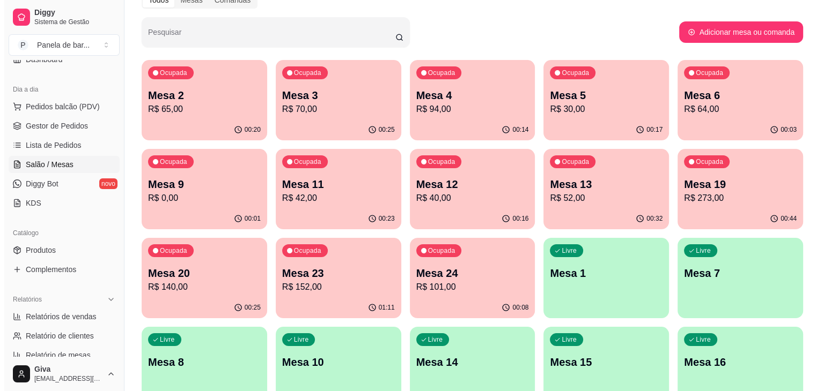
scroll to position [151, 0]
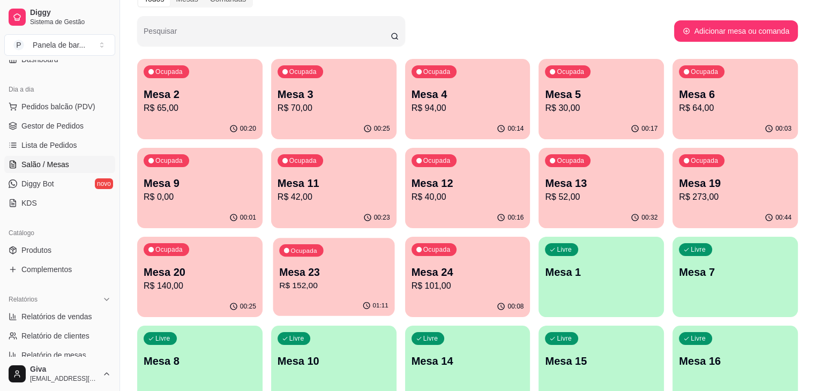
click at [389, 265] on p "Mesa 23" at bounding box center [333, 272] width 109 height 14
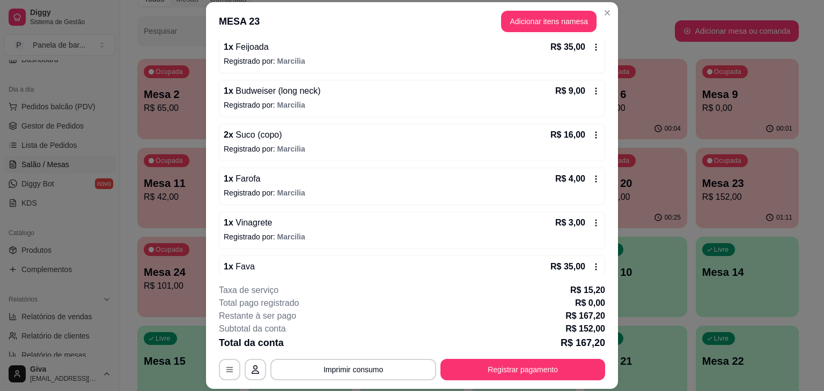
scroll to position [170, 0]
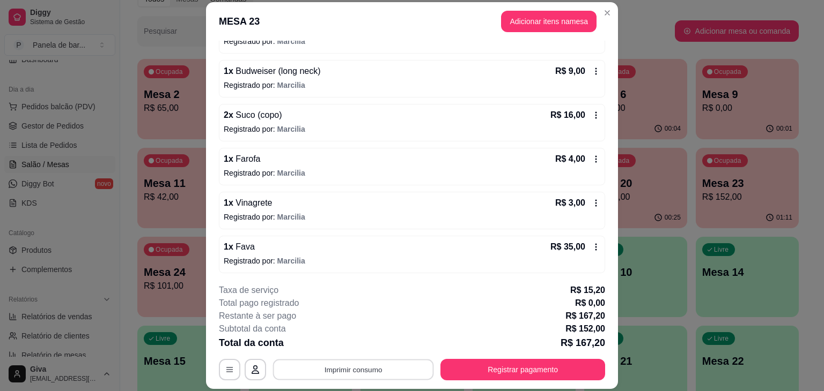
click at [405, 365] on button "Imprimir consumo" at bounding box center [353, 370] width 161 height 21
click at [365, 343] on button "IMPRESSORA" at bounding box center [352, 345] width 75 height 17
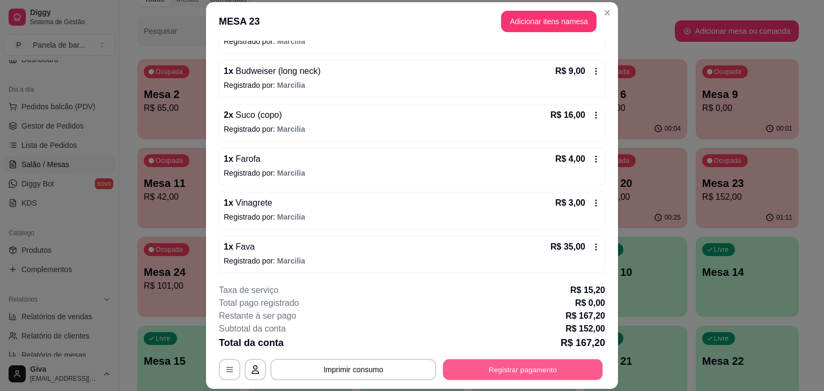
click at [459, 376] on button "Registrar pagamento" at bounding box center [523, 370] width 160 height 21
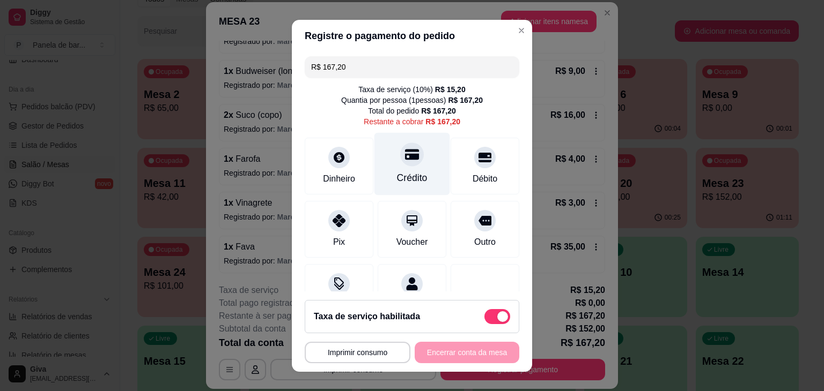
click at [405, 161] on icon at bounding box center [412, 154] width 14 height 14
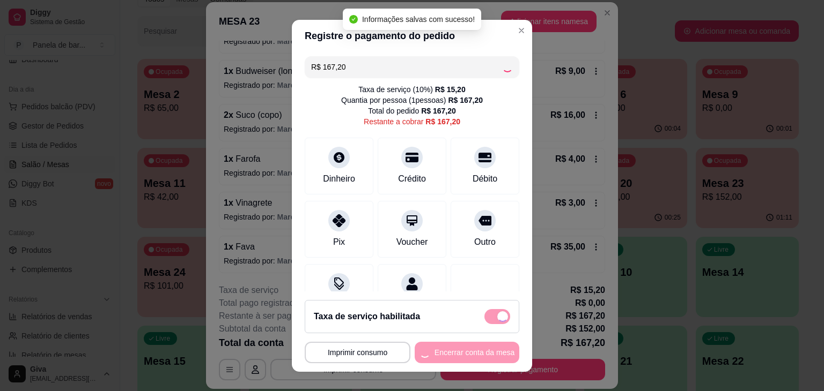
type input "R$ 0,00"
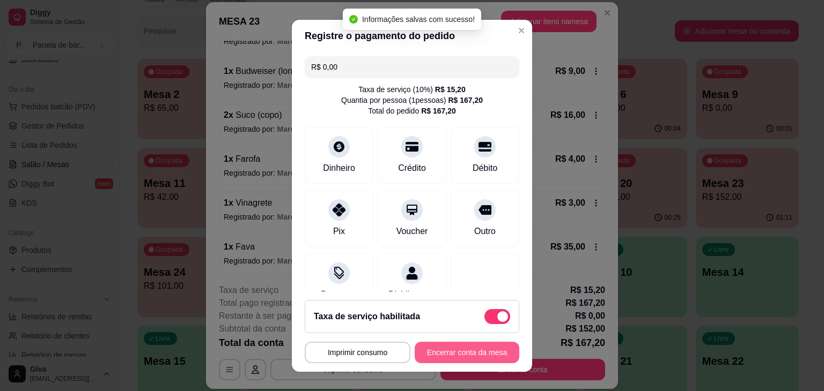
click at [440, 352] on button "Encerrar conta da mesa" at bounding box center [466, 352] width 105 height 21
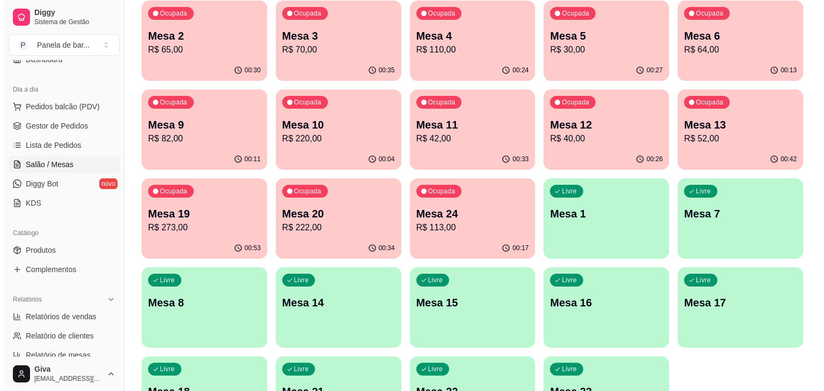
scroll to position [183, 0]
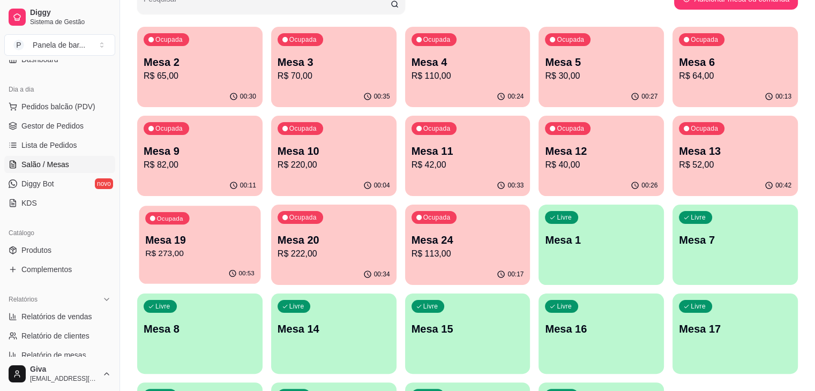
click at [183, 214] on p "Ocupada" at bounding box center [170, 218] width 26 height 9
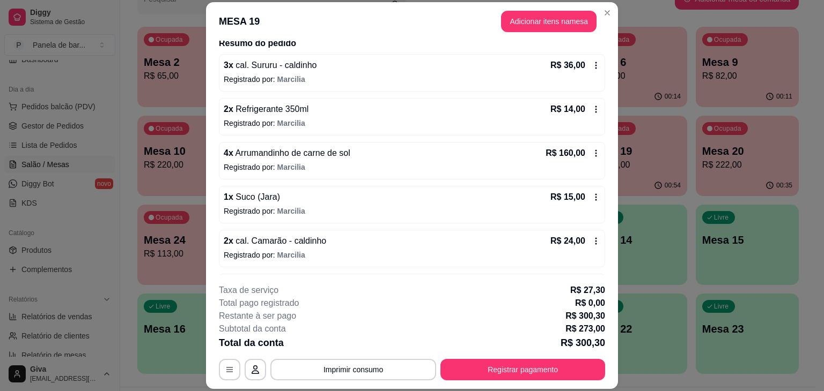
scroll to position [62, 0]
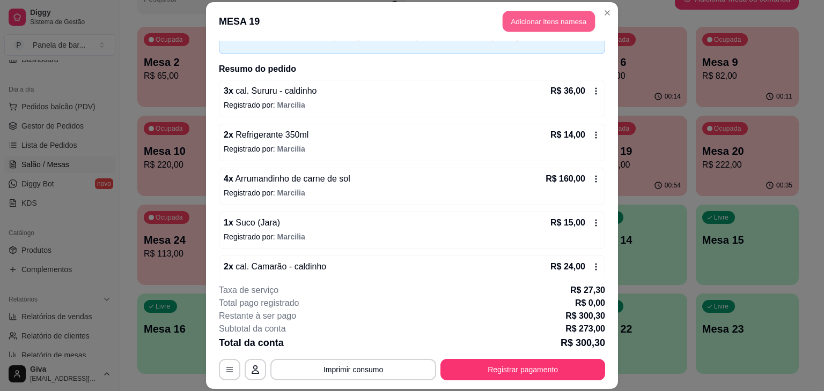
click at [531, 28] on button "Adicionar itens na mesa" at bounding box center [548, 21] width 92 height 21
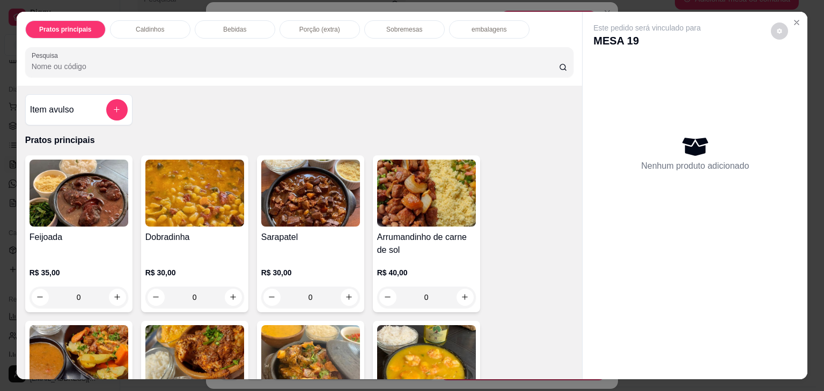
click at [232, 27] on p "Bebidas" at bounding box center [234, 29] width 23 height 9
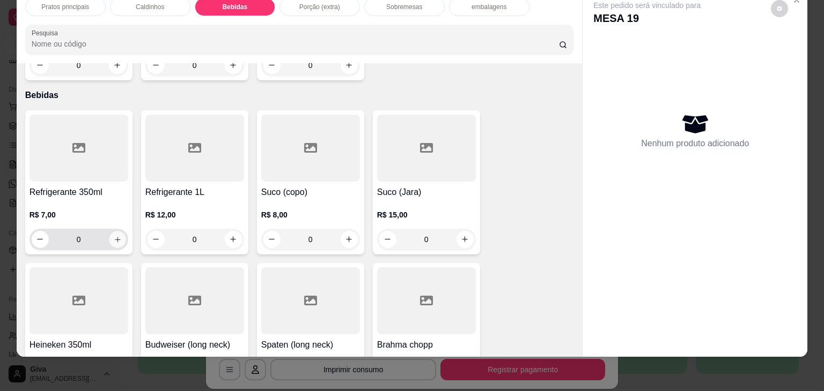
click at [114, 236] on icon "increase-product-quantity" at bounding box center [117, 240] width 8 height 8
type input "1"
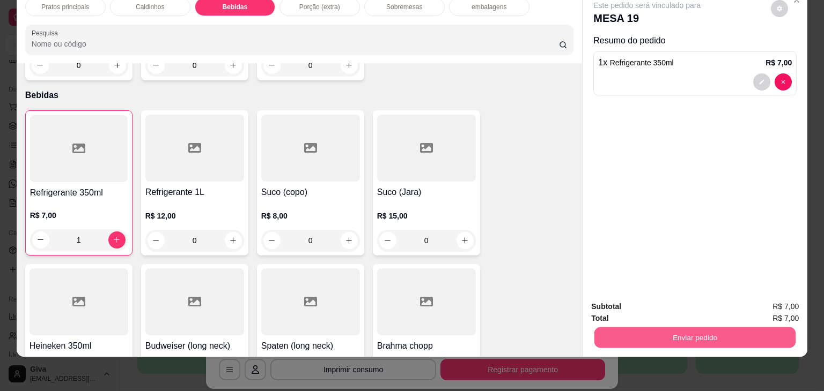
click at [646, 328] on button "Enviar pedido" at bounding box center [694, 338] width 201 height 21
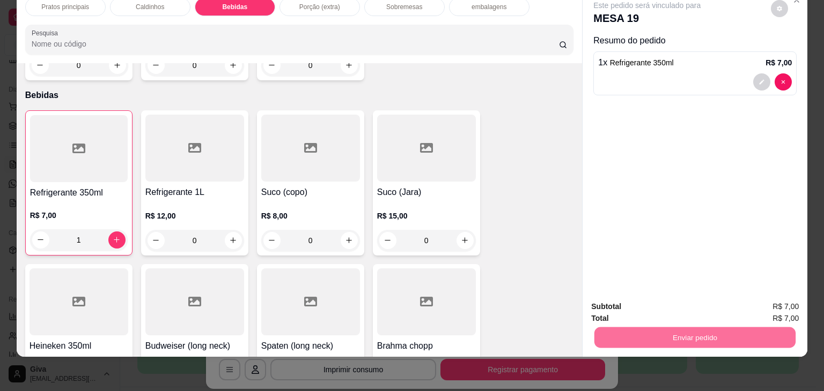
click at [664, 301] on button "Não registrar e enviar pedido" at bounding box center [659, 303] width 108 height 20
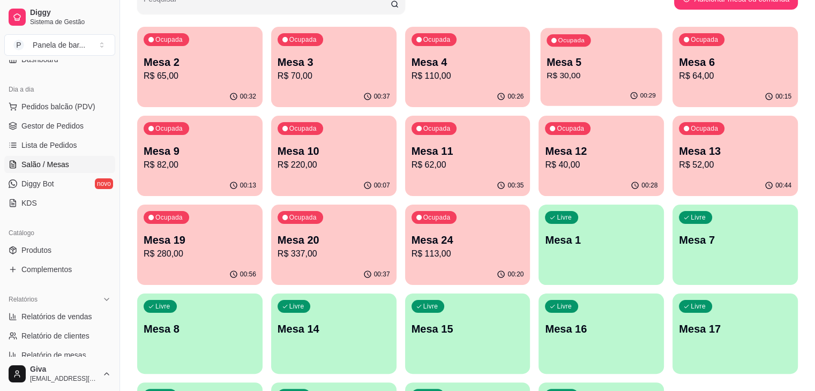
click at [541, 46] on div "Ocupada Mesa 5 R$ 30,00" at bounding box center [602, 57] width 122 height 58
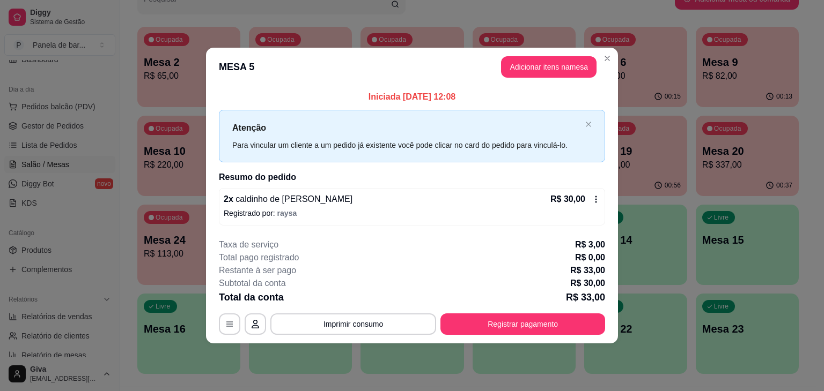
click at [596, 204] on div "R$ 30,00" at bounding box center [575, 199] width 50 height 13
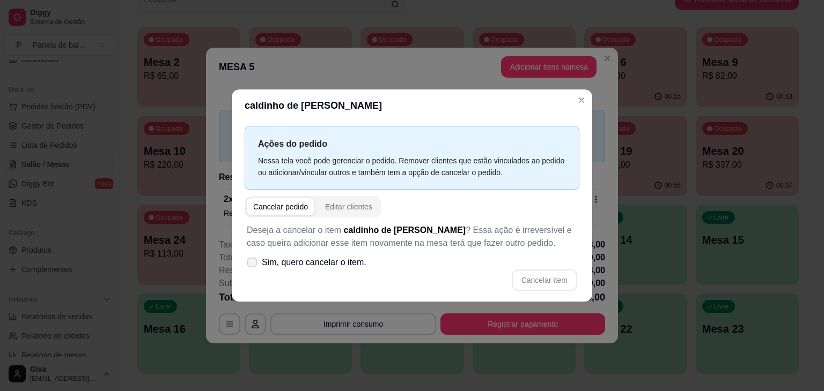
click at [311, 261] on span "Sim, quero cancelar o item." at bounding box center [314, 262] width 105 height 13
click at [253, 265] on input "Sim, quero cancelar o item." at bounding box center [249, 268] width 7 height 7
checkbox input "true"
click at [531, 276] on button "Cancelar item" at bounding box center [544, 280] width 64 height 21
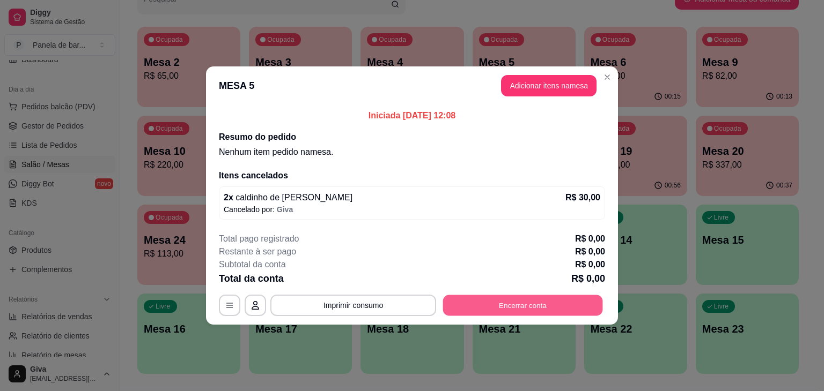
click at [518, 309] on button "Encerrar conta" at bounding box center [523, 305] width 160 height 21
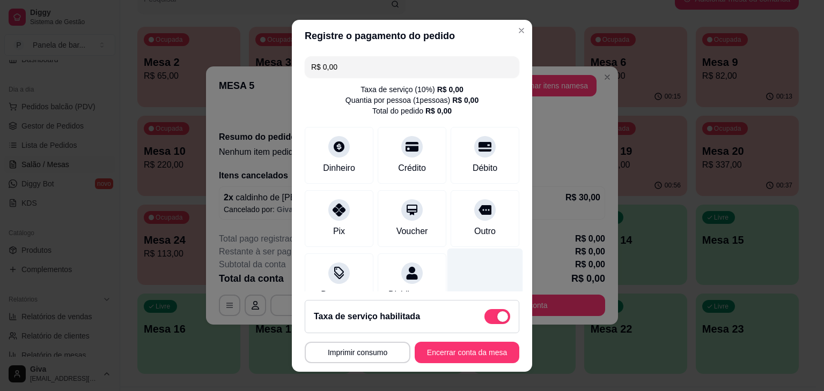
scroll to position [35, 0]
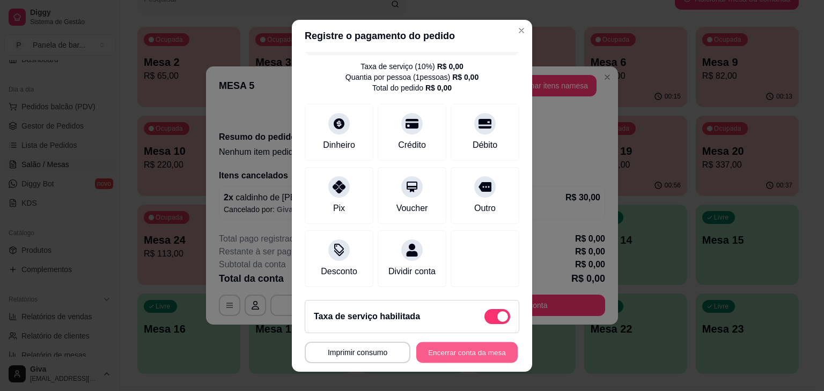
click at [444, 349] on button "Encerrar conta da mesa" at bounding box center [466, 352] width 101 height 21
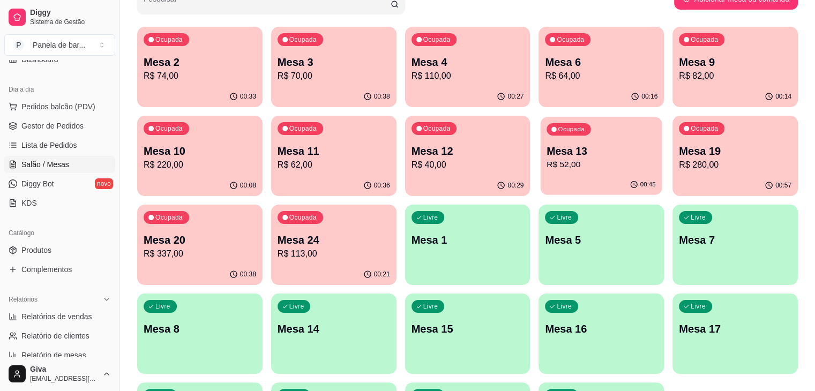
click at [541, 138] on div "Ocupada Mesa 13 R$ 52,00" at bounding box center [602, 146] width 122 height 58
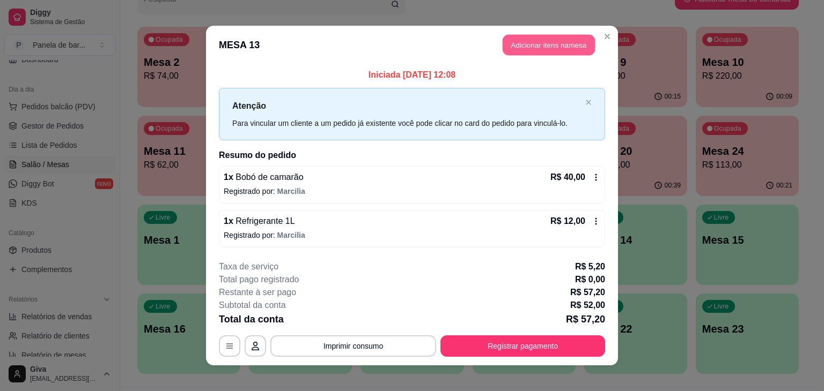
click at [544, 38] on button "Adicionar itens na mesa" at bounding box center [548, 45] width 92 height 21
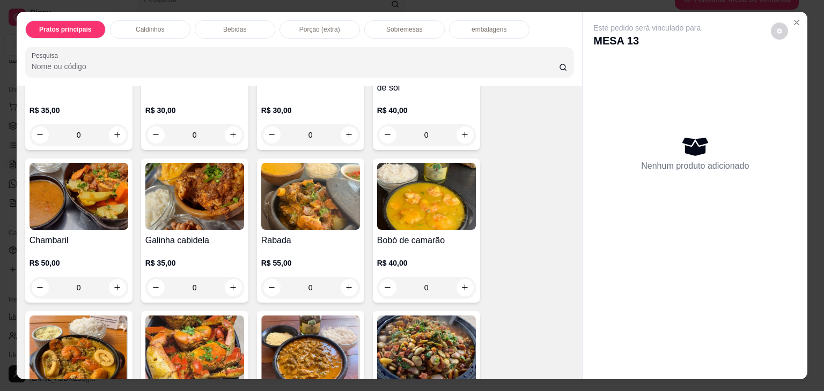
scroll to position [127, 0]
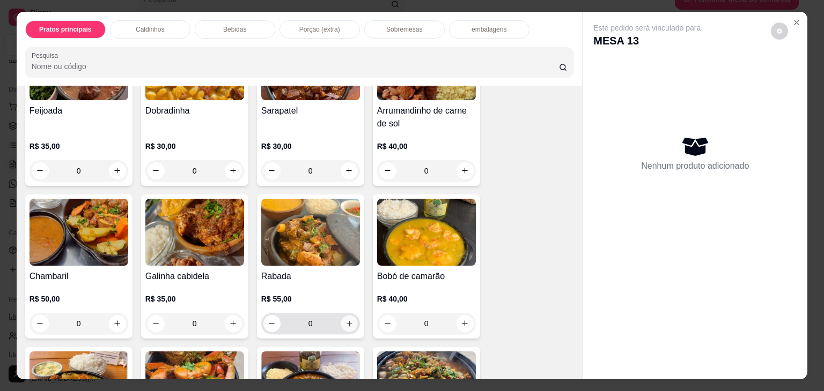
click at [345, 321] on icon "increase-product-quantity" at bounding box center [349, 324] width 8 height 8
type input "1"
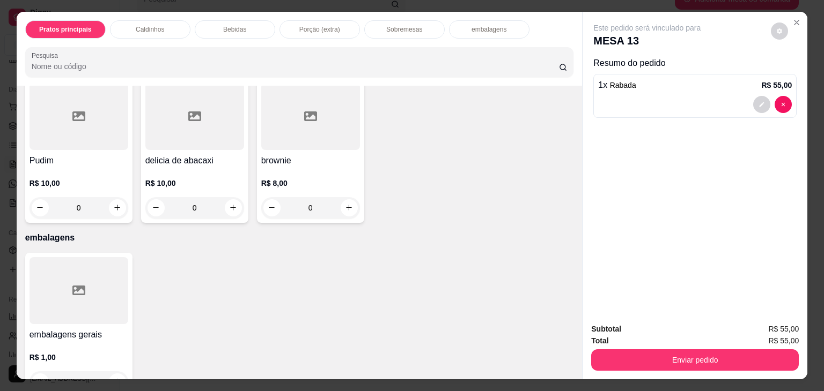
scroll to position [1889, 0]
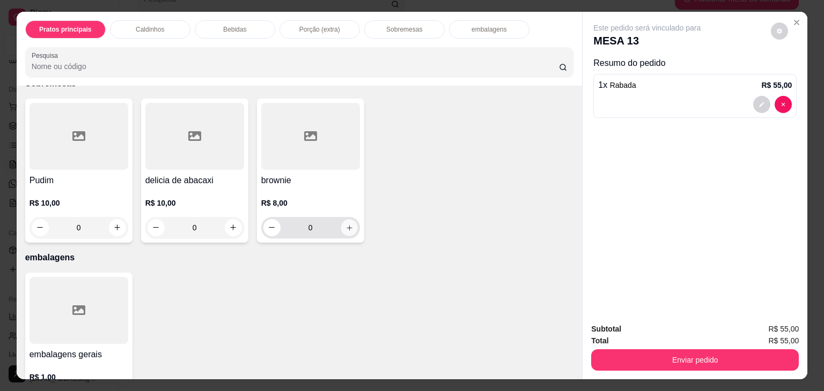
click at [345, 224] on icon "increase-product-quantity" at bounding box center [349, 228] width 8 height 8
type input "1"
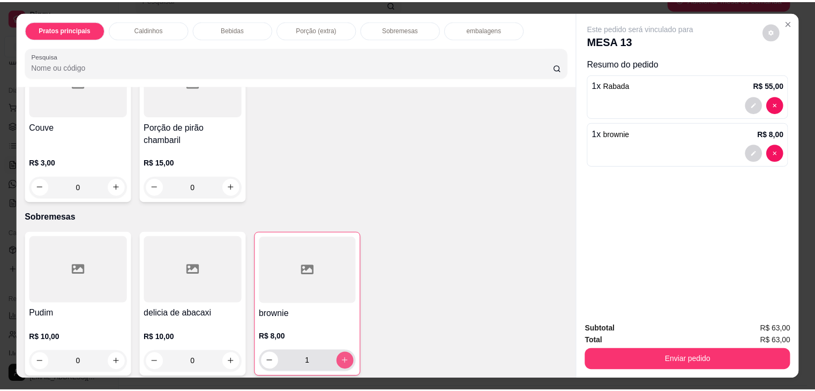
scroll to position [1754, 0]
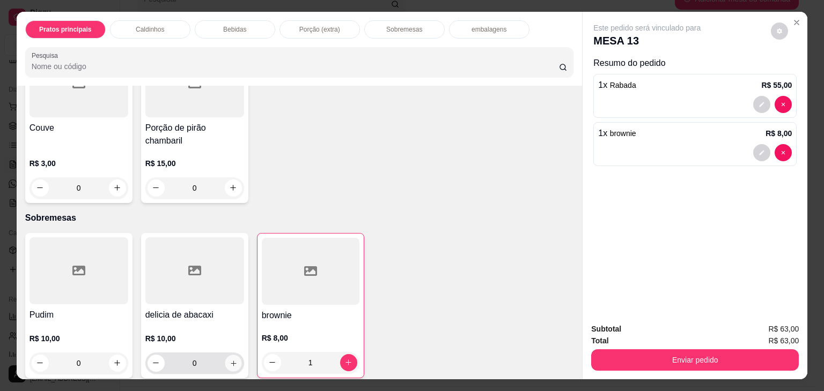
click at [234, 355] on button "increase-product-quantity" at bounding box center [233, 363] width 17 height 17
type input "1"
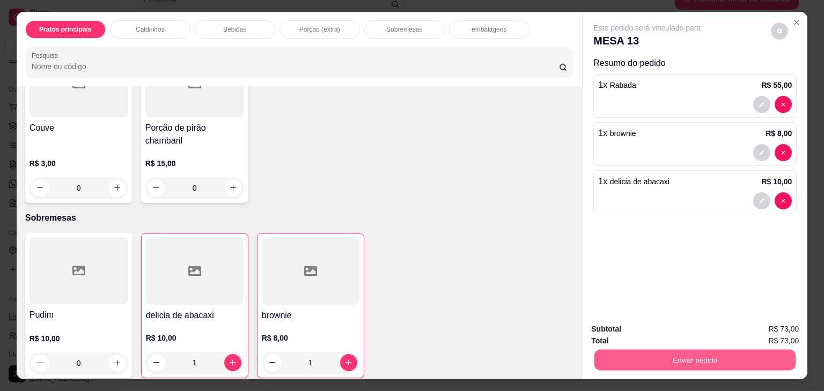
click at [682, 354] on button "Enviar pedido" at bounding box center [694, 360] width 201 height 21
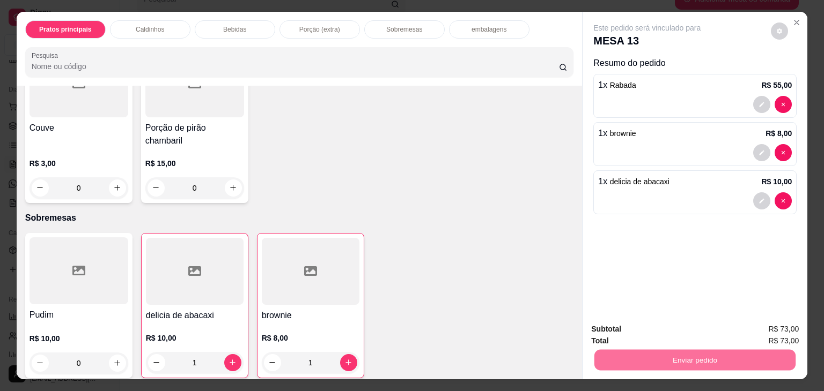
click at [659, 331] on button "Não registrar e enviar pedido" at bounding box center [659, 330] width 108 height 20
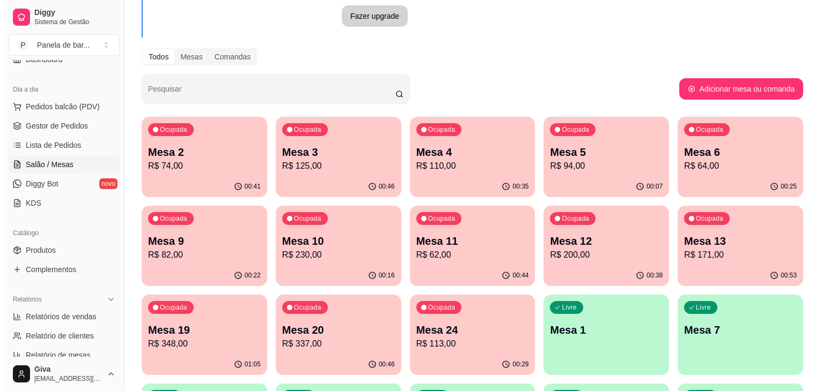
scroll to position [210, 0]
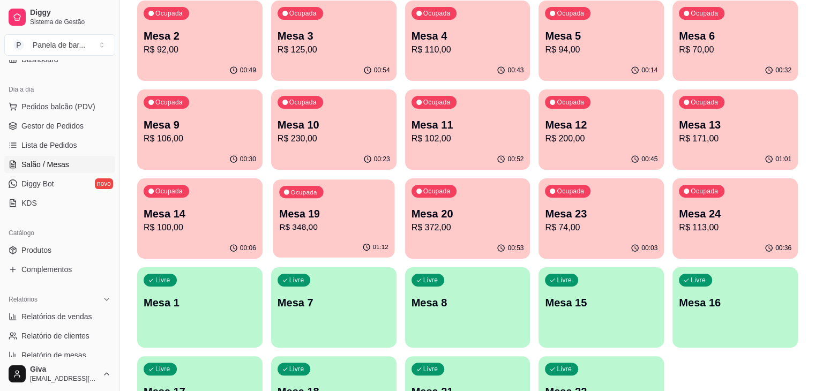
click at [389, 207] on p "Mesa 19" at bounding box center [333, 214] width 109 height 14
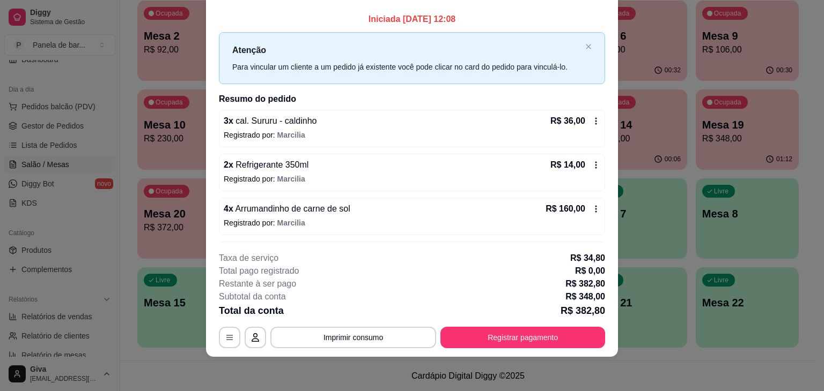
scroll to position [0, 0]
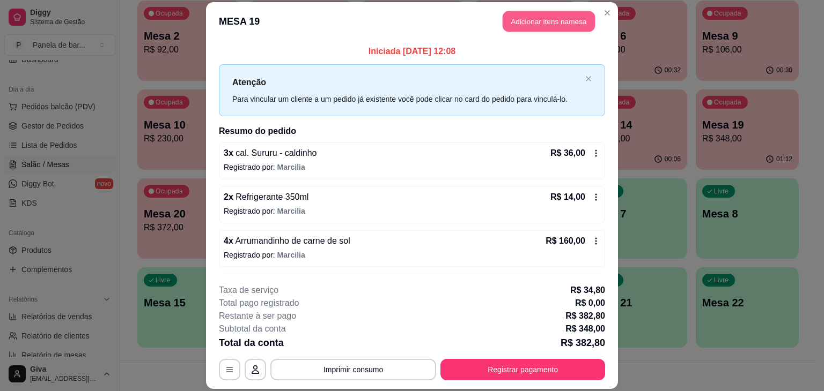
click at [537, 23] on button "Adicionar itens na mesa" at bounding box center [548, 21] width 92 height 21
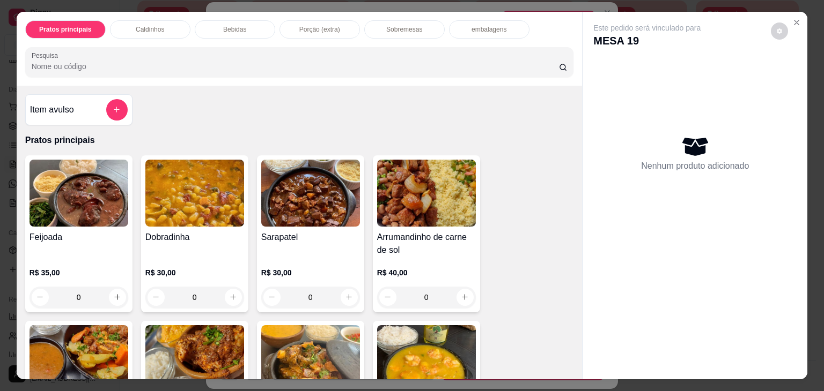
click at [231, 26] on p "Bebidas" at bounding box center [234, 29] width 23 height 9
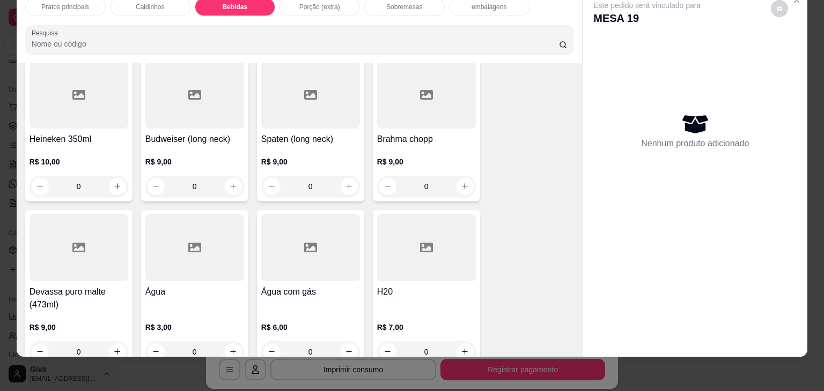
scroll to position [1227, 0]
click at [239, 342] on div "0" at bounding box center [194, 352] width 99 height 21
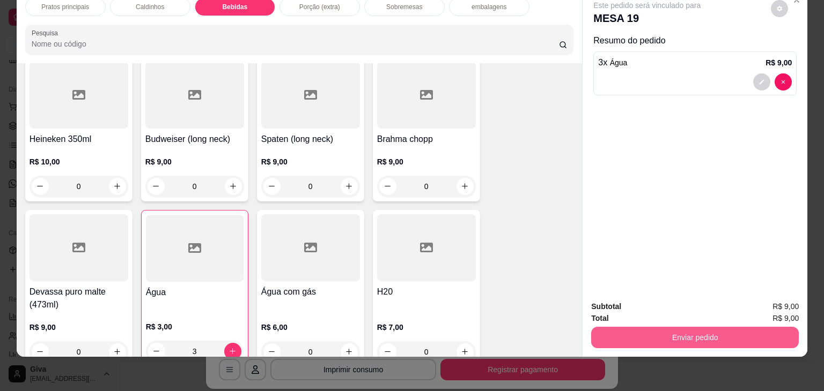
type input "3"
click at [636, 328] on button "Enviar pedido" at bounding box center [694, 338] width 201 height 21
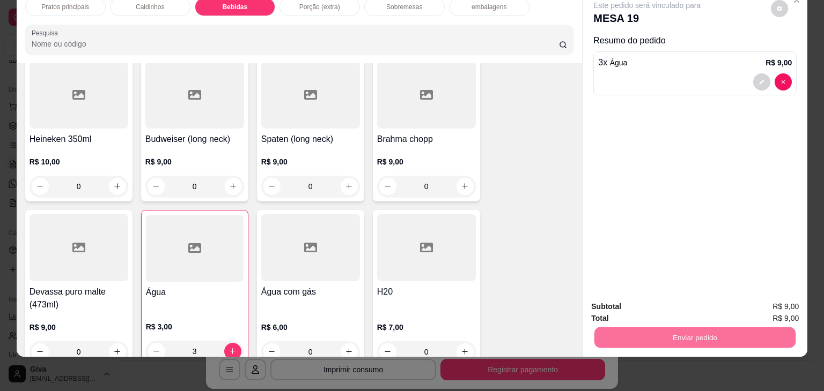
click at [647, 303] on button "Não registrar e enviar pedido" at bounding box center [659, 303] width 108 height 20
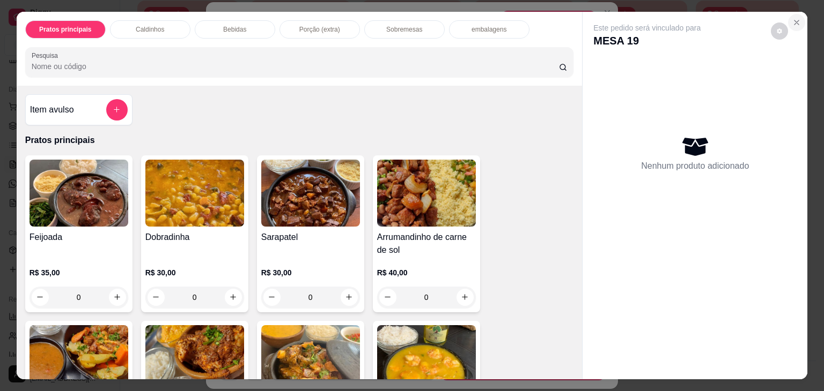
click at [798, 19] on button "Close" at bounding box center [796, 22] width 17 height 17
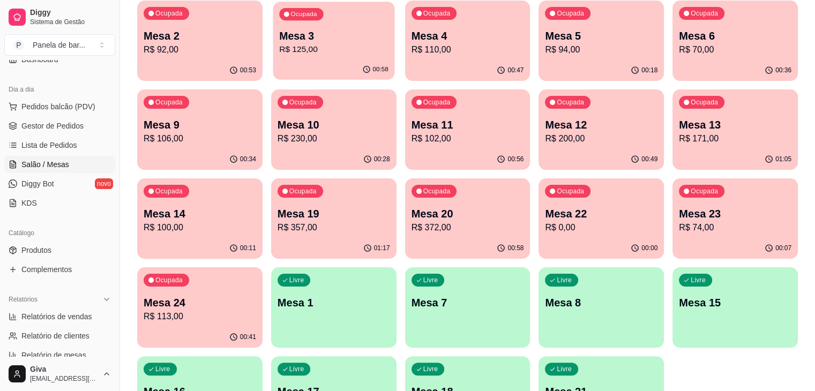
click at [309, 45] on p "R$ 125,00" at bounding box center [333, 49] width 109 height 12
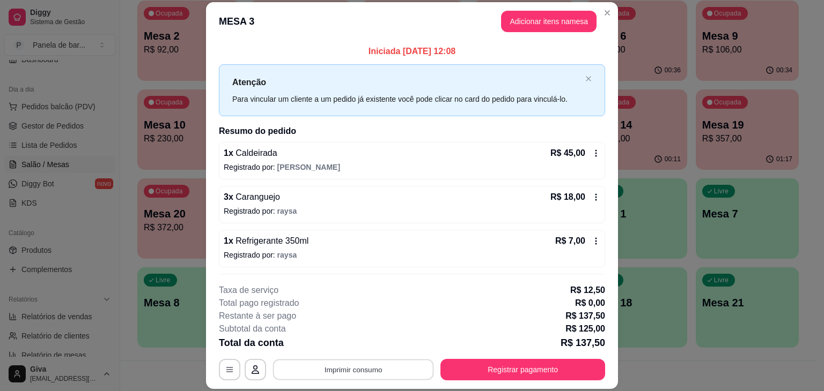
click at [388, 376] on button "Imprimir consumo" at bounding box center [353, 370] width 161 height 21
click at [371, 346] on button "IMPRESSORA" at bounding box center [353, 345] width 78 height 17
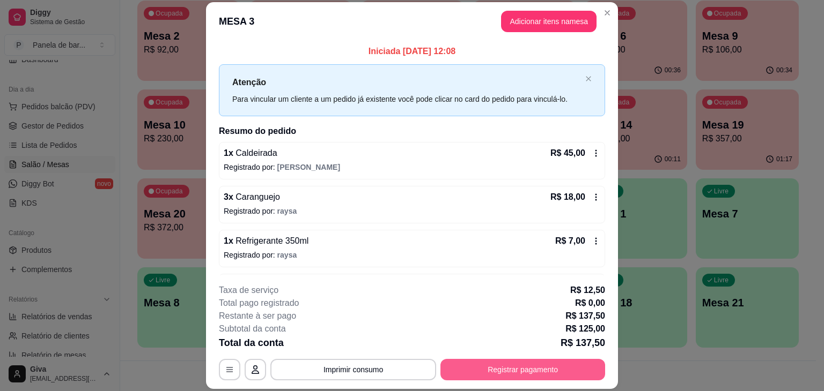
click at [483, 371] on button "Registrar pagamento" at bounding box center [522, 369] width 165 height 21
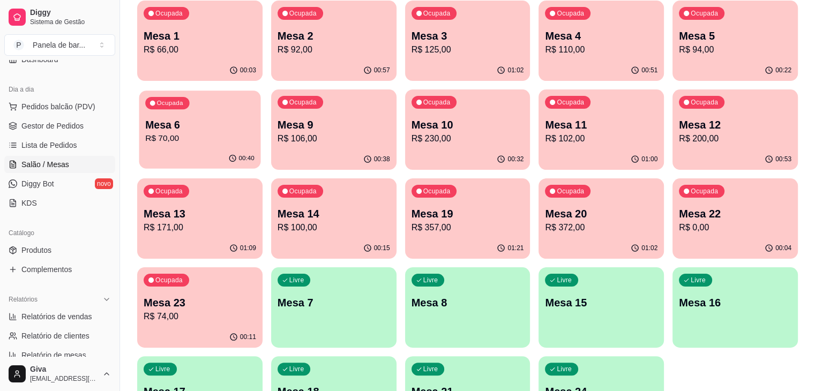
click at [255, 118] on p "Mesa 6" at bounding box center [199, 125] width 109 height 14
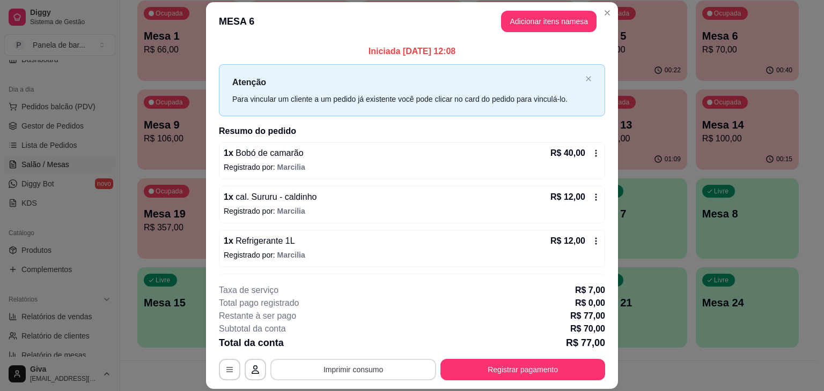
click at [381, 369] on button "Imprimir consumo" at bounding box center [353, 369] width 166 height 21
click at [363, 342] on button "IMPRESSORA" at bounding box center [352, 345] width 75 height 17
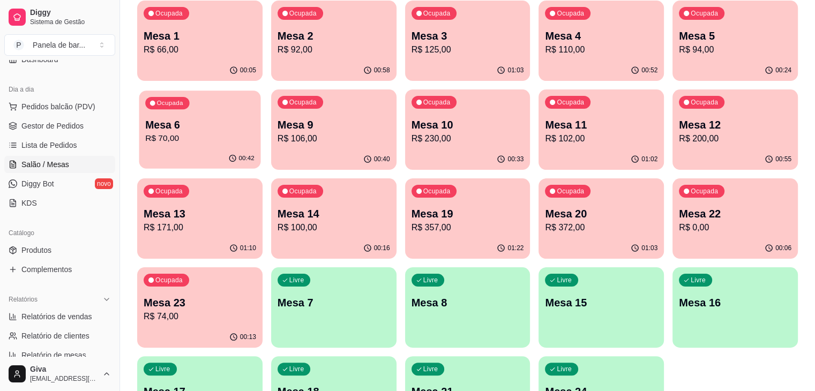
click at [255, 118] on p "Mesa 6" at bounding box center [199, 125] width 109 height 14
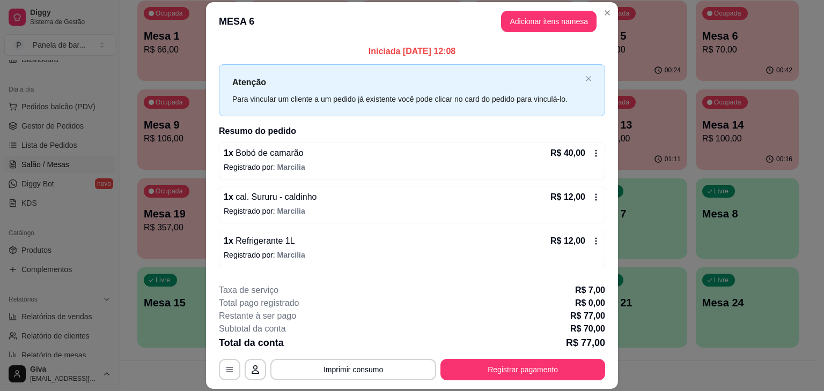
scroll to position [32, 0]
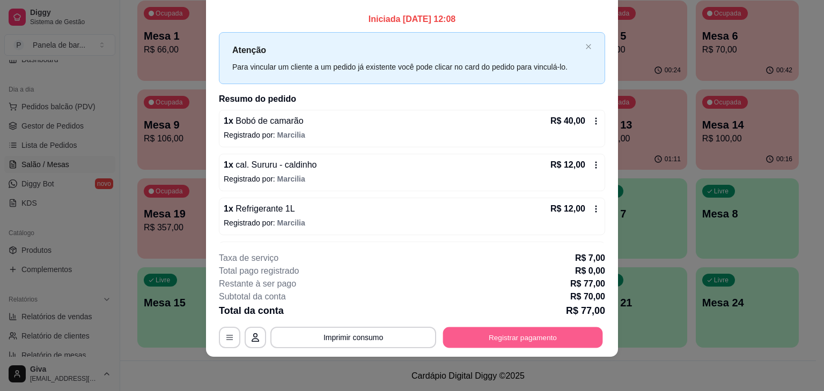
click at [532, 340] on button "Registrar pagamento" at bounding box center [523, 338] width 160 height 21
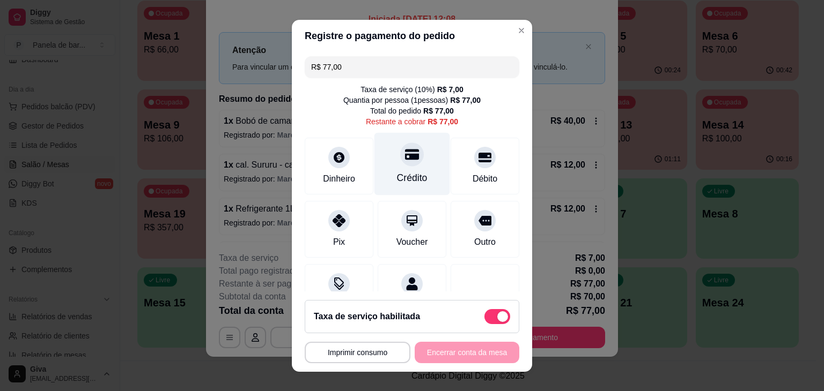
click at [412, 149] on div "Crédito" at bounding box center [412, 163] width 76 height 63
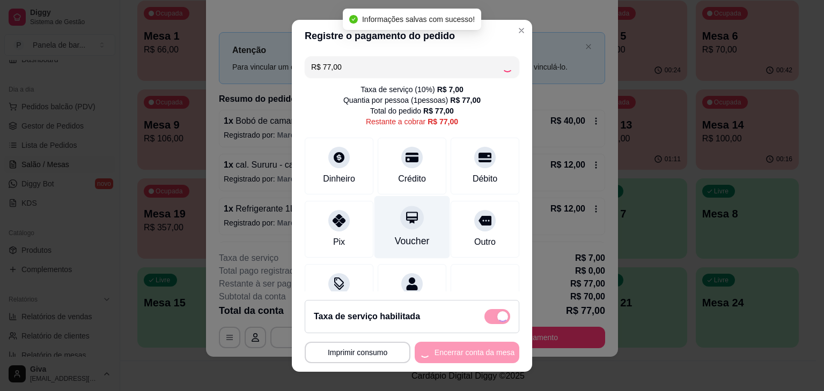
type input "R$ 0,00"
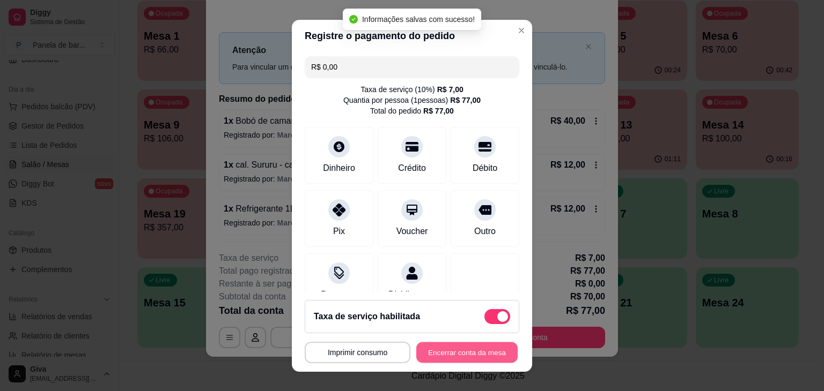
click at [434, 348] on button "Encerrar conta da mesa" at bounding box center [466, 352] width 101 height 21
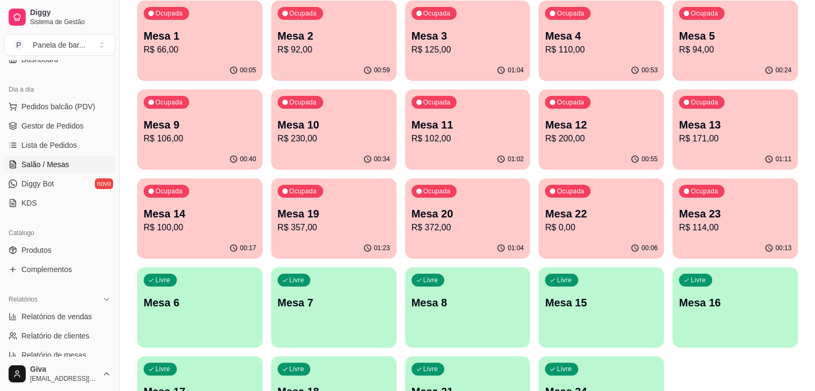
click at [390, 206] on p "Mesa 19" at bounding box center [334, 213] width 113 height 15
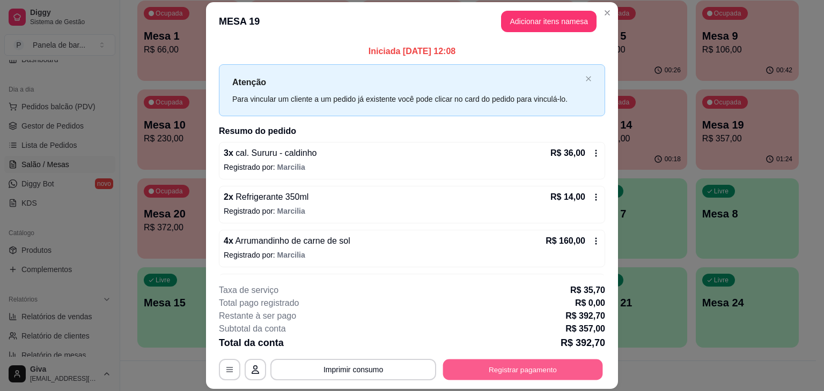
click at [529, 368] on button "Registrar pagamento" at bounding box center [523, 370] width 160 height 21
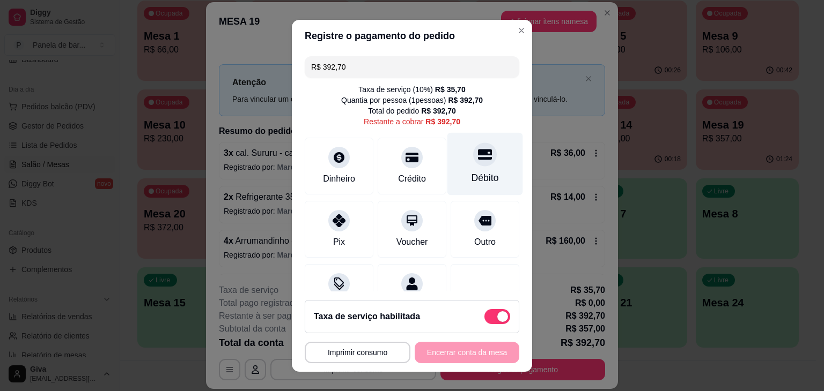
click at [478, 154] on icon at bounding box center [485, 154] width 14 height 11
type input "R$ 0,00"
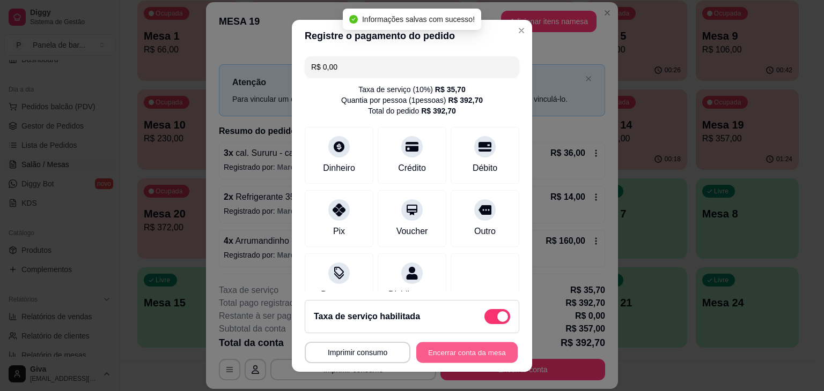
click at [457, 352] on button "Encerrar conta da mesa" at bounding box center [466, 352] width 101 height 21
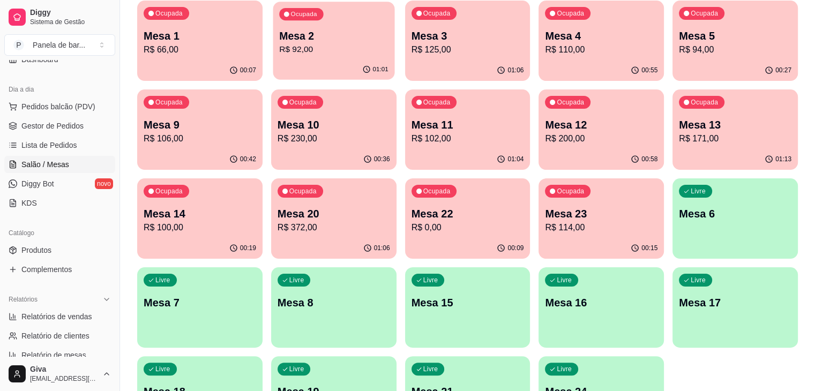
click at [302, 34] on p "Mesa 2" at bounding box center [333, 36] width 109 height 14
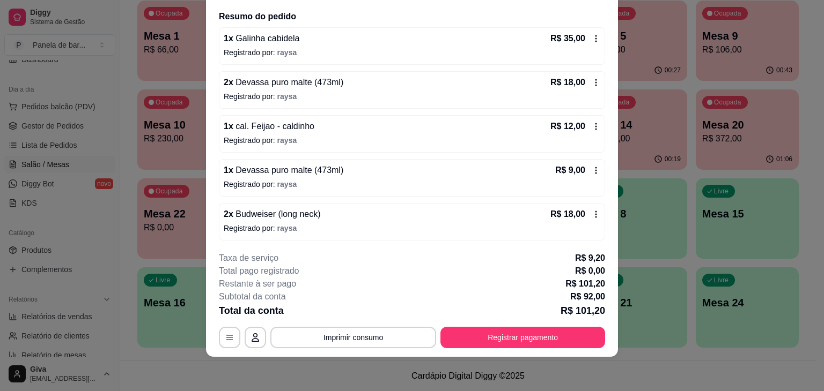
scroll to position [82, 0]
click at [591, 167] on icon at bounding box center [595, 171] width 9 height 9
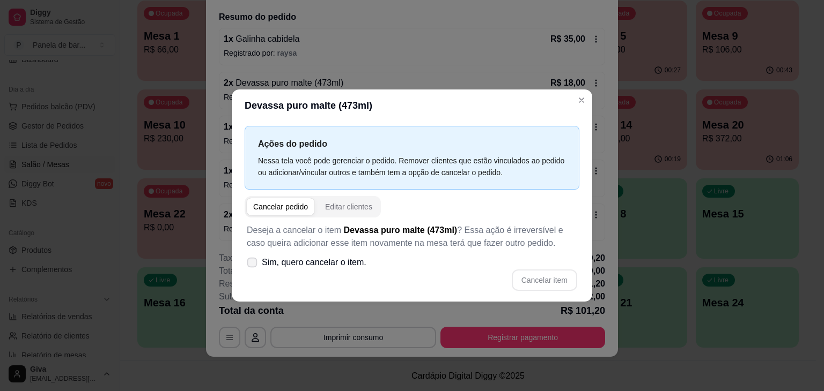
click at [299, 264] on span "Sim, quero cancelar o item." at bounding box center [314, 262] width 105 height 13
click at [253, 265] on input "Sim, quero cancelar o item." at bounding box center [249, 268] width 7 height 7
checkbox input "true"
click at [536, 276] on button "Cancelar item" at bounding box center [544, 280] width 64 height 21
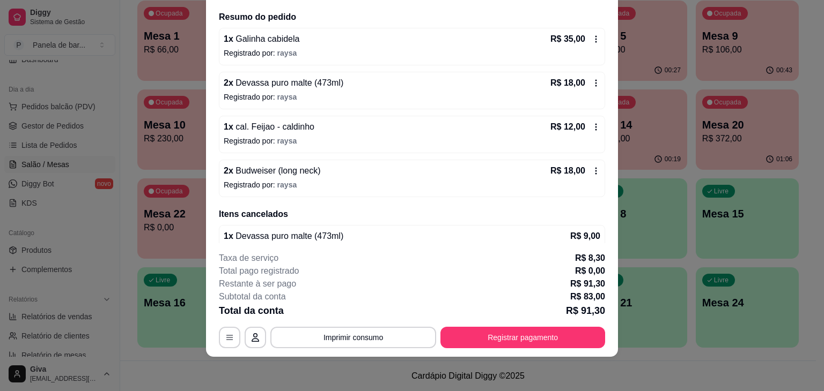
scroll to position [0, 0]
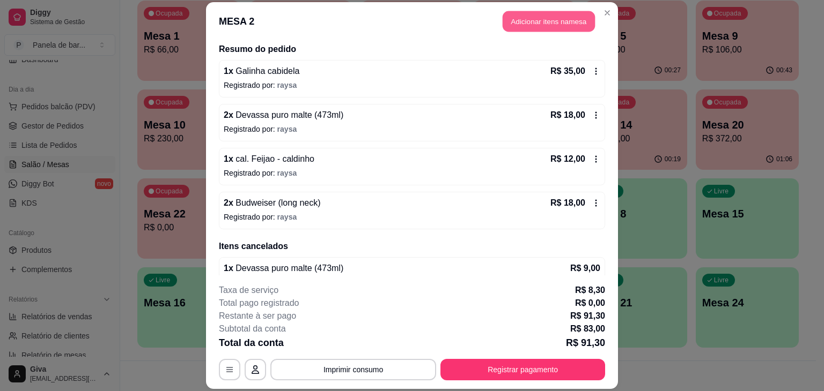
click at [528, 23] on button "Adicionar itens na mesa" at bounding box center [548, 21] width 92 height 21
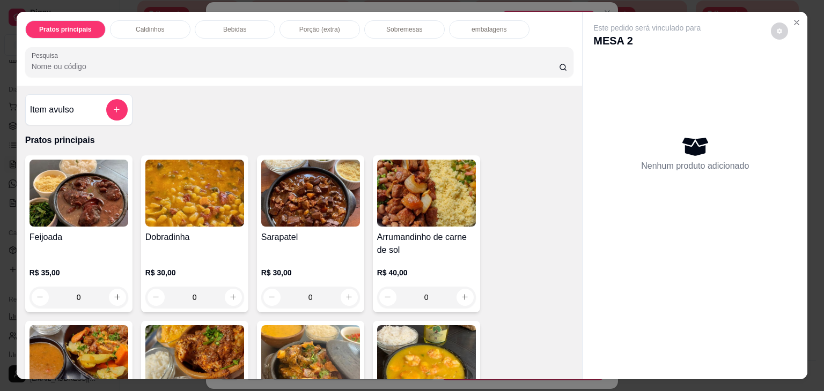
click at [388, 26] on p "Sobremesas" at bounding box center [404, 29] width 36 height 9
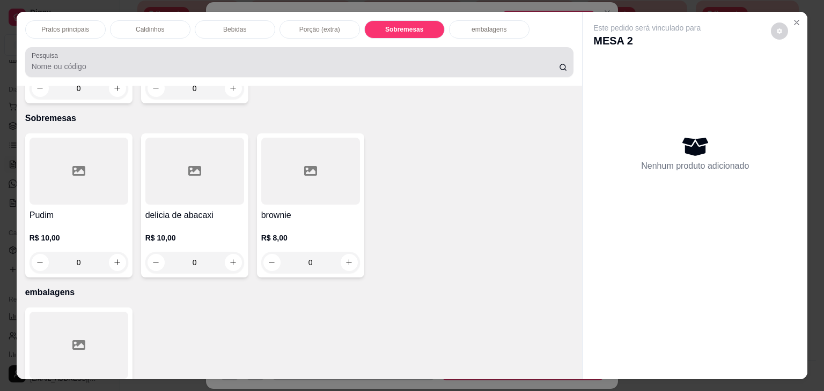
scroll to position [26, 0]
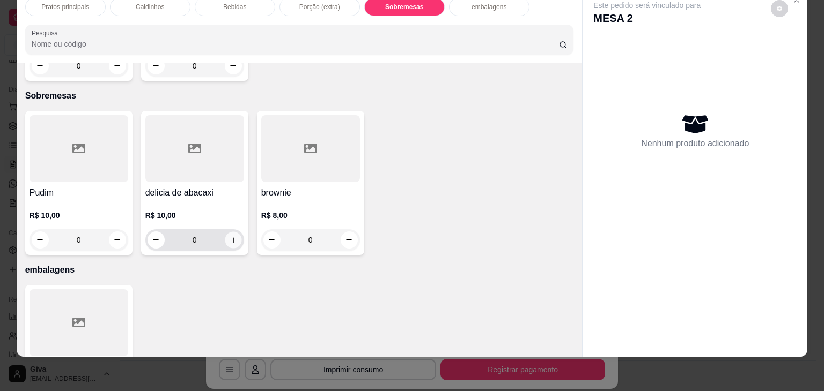
click at [231, 236] on icon "increase-product-quantity" at bounding box center [233, 240] width 8 height 8
type input "1"
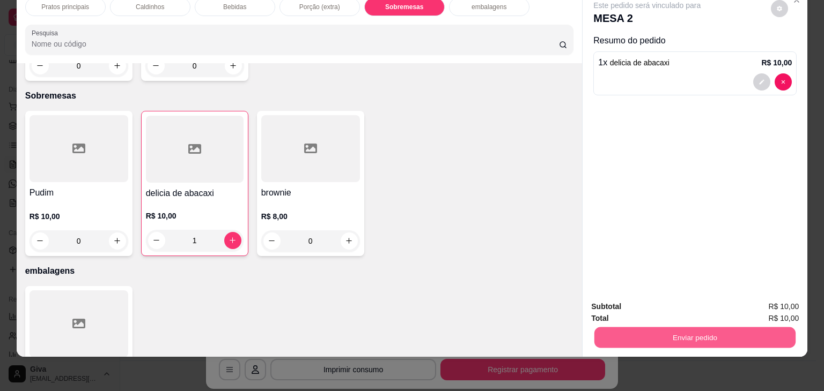
click at [650, 328] on button "Enviar pedido" at bounding box center [694, 338] width 201 height 21
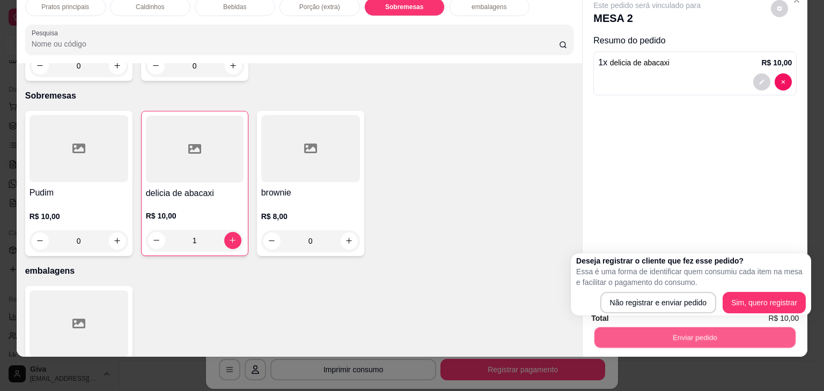
scroll to position [0, 0]
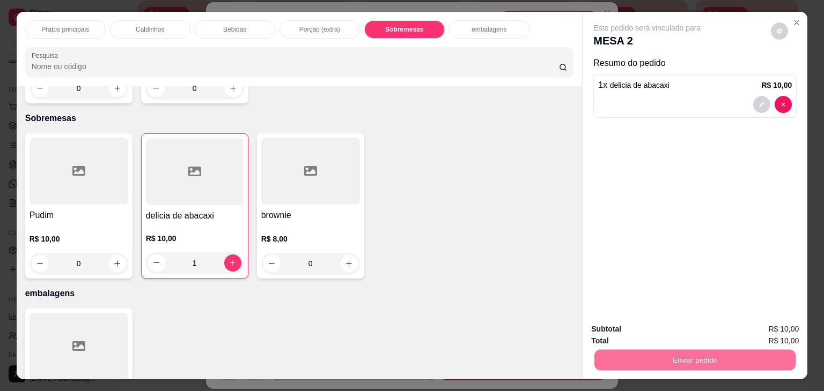
click at [656, 303] on button "Não registrar e enviar pedido" at bounding box center [659, 303] width 108 height 20
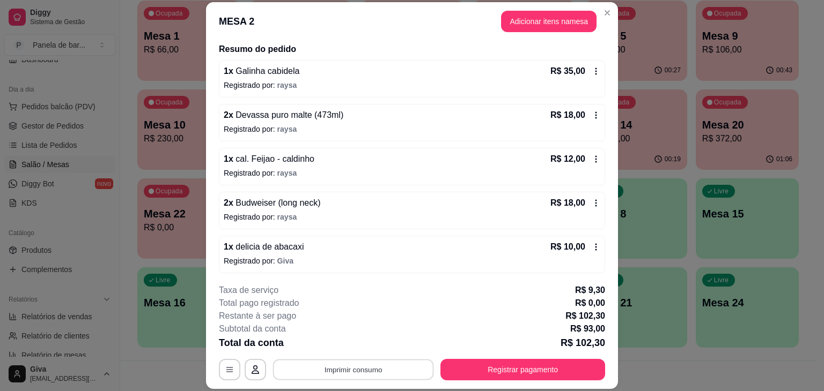
click at [388, 369] on button "Imprimir consumo" at bounding box center [353, 370] width 161 height 21
click at [358, 345] on button "IMPRESSORA" at bounding box center [352, 345] width 75 height 17
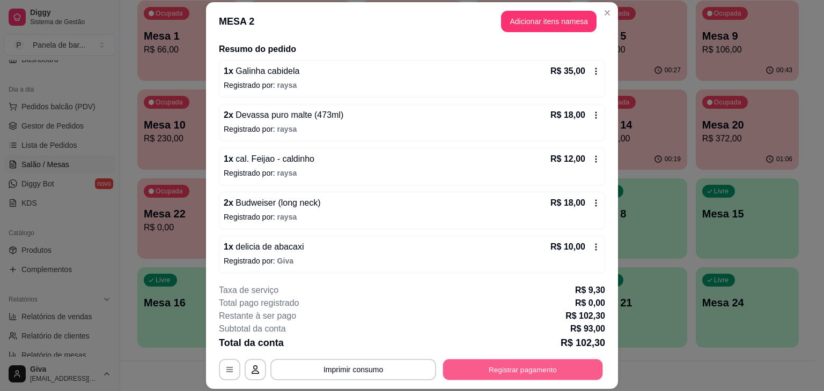
click at [451, 368] on button "Registrar pagamento" at bounding box center [523, 370] width 160 height 21
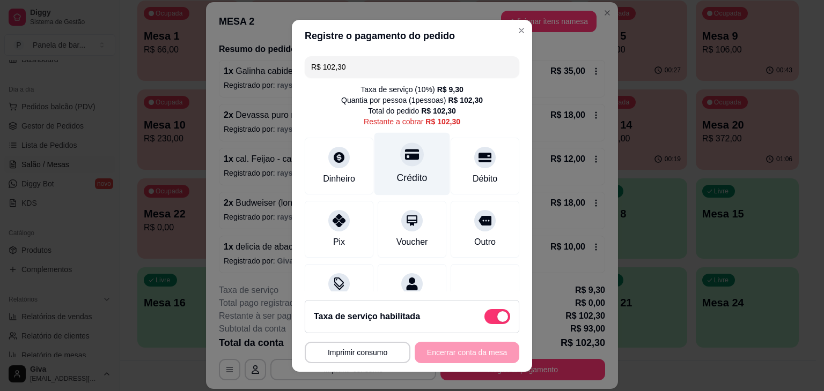
click at [397, 181] on div "Crédito" at bounding box center [412, 178] width 31 height 14
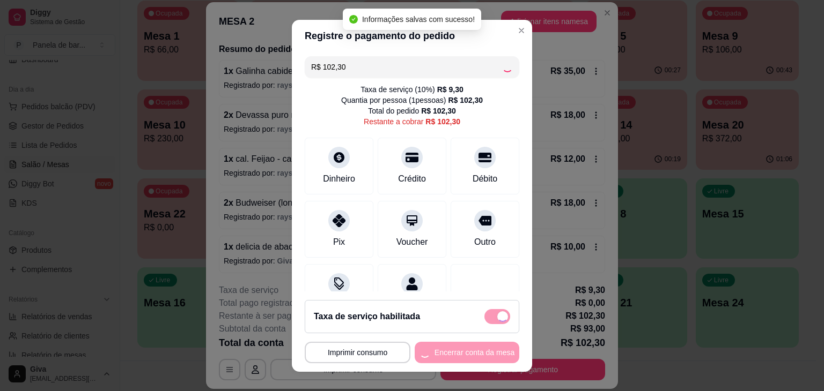
type input "R$ 0,00"
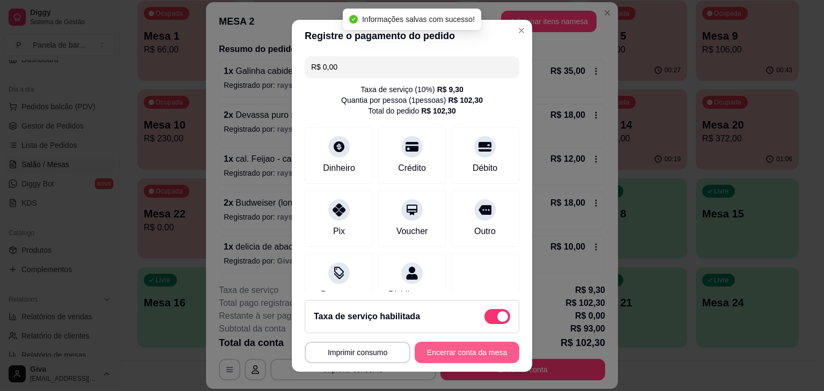
click at [444, 355] on button "Encerrar conta da mesa" at bounding box center [466, 352] width 105 height 21
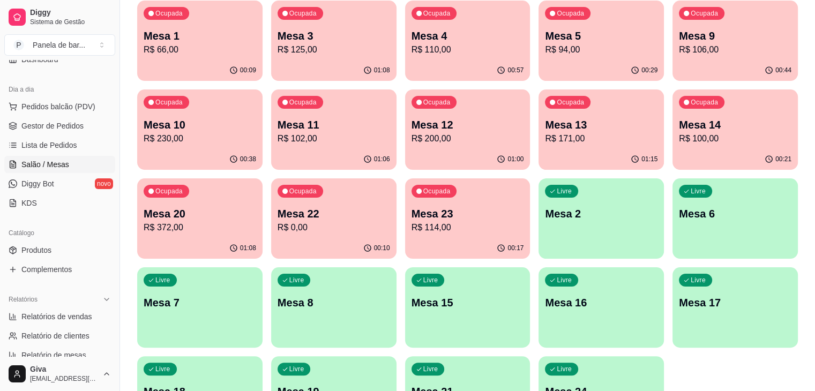
click at [673, 60] on button "Ocupada Mesa 9 R$ 106,00 00:44" at bounding box center [735, 41] width 125 height 80
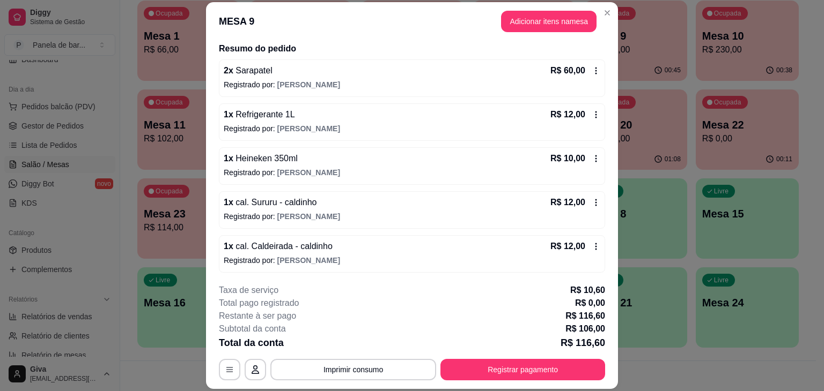
scroll to position [32, 0]
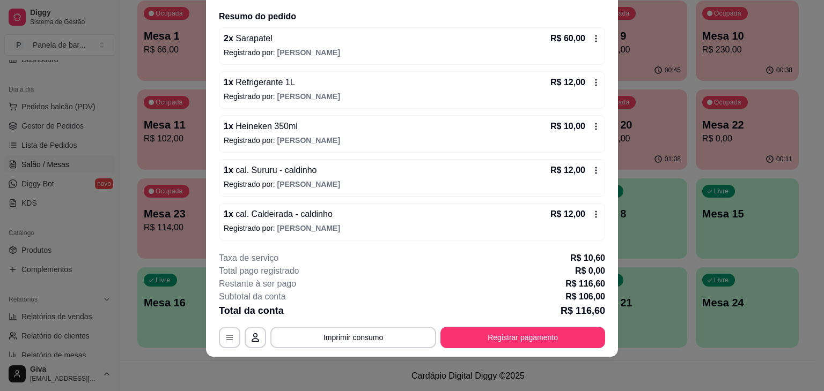
click at [483, 184] on p "Registrado por: [PERSON_NAME]" at bounding box center [412, 184] width 376 height 11
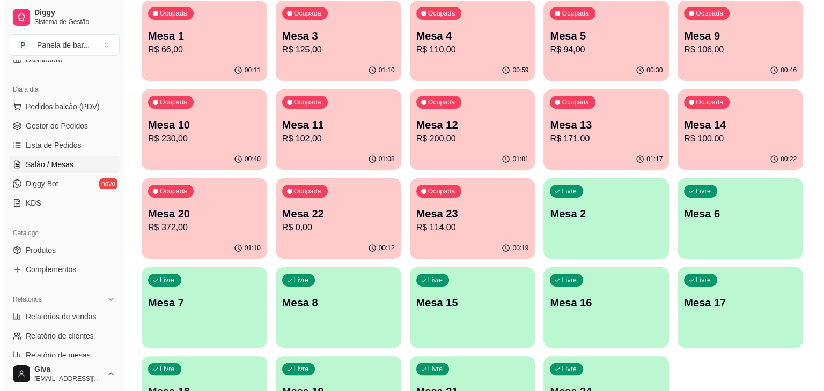
scroll to position [145, 0]
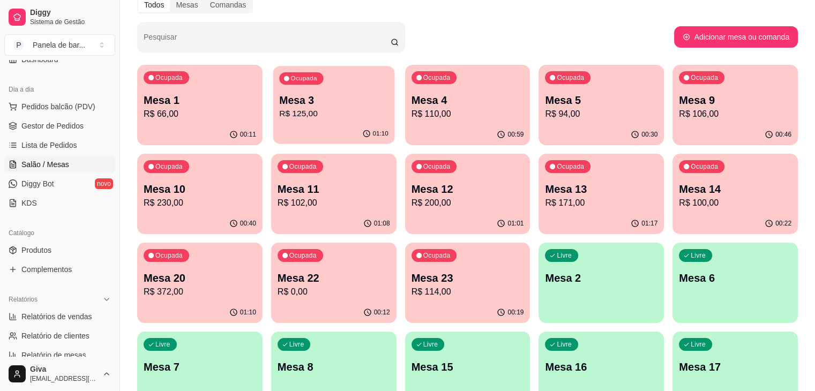
click at [279, 109] on p "R$ 125,00" at bounding box center [333, 114] width 109 height 12
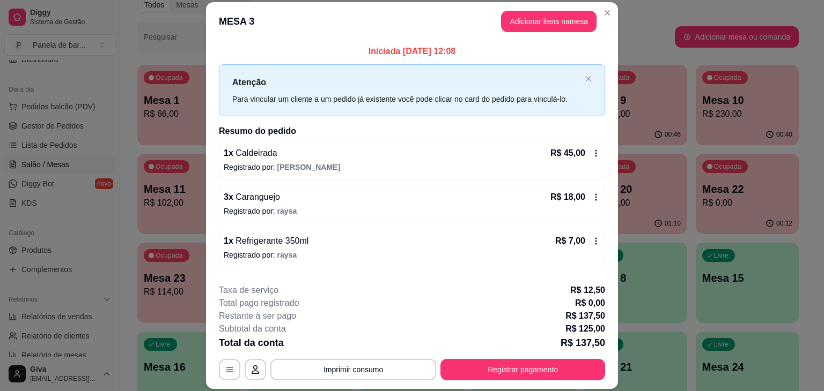
scroll to position [39, 0]
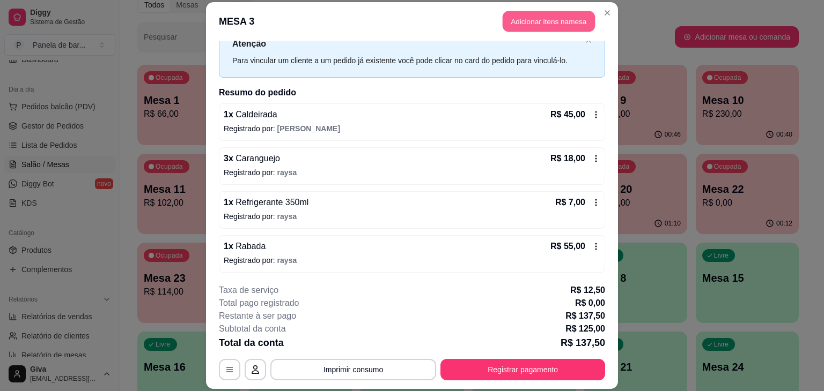
click at [537, 20] on button "Adicionar itens na mesa" at bounding box center [548, 21] width 92 height 21
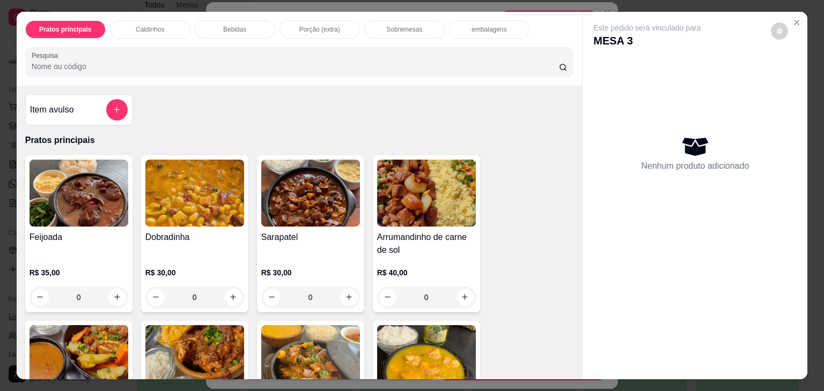
click at [410, 26] on p "Sobremesas" at bounding box center [404, 29] width 36 height 9
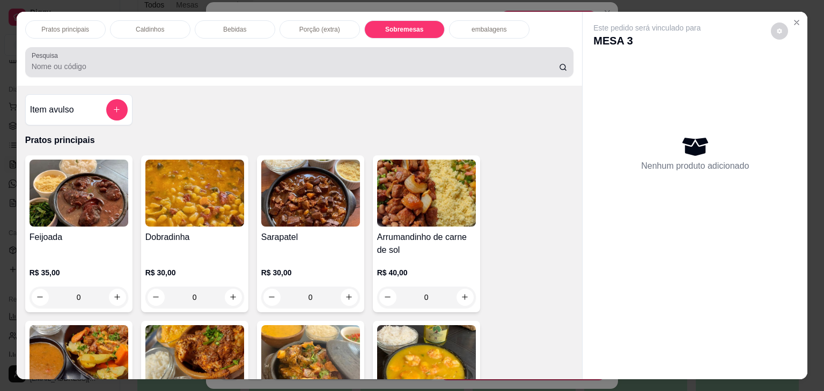
scroll to position [26, 0]
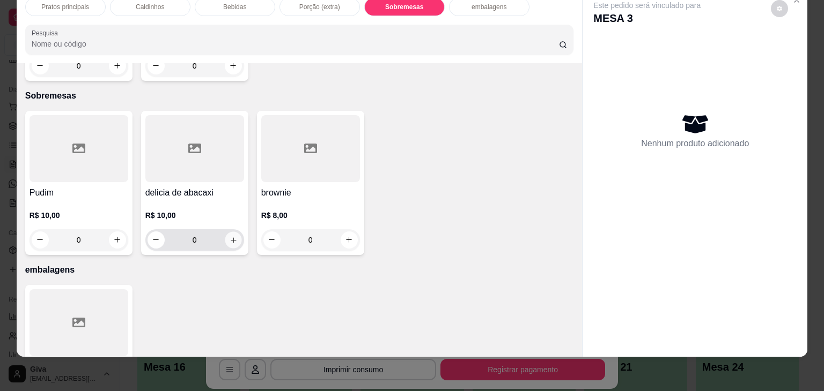
click at [229, 236] on icon "increase-product-quantity" at bounding box center [233, 240] width 8 height 8
type input "1"
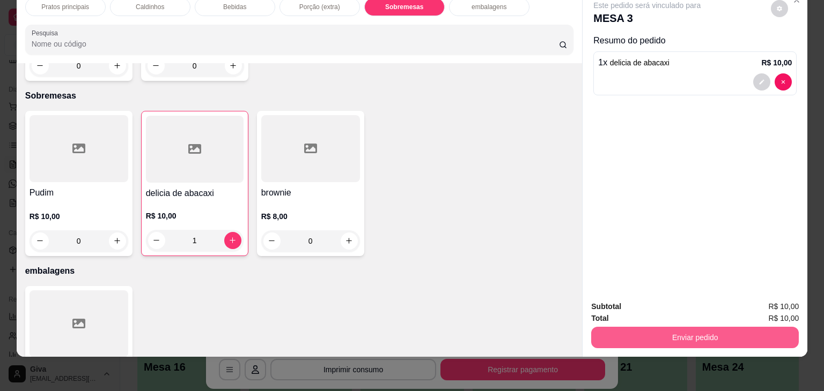
click at [685, 328] on button "Enviar pedido" at bounding box center [694, 337] width 207 height 21
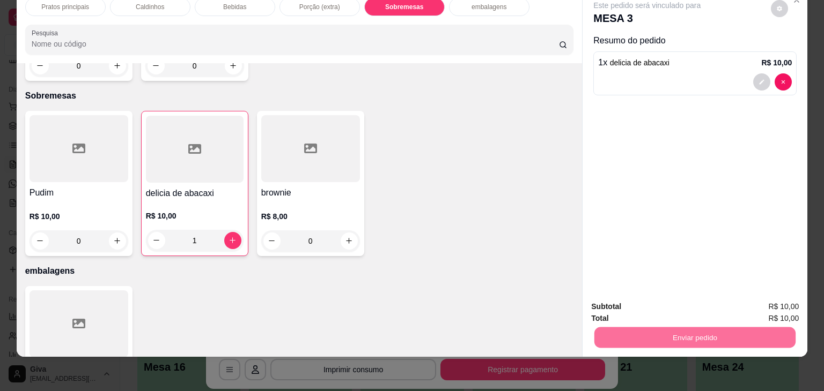
click at [652, 308] on button "Não registrar e enviar pedido" at bounding box center [659, 303] width 108 height 20
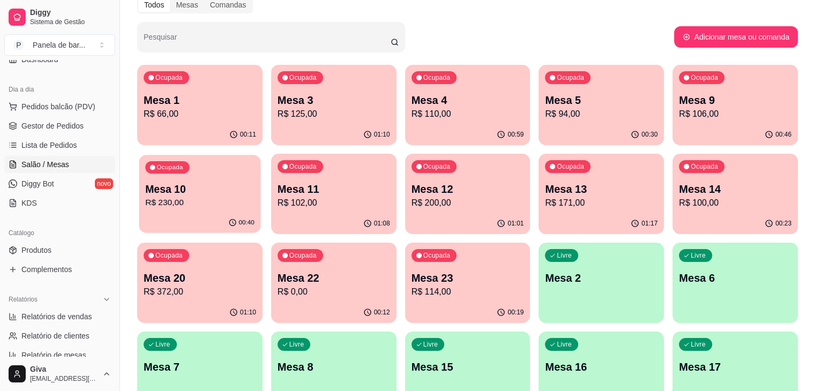
click at [255, 197] on p "R$ 230,00" at bounding box center [199, 203] width 109 height 12
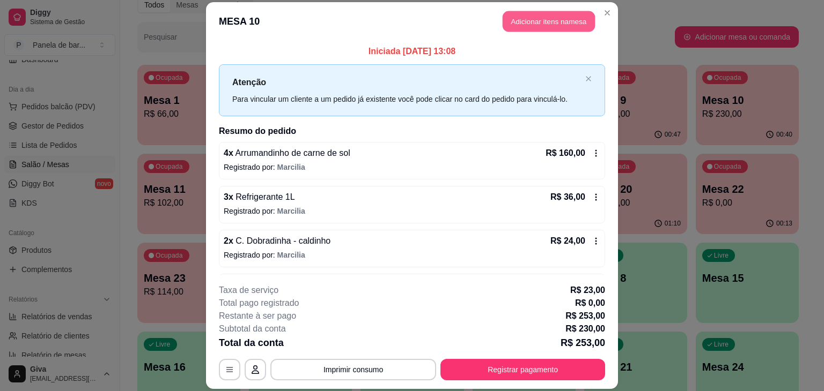
click at [573, 24] on button "Adicionar itens na mesa" at bounding box center [548, 21] width 92 height 21
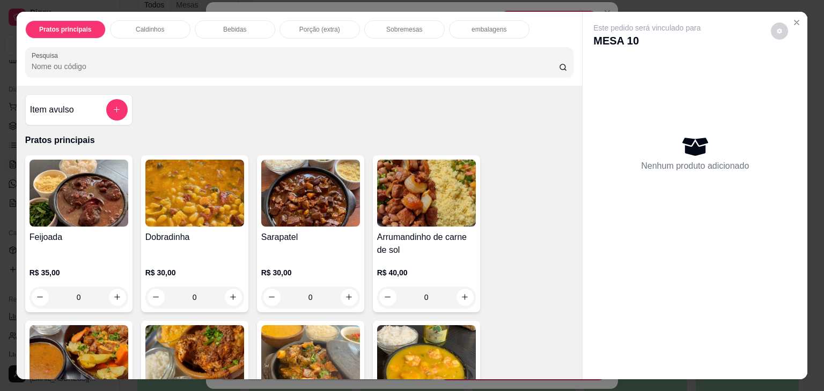
scroll to position [53, 0]
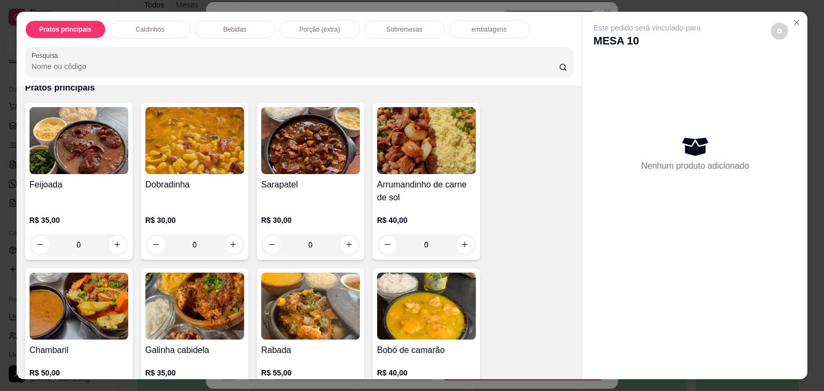
click at [227, 26] on p "Bebidas" at bounding box center [234, 29] width 23 height 9
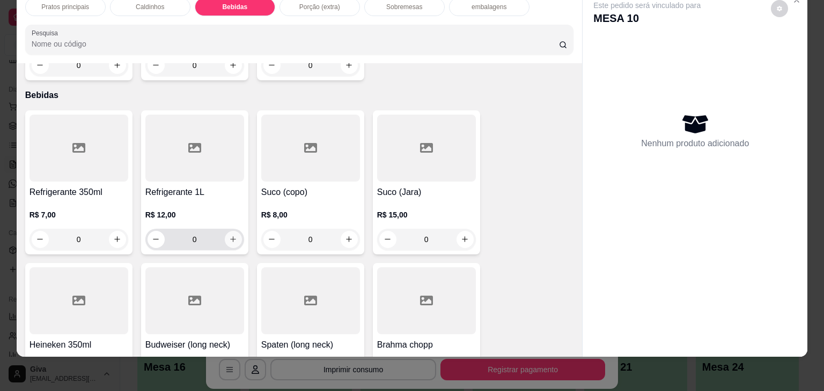
scroll to position [1023, 0]
click at [229, 234] on icon "increase-product-quantity" at bounding box center [233, 238] width 8 height 8
type input "1"
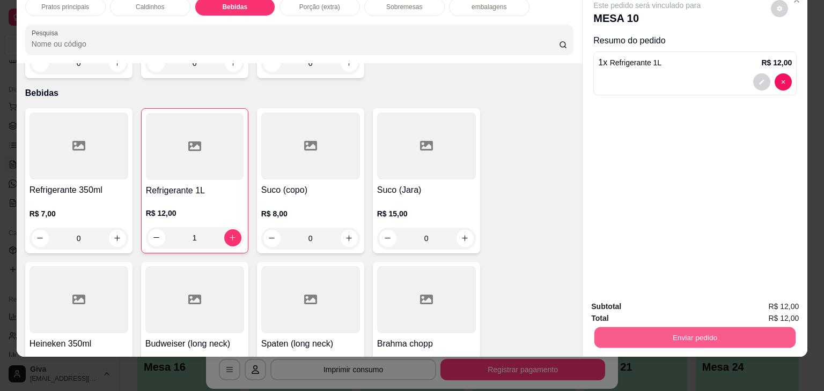
click at [618, 328] on button "Enviar pedido" at bounding box center [694, 338] width 201 height 21
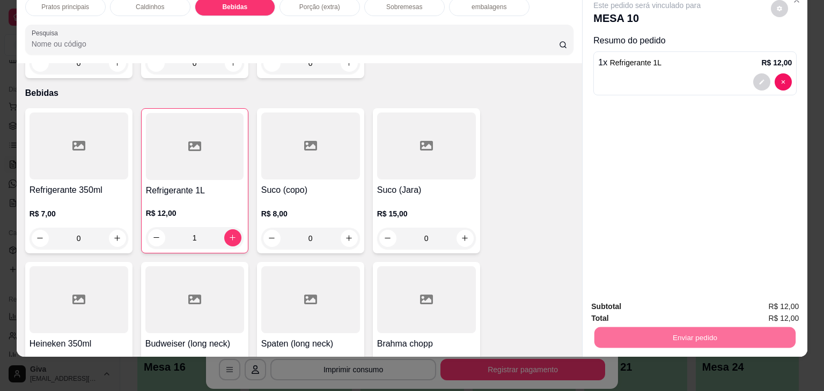
click at [620, 299] on button "Não registrar e enviar pedido" at bounding box center [659, 303] width 108 height 20
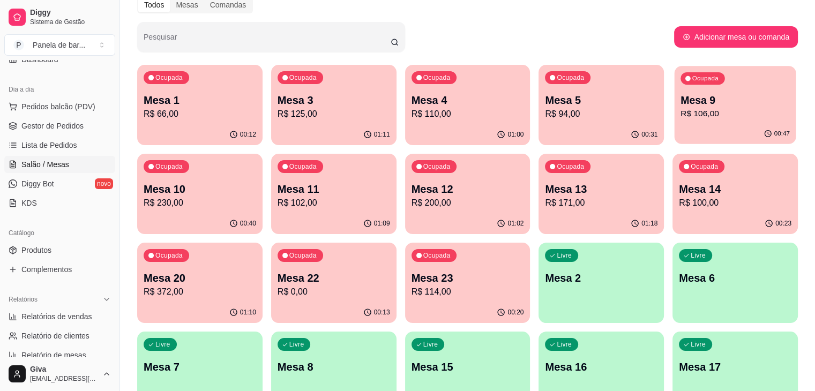
click at [692, 75] on span "Ocupada" at bounding box center [706, 79] width 29 height 9
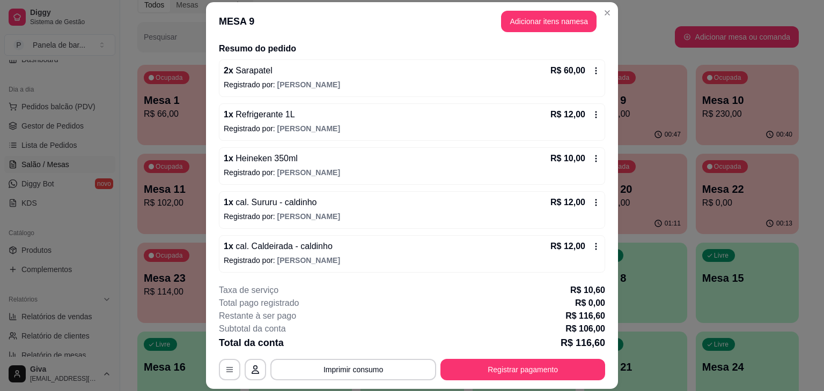
scroll to position [32, 0]
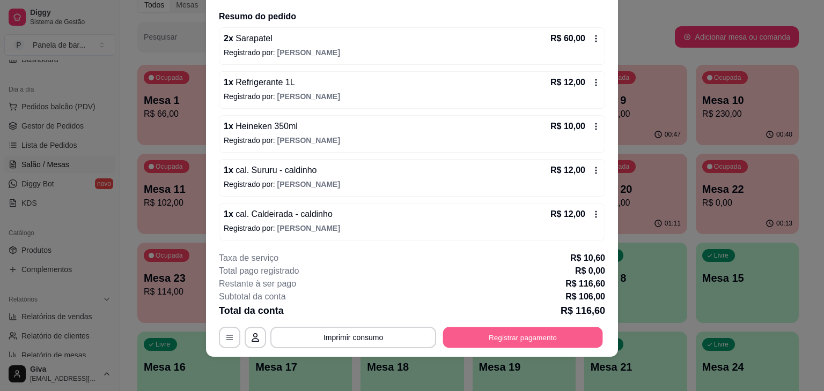
click at [462, 339] on button "Registrar pagamento" at bounding box center [523, 338] width 160 height 21
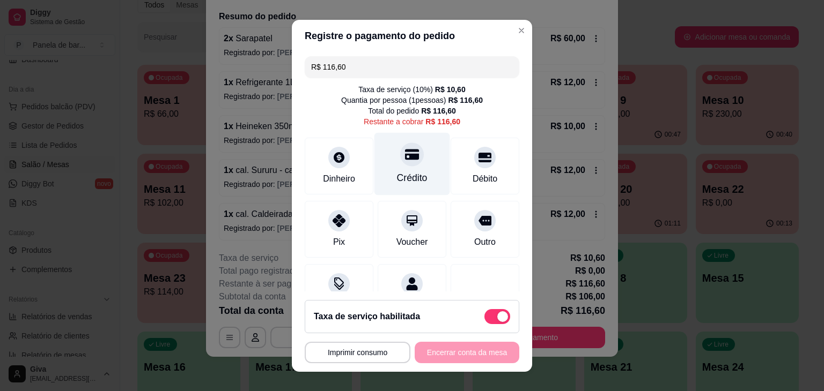
click at [416, 161] on div "Crédito" at bounding box center [412, 163] width 76 height 63
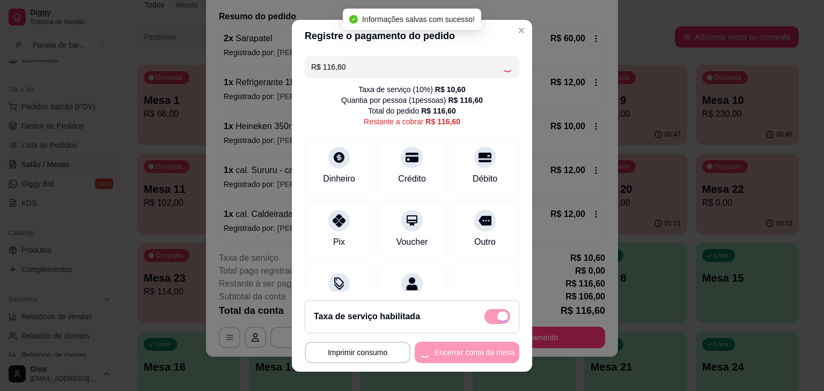
type input "R$ 0,00"
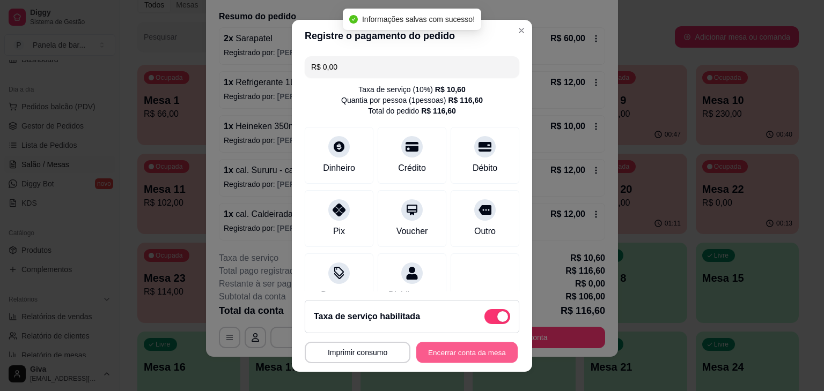
click at [431, 349] on button "Encerrar conta da mesa" at bounding box center [466, 352] width 101 height 21
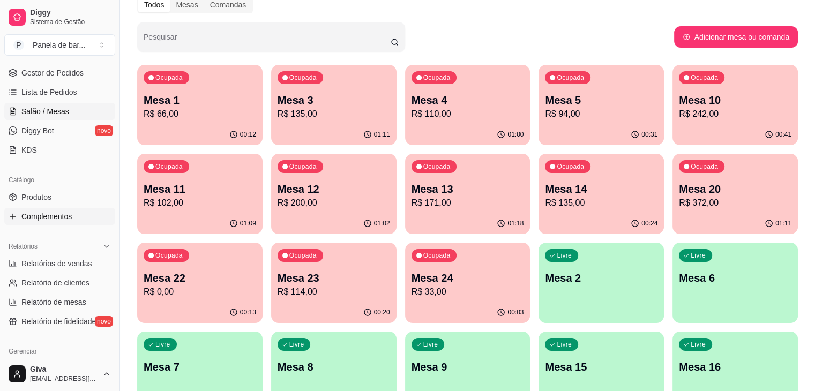
scroll to position [154, 0]
click at [36, 265] on span "Relatórios de vendas" at bounding box center [56, 263] width 71 height 11
select select "ALL"
select select "0"
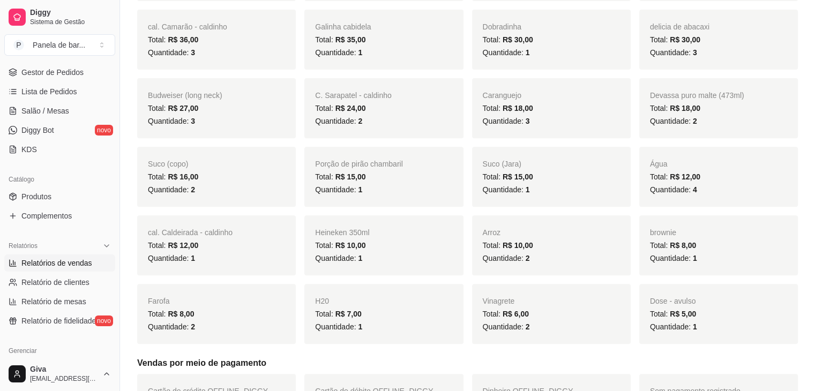
scroll to position [420, 0]
click at [652, 256] on span "Quantidade: 1" at bounding box center [673, 257] width 47 height 9
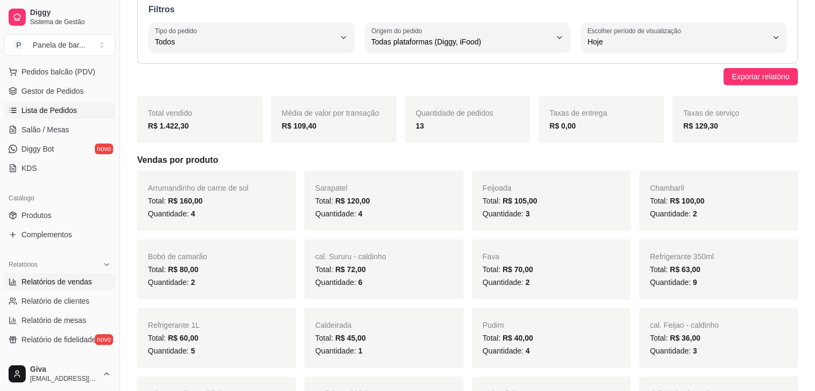
scroll to position [129, 0]
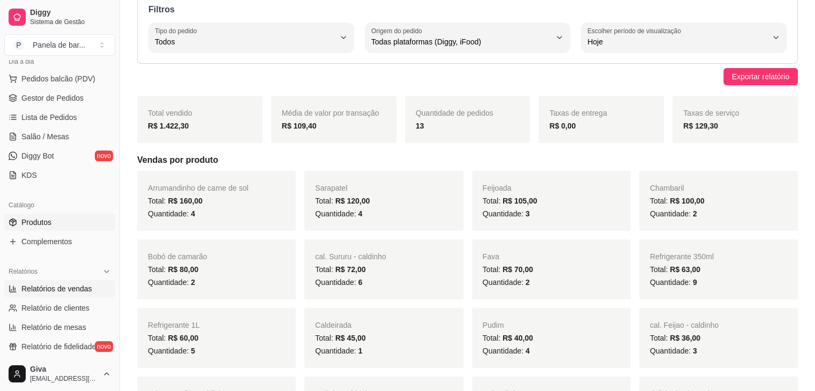
click at [73, 213] on div "Catálogo" at bounding box center [59, 205] width 111 height 17
click at [71, 225] on link "Produtos" at bounding box center [59, 222] width 111 height 17
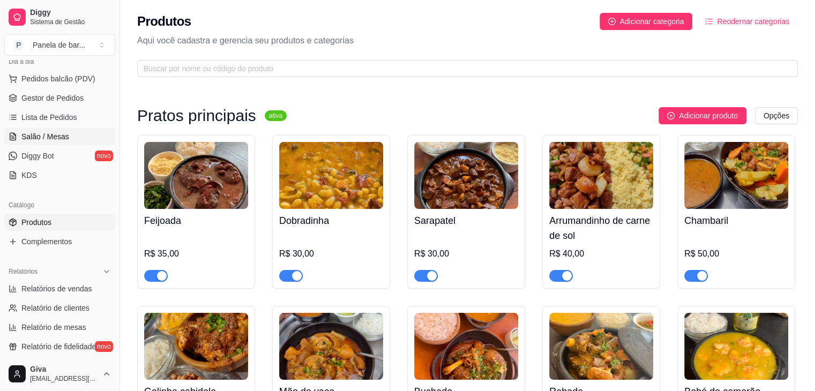
click at [44, 130] on link "Salão / Mesas" at bounding box center [59, 136] width 111 height 17
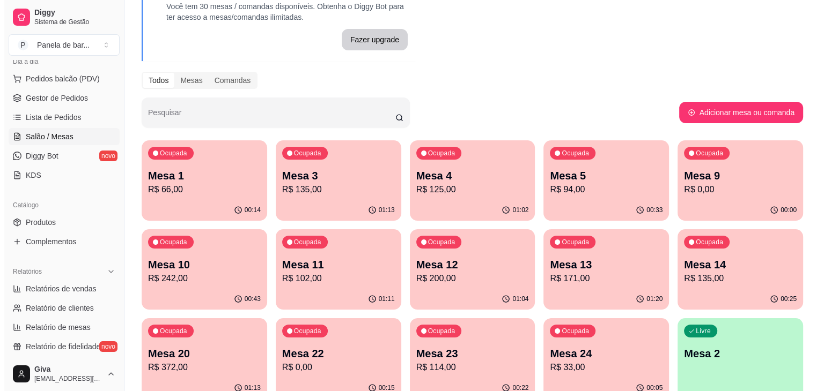
scroll to position [72, 0]
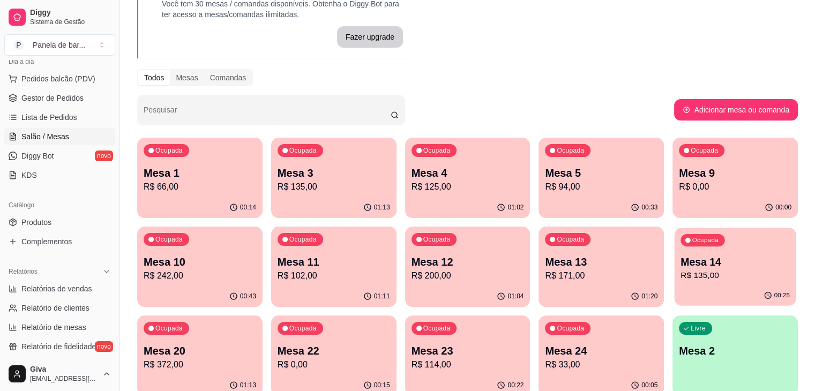
click at [681, 244] on div "Ocupada" at bounding box center [703, 240] width 44 height 12
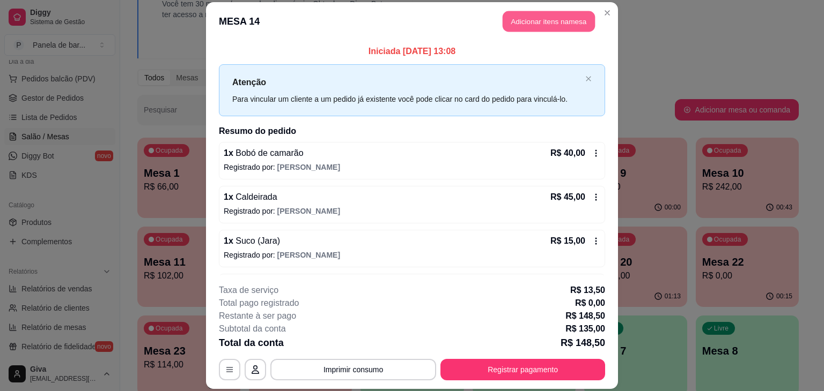
click at [554, 27] on button "Adicionar itens na mesa" at bounding box center [548, 21] width 92 height 21
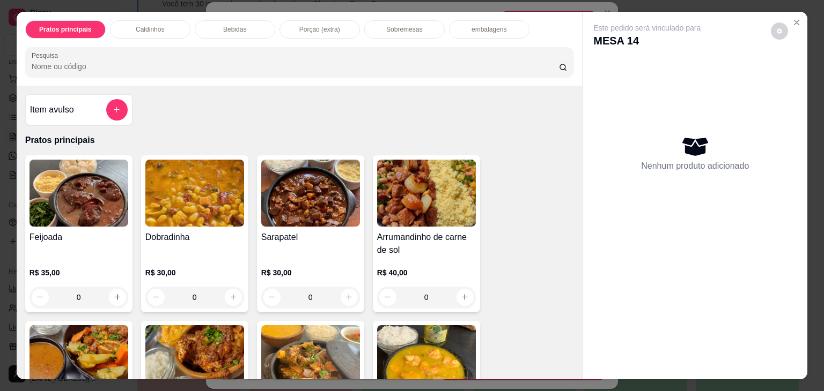
click at [227, 20] on div "Bebidas" at bounding box center [235, 29] width 80 height 18
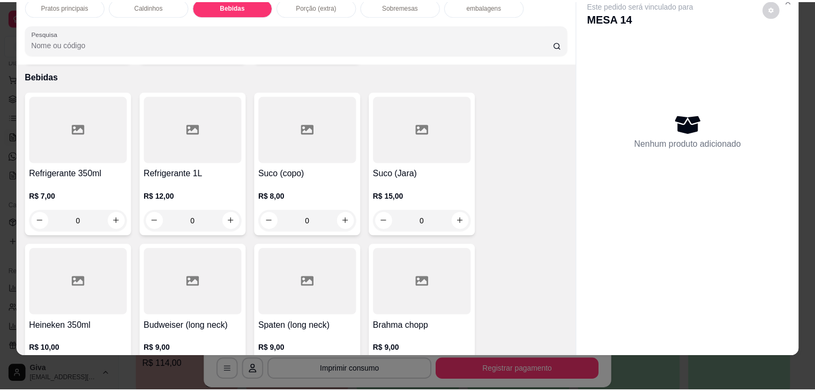
scroll to position [1040, 0]
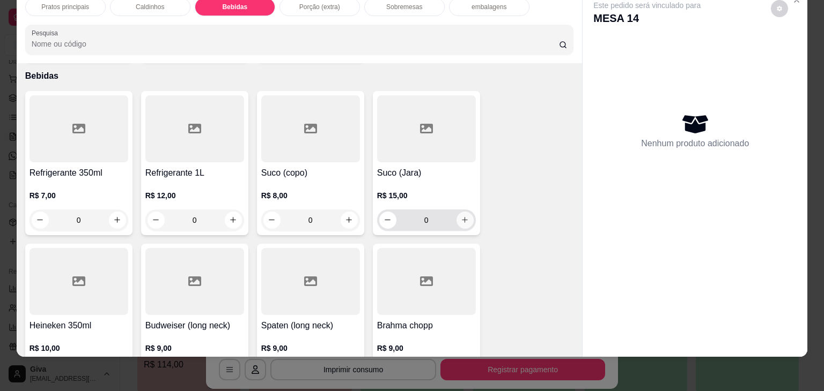
click at [461, 216] on icon "increase-product-quantity" at bounding box center [465, 220] width 8 height 8
type input "1"
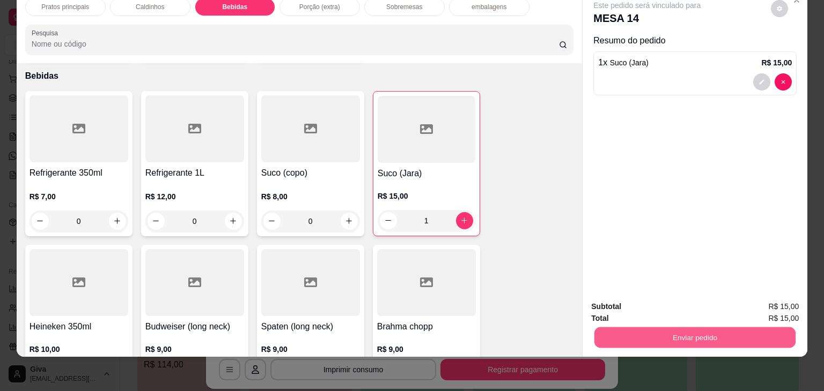
click at [703, 328] on button "Enviar pedido" at bounding box center [694, 338] width 201 height 21
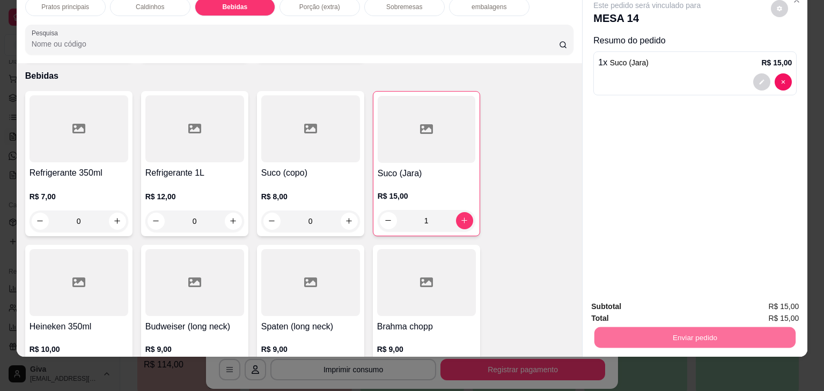
click at [662, 298] on button "Não registrar e enviar pedido" at bounding box center [659, 303] width 108 height 20
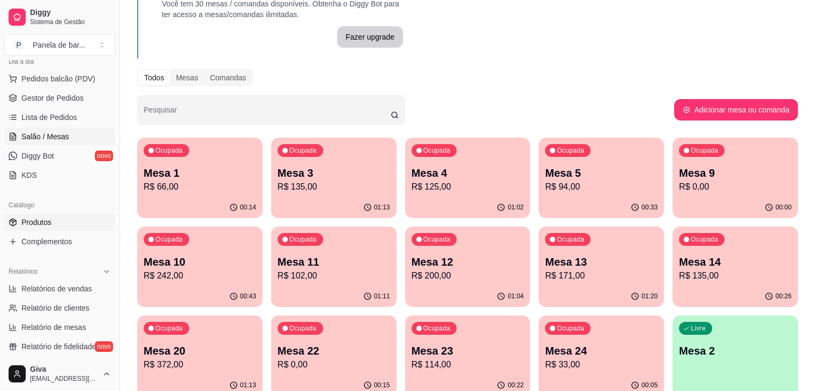
click at [47, 220] on span "Produtos" at bounding box center [36, 222] width 30 height 11
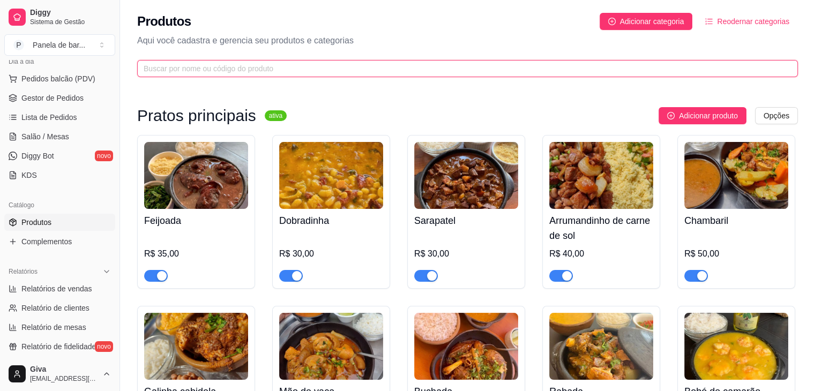
click at [246, 64] on input "text" at bounding box center [464, 69] width 640 height 12
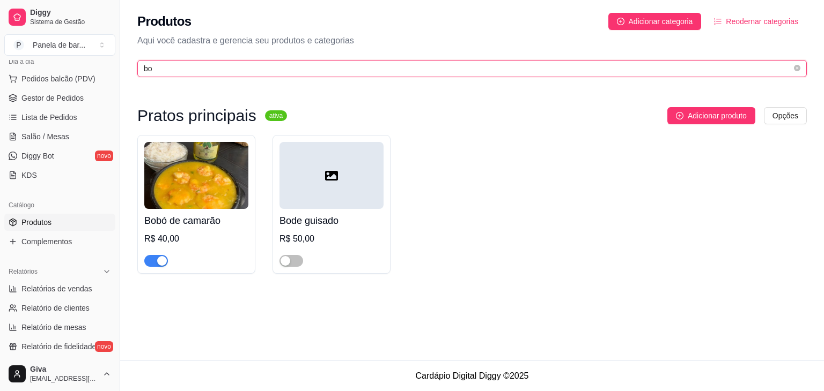
type input "bo"
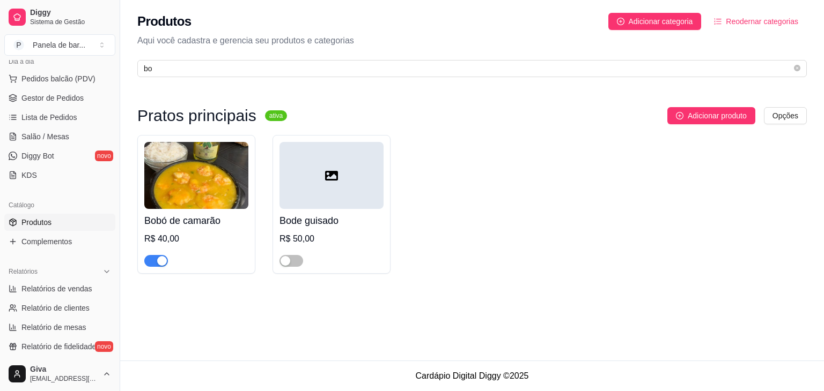
click at [159, 260] on div "button" at bounding box center [162, 261] width 10 height 10
click at [64, 136] on span "Salão / Mesas" at bounding box center [45, 136] width 48 height 11
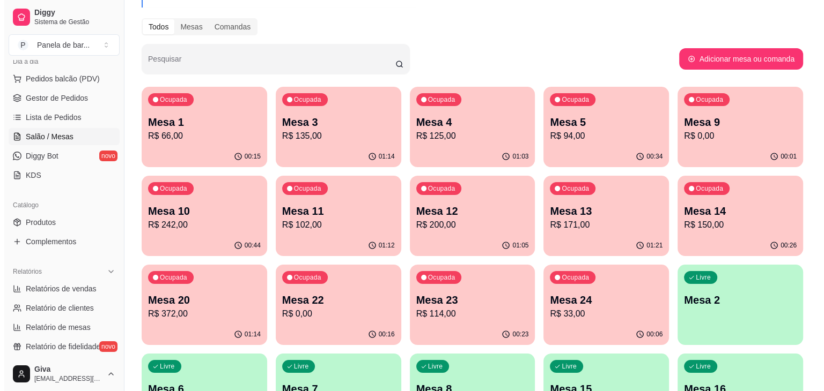
scroll to position [154, 0]
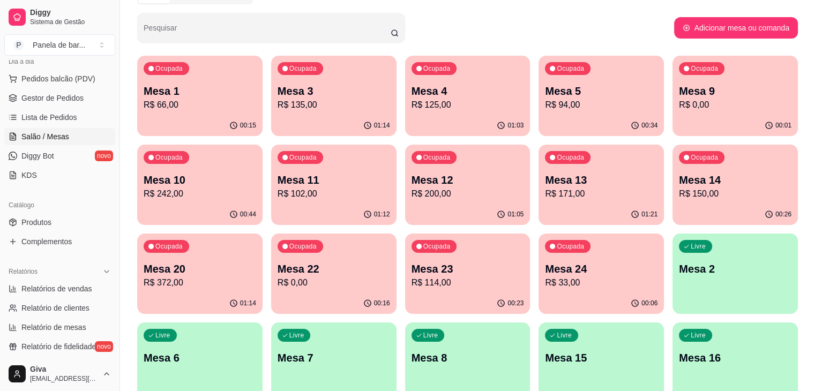
click at [256, 277] on p "R$ 372,00" at bounding box center [200, 283] width 113 height 13
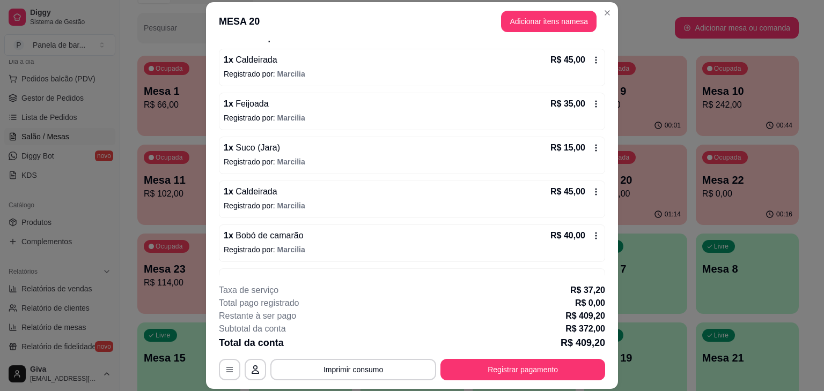
scroll to position [0, 0]
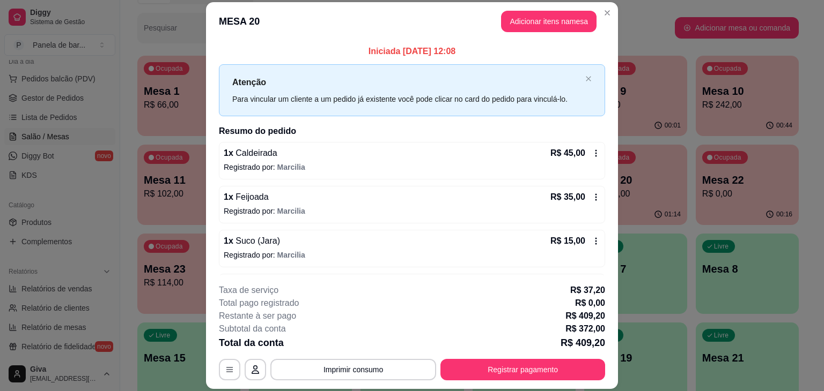
click at [398, 138] on div "Iniciada [DATE] 12:08 Atenção Para vincular um cliente a um pedido já existente…" at bounding box center [412, 310] width 386 height 530
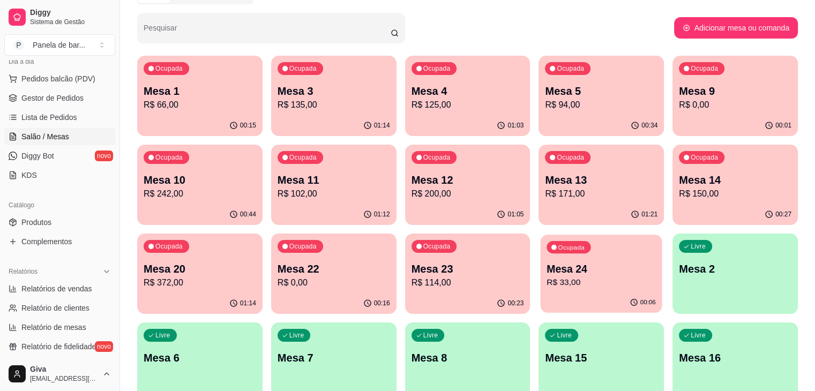
click at [547, 284] on p "R$ 33,00" at bounding box center [601, 283] width 109 height 12
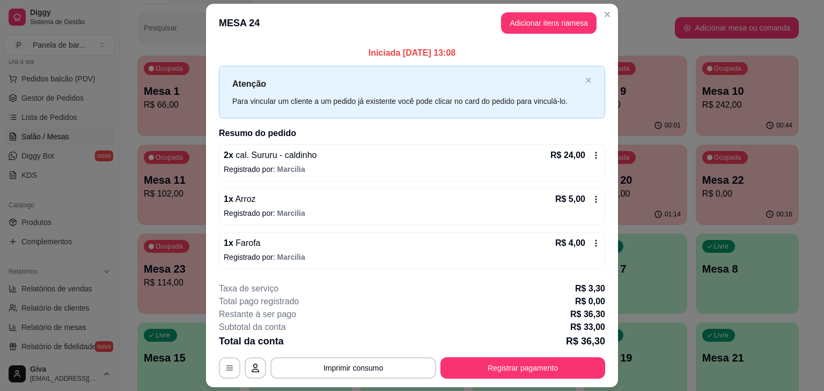
scroll to position [14, 0]
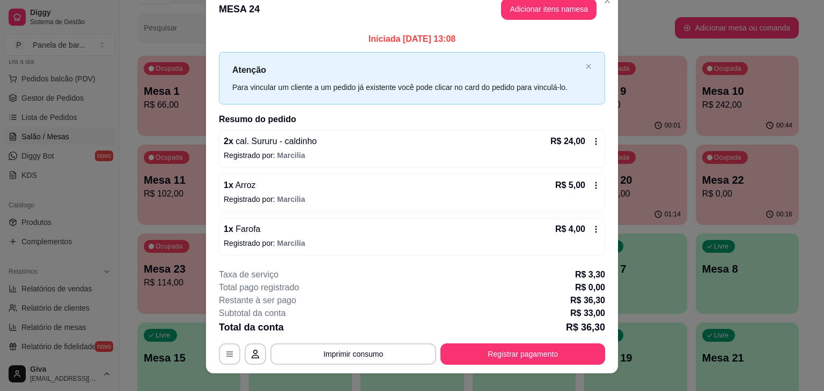
click at [594, 139] on icon at bounding box center [595, 141] width 9 height 9
click at [504, 359] on button "Registrar pagamento" at bounding box center [523, 354] width 160 height 21
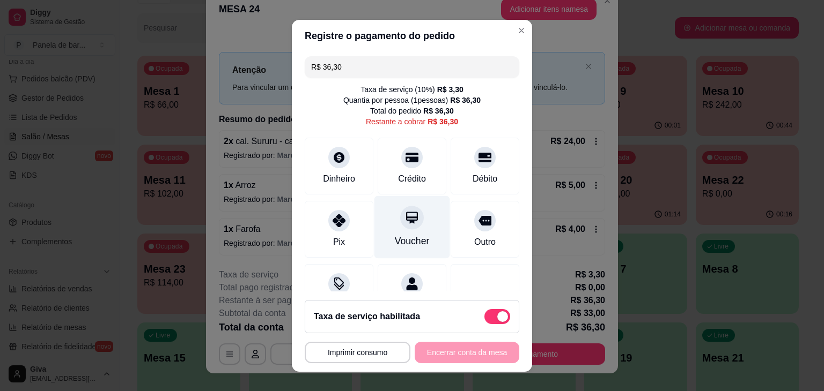
click at [395, 243] on div "Voucher" at bounding box center [412, 241] width 35 height 14
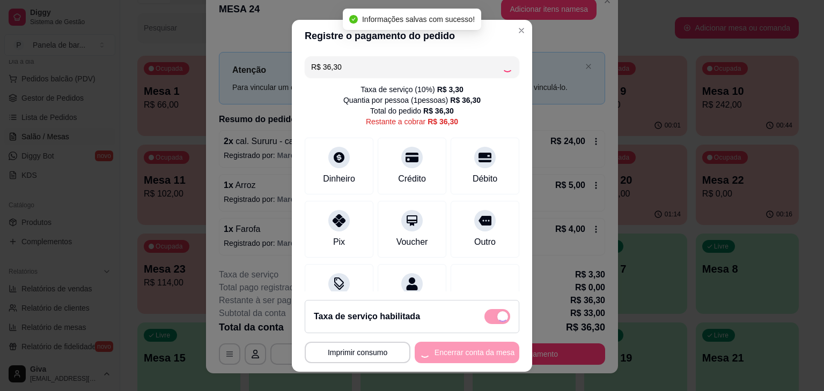
type input "R$ 0,00"
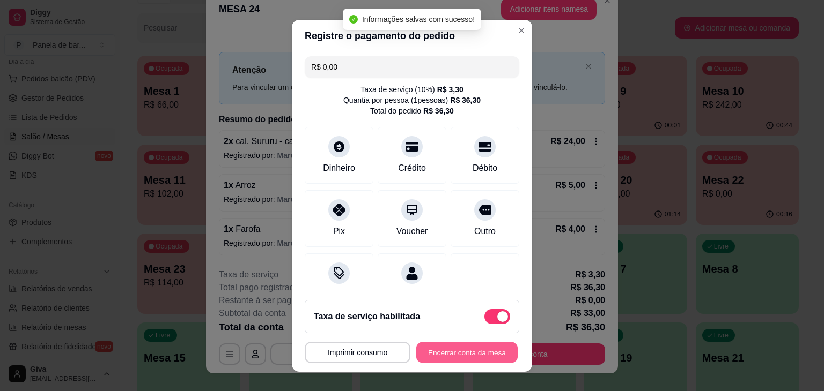
click at [453, 357] on button "Encerrar conta da mesa" at bounding box center [466, 352] width 101 height 21
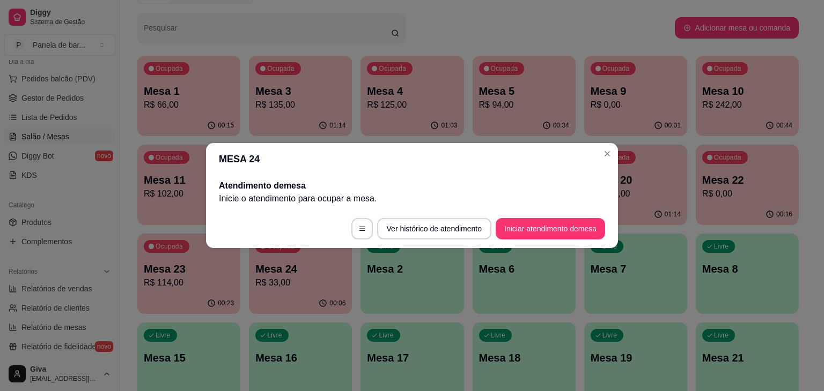
scroll to position [0, 0]
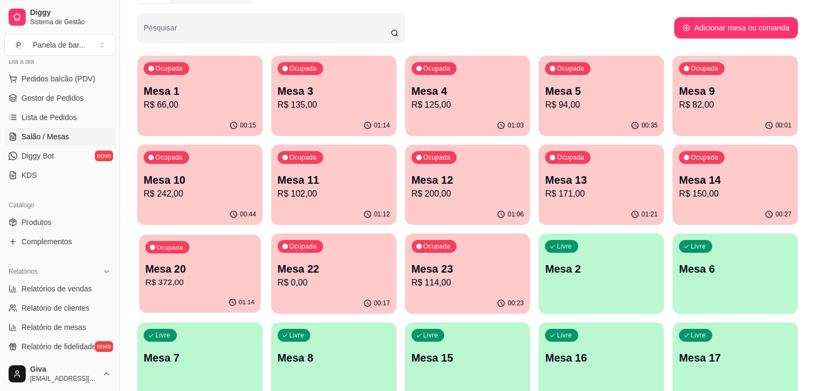
click at [255, 277] on p "R$ 372,00" at bounding box center [199, 283] width 109 height 12
click at [413, 284] on p "R$ 114,00" at bounding box center [467, 283] width 109 height 12
click at [407, 243] on div "Ocupada Mesa 23 R$ 114,00" at bounding box center [468, 264] width 122 height 58
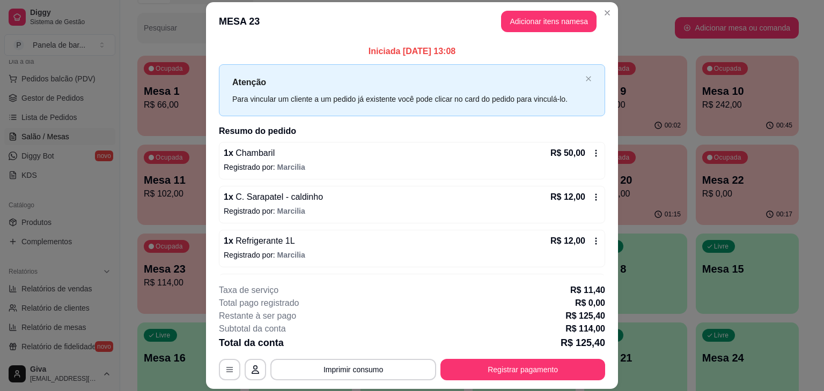
scroll to position [39, 0]
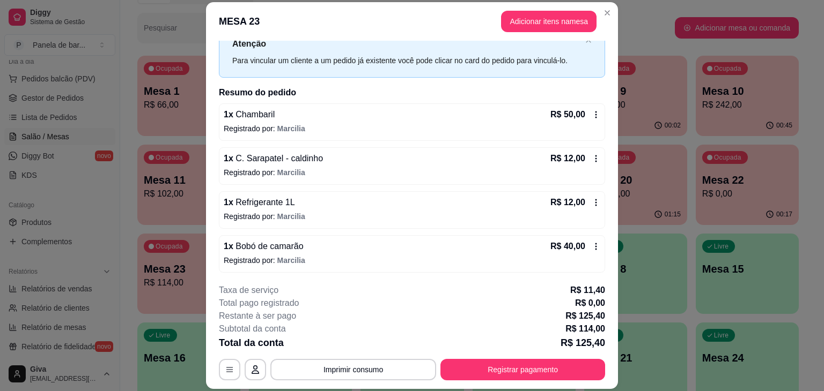
click at [591, 244] on icon at bounding box center [595, 246] width 9 height 9
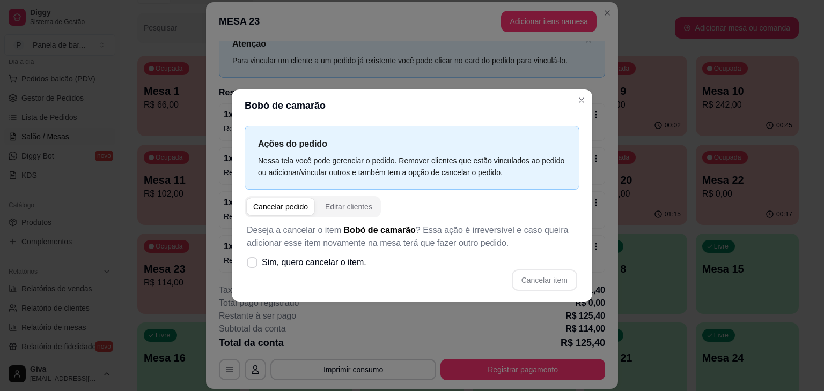
click at [245, 256] on div "Ações do pedido Nessa tela você pode gerenciar o pedido. Remover clientes que e…" at bounding box center [412, 212] width 360 height 180
click at [245, 256] on label "Sim, quero cancelar o item." at bounding box center [306, 262] width 128 height 21
click at [338, 262] on span "Sim, quero cancelar o item." at bounding box center [314, 262] width 105 height 13
click at [253, 265] on input "Sim, quero cancelar o item." at bounding box center [249, 268] width 7 height 7
checkbox input "true"
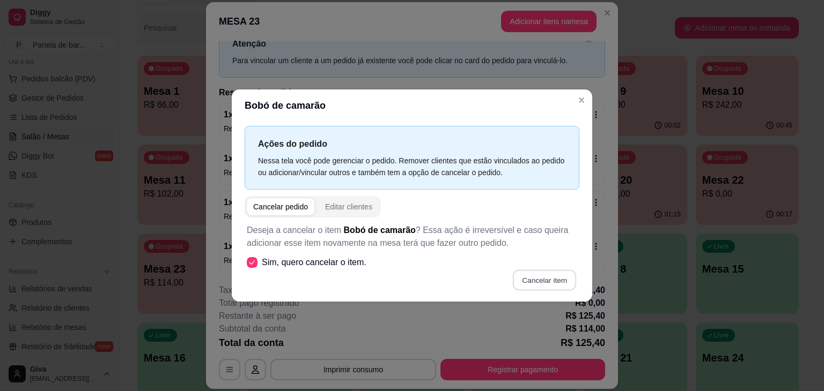
click at [529, 279] on button "Cancelar item" at bounding box center [544, 280] width 64 height 21
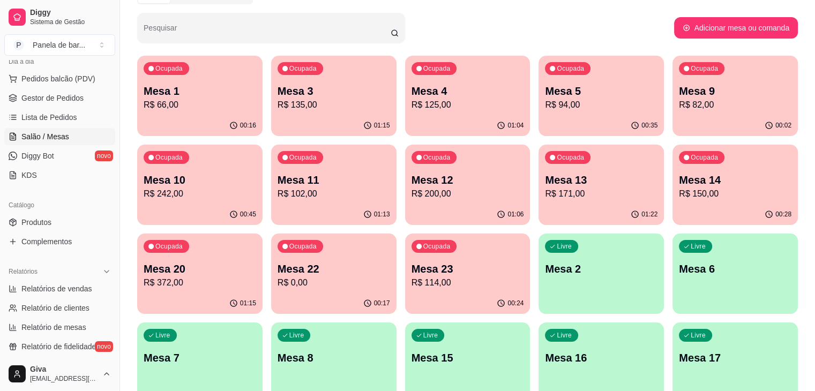
click at [376, 237] on html "Diggy Sistema de Gestão P Panela de bar ... Loja aberta Diggy Pro + 30 até 26/0…" at bounding box center [407, 41] width 815 height 391
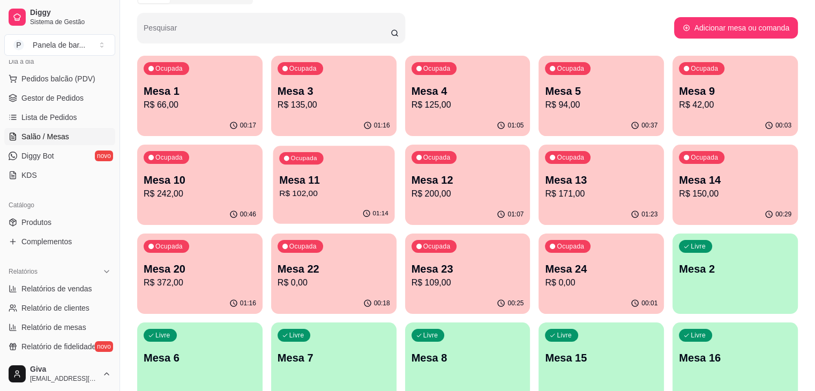
click at [279, 184] on p "Mesa 11" at bounding box center [333, 180] width 109 height 14
click at [405, 203] on div "Ocupada Mesa 12 R$ 200,00" at bounding box center [467, 175] width 125 height 60
click at [255, 173] on p "Mesa 10" at bounding box center [199, 180] width 109 height 14
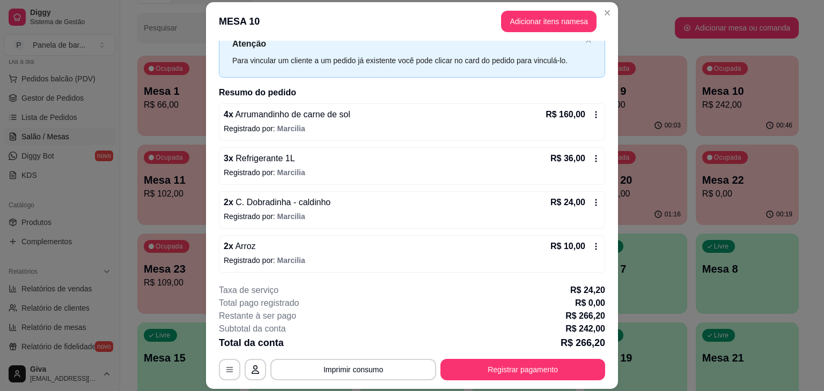
scroll to position [83, 0]
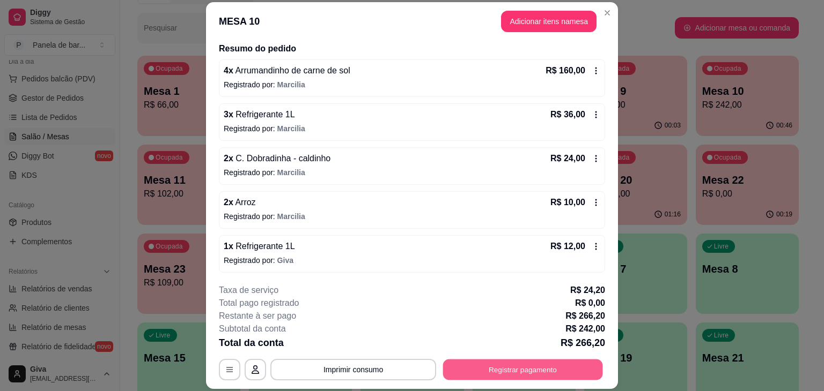
click at [465, 369] on button "Registrar pagamento" at bounding box center [523, 370] width 160 height 21
click at [460, 365] on button "Registrar pagamento" at bounding box center [523, 370] width 160 height 21
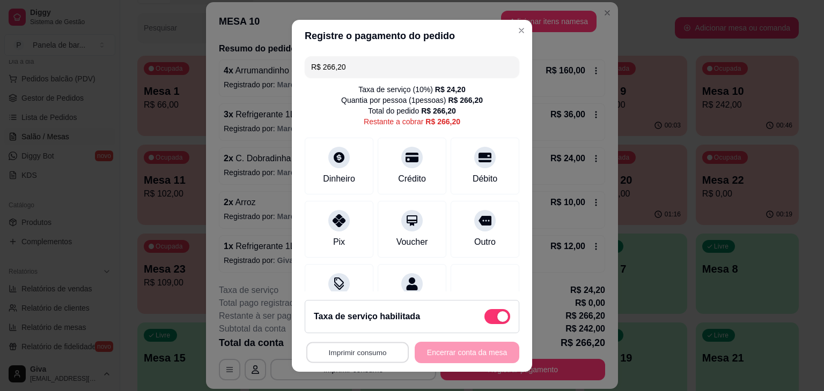
click at [362, 359] on button "Imprimir consumo" at bounding box center [357, 352] width 102 height 21
click at [358, 330] on button "IMPRESSORA" at bounding box center [354, 327] width 75 height 17
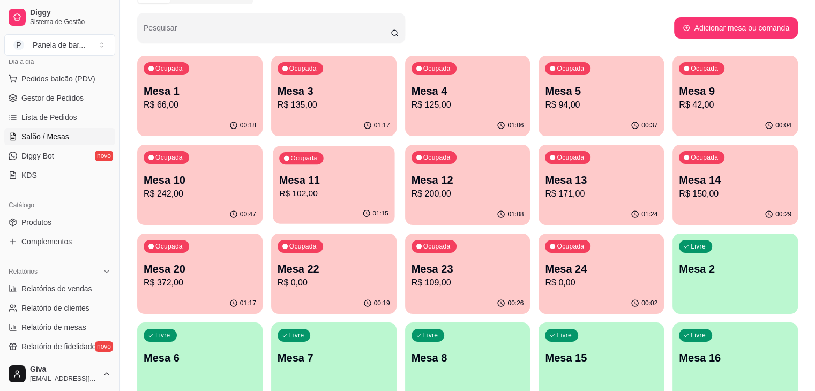
click at [279, 192] on p "R$ 102,00" at bounding box center [333, 194] width 109 height 12
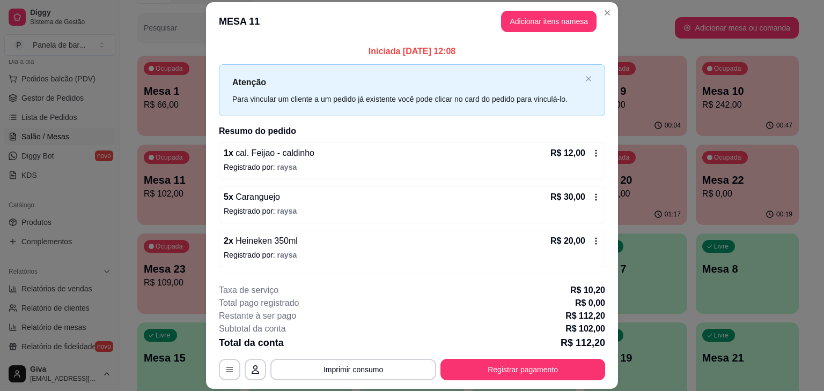
scroll to position [39, 0]
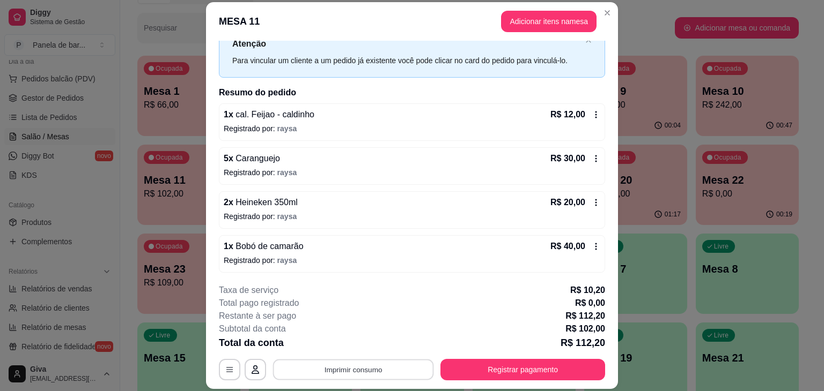
click at [368, 372] on button "Imprimir consumo" at bounding box center [353, 370] width 161 height 21
click at [454, 365] on button "Registrar pagamento" at bounding box center [522, 369] width 165 height 21
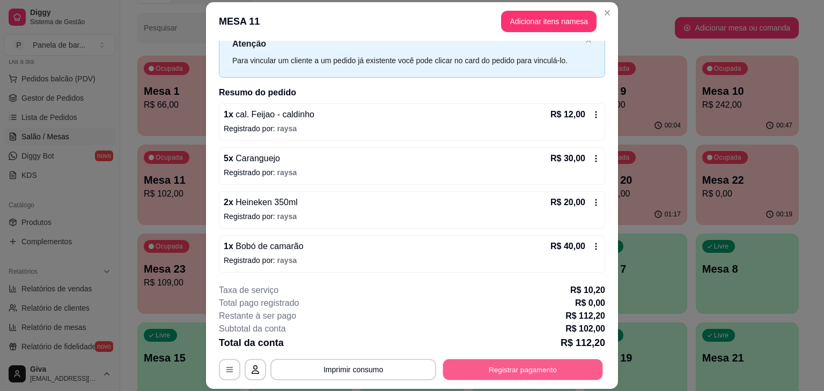
click at [460, 368] on button "Registrar pagamento" at bounding box center [523, 370] width 160 height 21
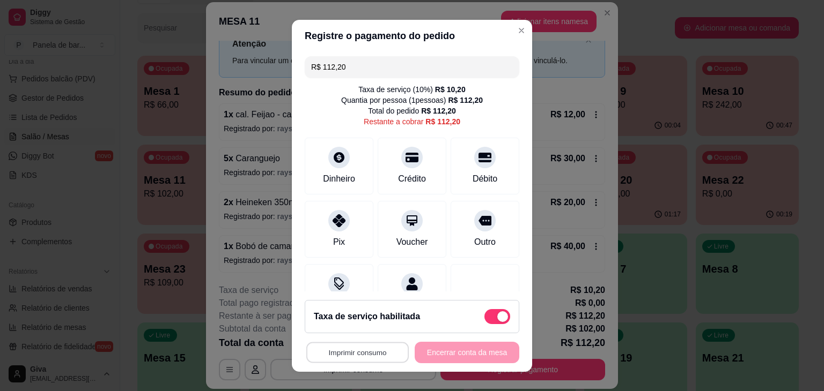
click at [365, 348] on button "Imprimir consumo" at bounding box center [357, 352] width 102 height 21
click at [352, 322] on button "IMPRESSORA" at bounding box center [354, 327] width 75 height 17
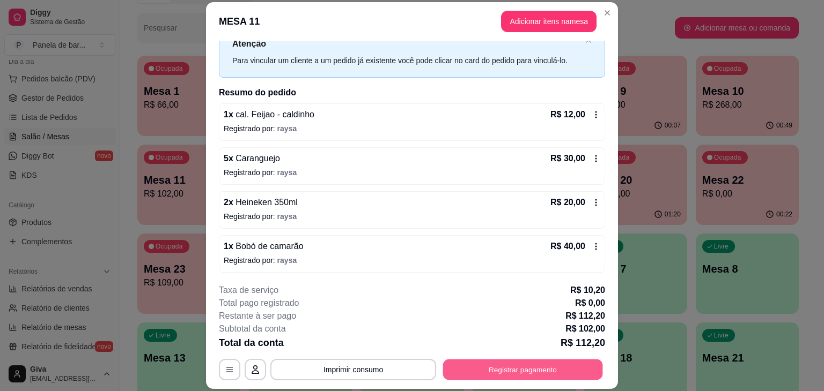
click at [525, 372] on button "Registrar pagamento" at bounding box center [523, 370] width 160 height 21
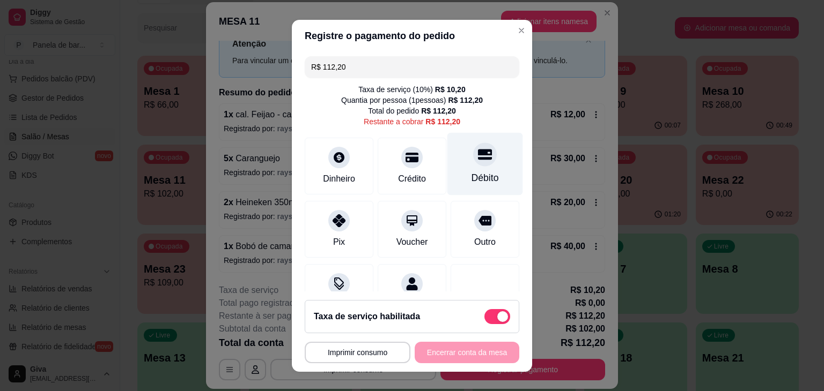
click at [478, 154] on icon at bounding box center [485, 154] width 14 height 11
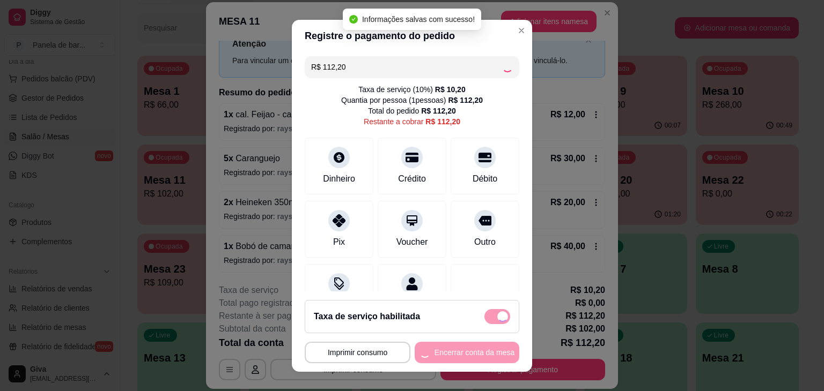
type input "R$ 0,00"
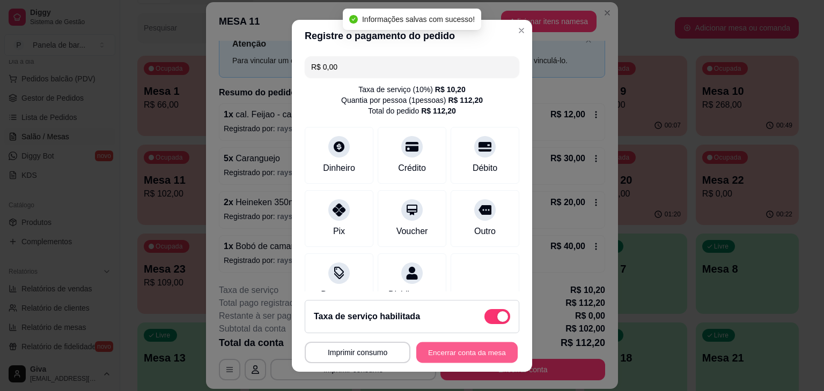
click at [442, 353] on button "Encerrar conta da mesa" at bounding box center [466, 352] width 101 height 21
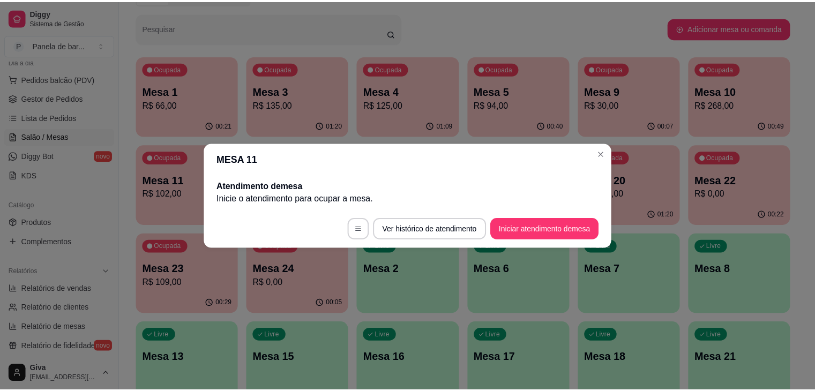
scroll to position [0, 0]
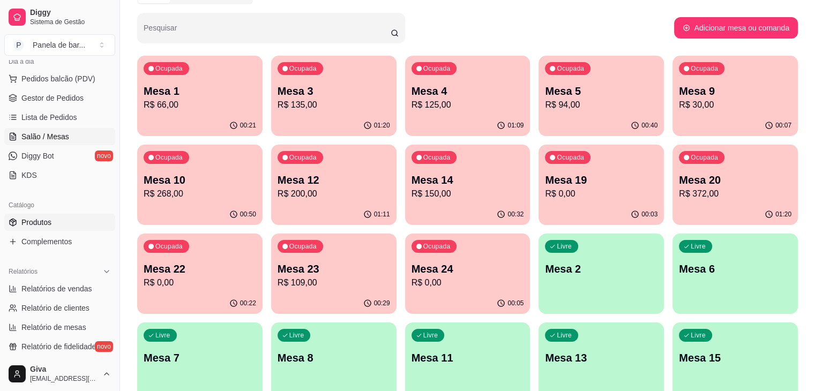
click at [43, 220] on span "Produtos" at bounding box center [36, 222] width 30 height 11
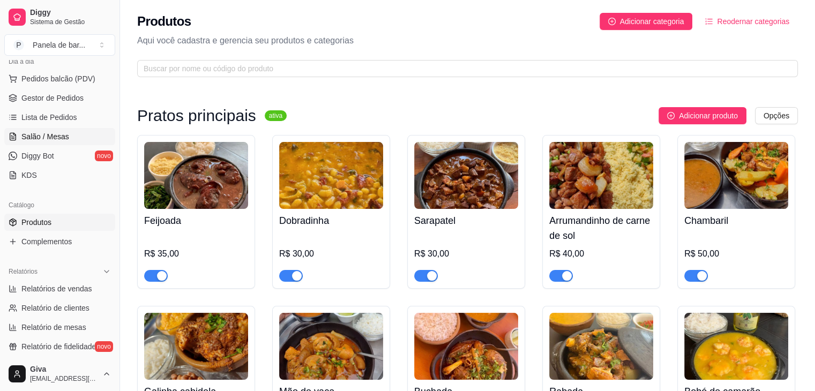
click at [36, 137] on span "Salão / Mesas" at bounding box center [45, 136] width 48 height 11
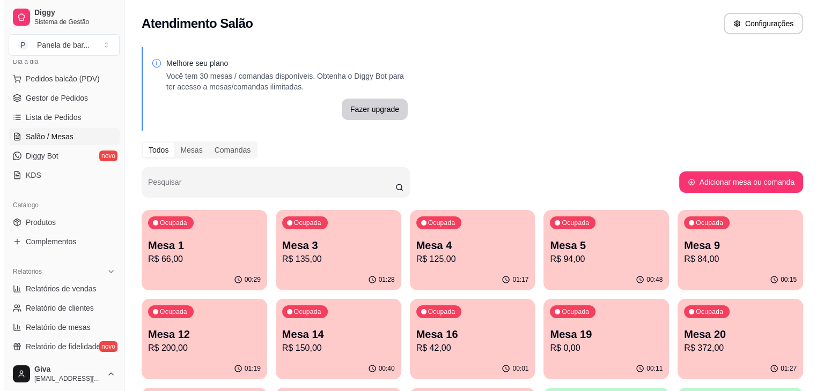
scroll to position [142, 0]
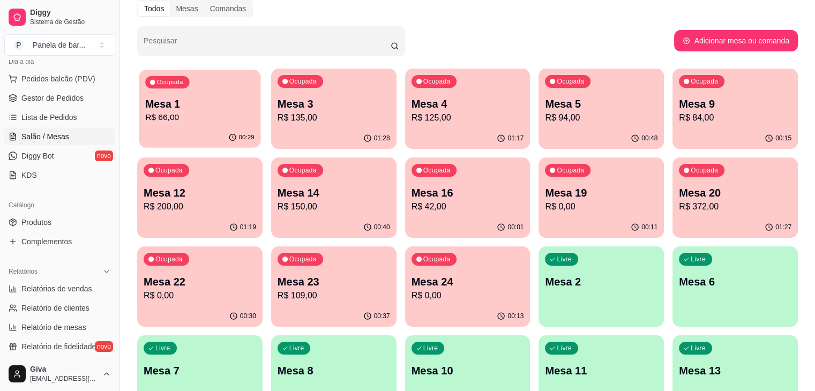
click at [217, 102] on p "Mesa 1" at bounding box center [199, 104] width 109 height 14
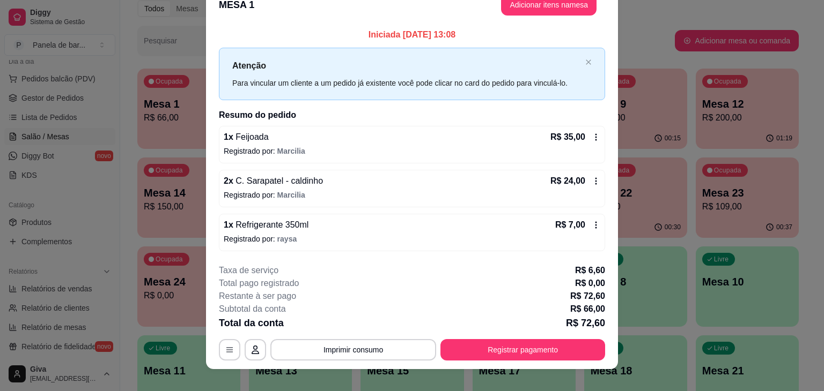
scroll to position [0, 0]
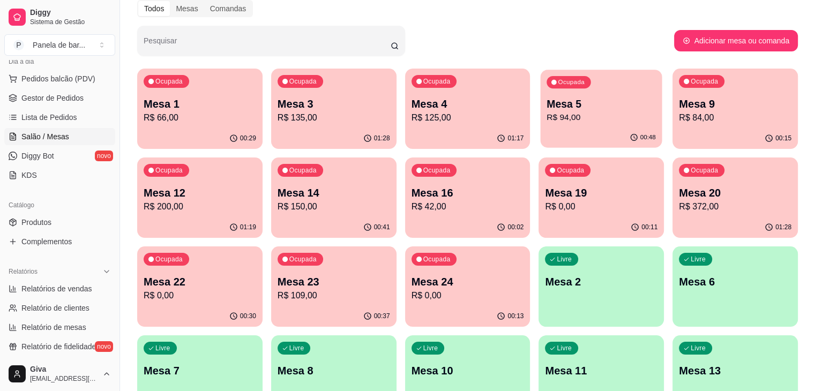
click at [541, 130] on div "00:48" at bounding box center [602, 138] width 122 height 20
click at [255, 201] on p "R$ 200,00" at bounding box center [199, 207] width 109 height 12
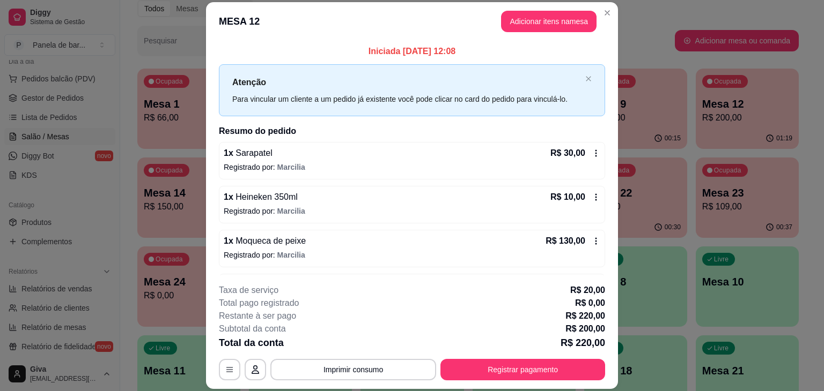
scroll to position [39, 0]
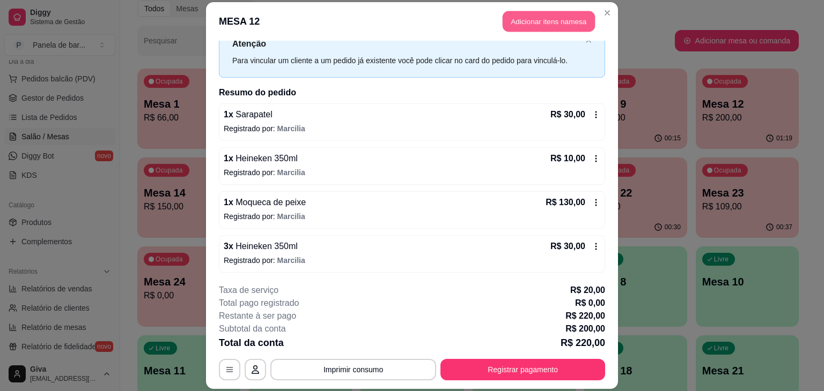
click at [522, 17] on button "Adicionar itens na mesa" at bounding box center [548, 21] width 92 height 21
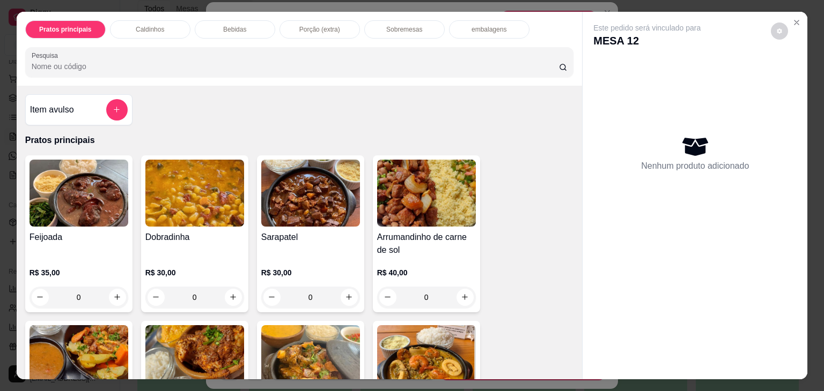
click at [469, 20] on div "embalagens" at bounding box center [489, 29] width 80 height 18
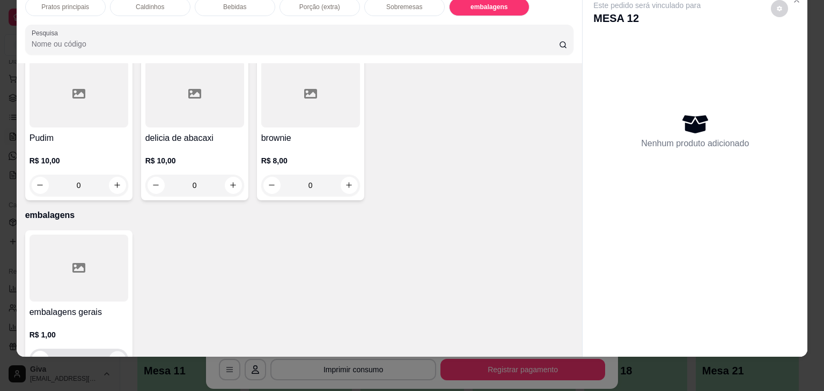
click at [113, 356] on icon "increase-product-quantity" at bounding box center [117, 360] width 8 height 8
type input "1"
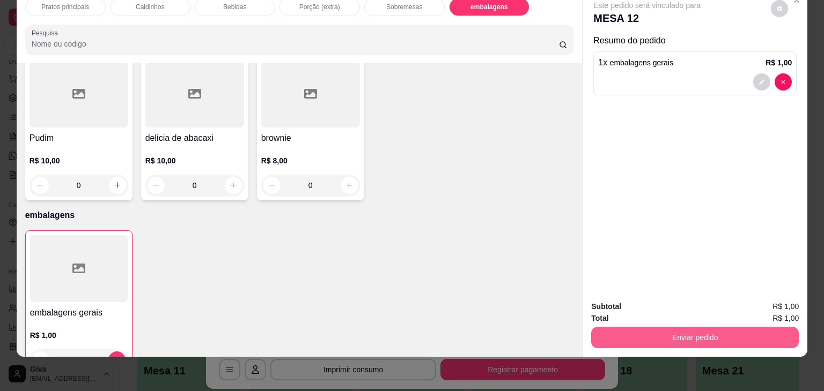
click at [697, 336] on button "Enviar pedido" at bounding box center [694, 337] width 207 height 21
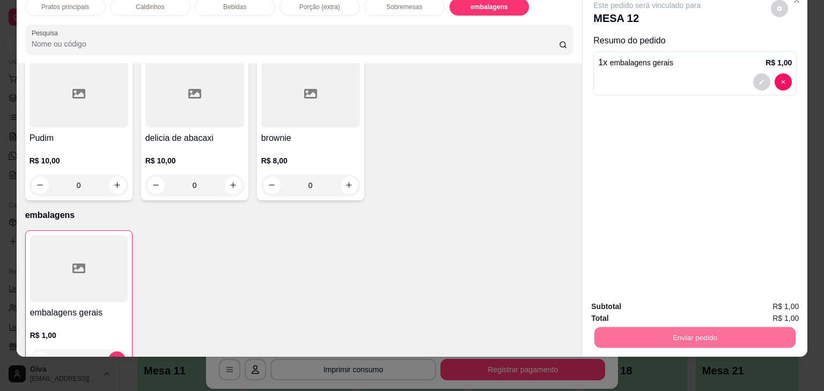
click at [684, 305] on button "Não registrar e enviar pedido" at bounding box center [659, 303] width 108 height 20
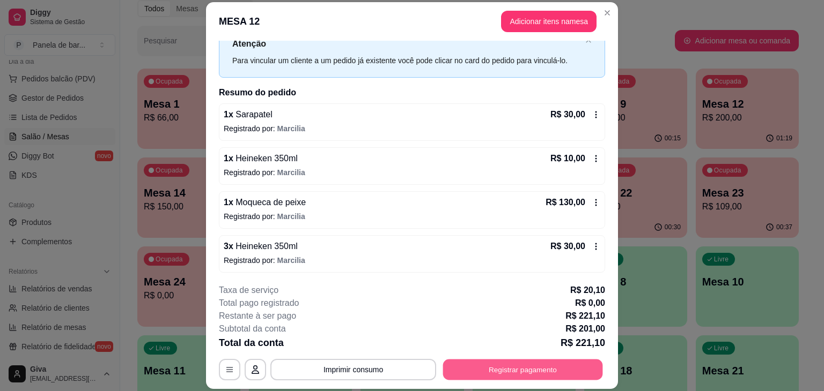
click at [533, 375] on button "Registrar pagamento" at bounding box center [523, 370] width 160 height 21
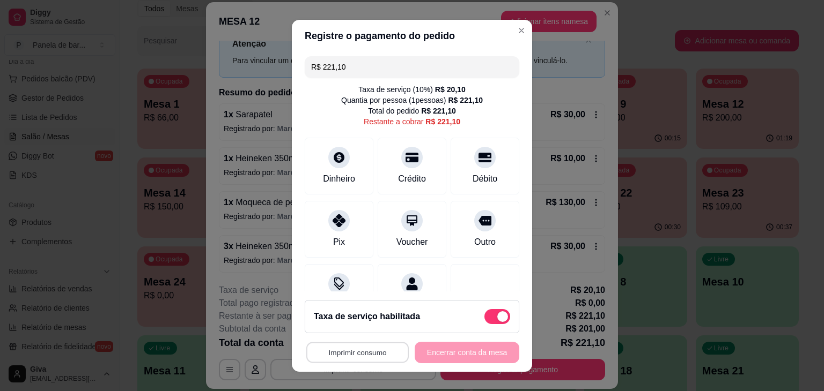
click at [372, 352] on button "Imprimir consumo" at bounding box center [357, 352] width 102 height 21
click at [357, 327] on button "IMPRESSORA" at bounding box center [354, 328] width 75 height 17
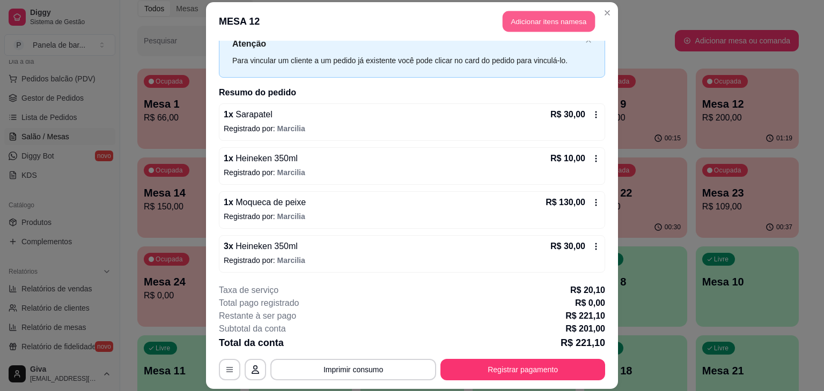
click at [526, 26] on button "Adicionar itens na mesa" at bounding box center [548, 21] width 92 height 21
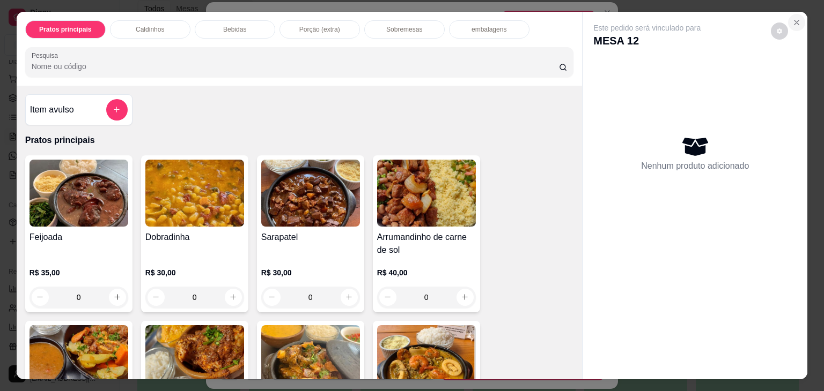
click at [798, 16] on button "Close" at bounding box center [796, 22] width 17 height 17
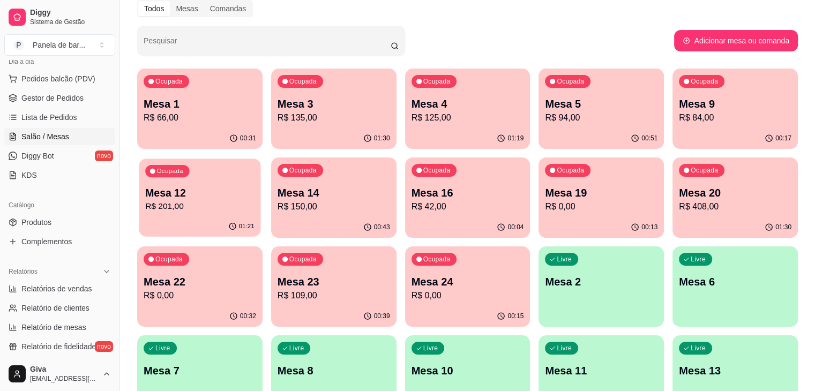
click at [255, 186] on p "Mesa 12" at bounding box center [199, 193] width 109 height 14
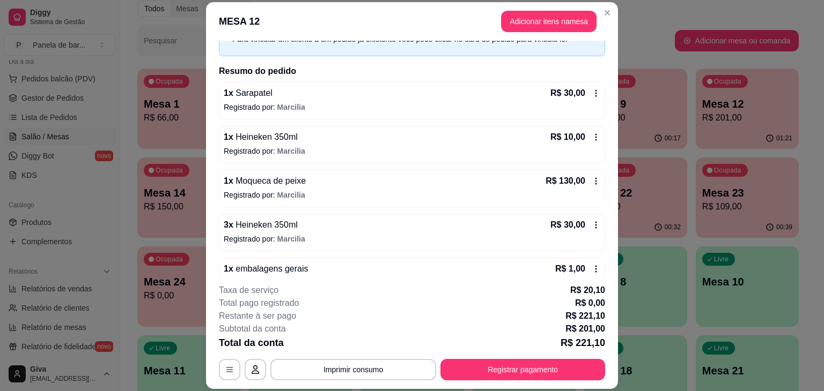
scroll to position [83, 0]
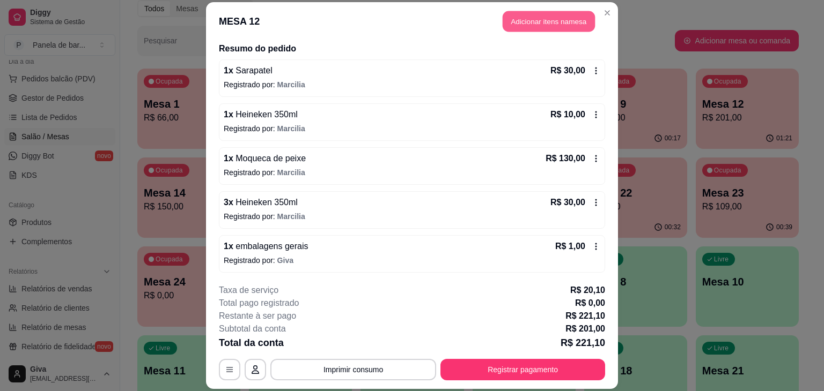
click at [567, 24] on button "Adicionar itens na mesa" at bounding box center [548, 21] width 92 height 21
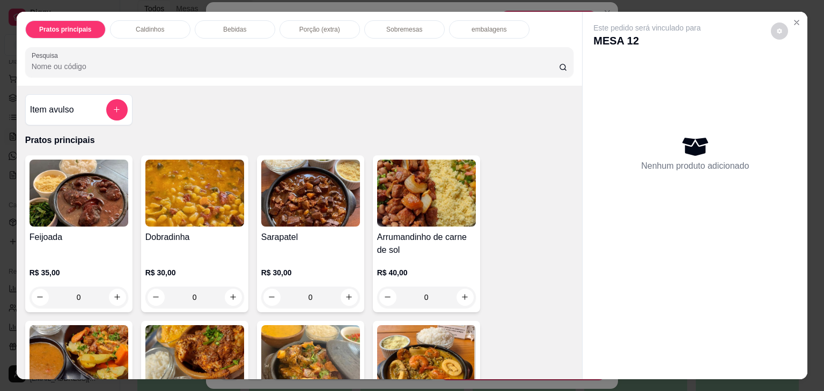
click at [252, 23] on div "Bebidas" at bounding box center [235, 29] width 80 height 18
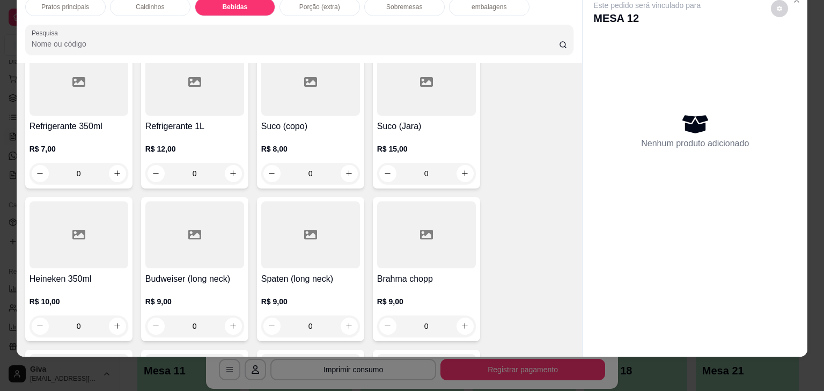
scroll to position [1102, 0]
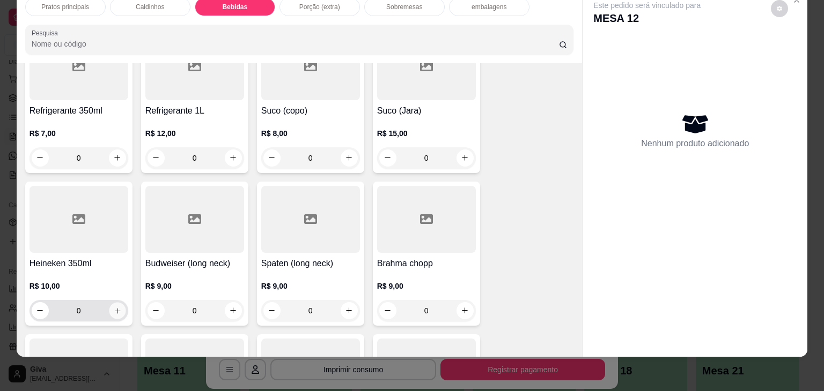
click at [113, 307] on icon "increase-product-quantity" at bounding box center [117, 311] width 8 height 8
type input "1"
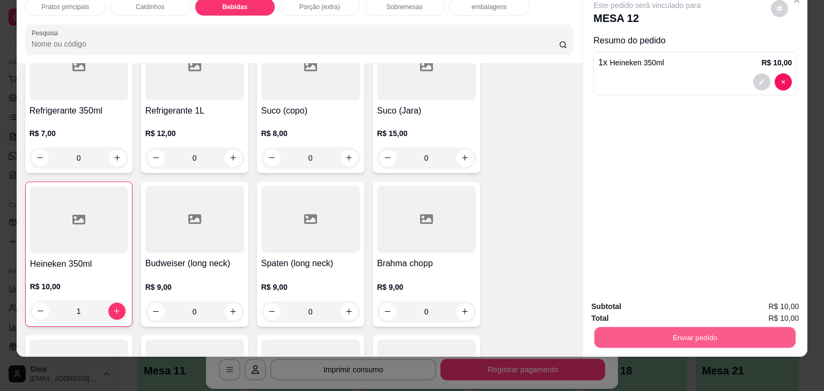
click at [681, 329] on button "Enviar pedido" at bounding box center [694, 338] width 201 height 21
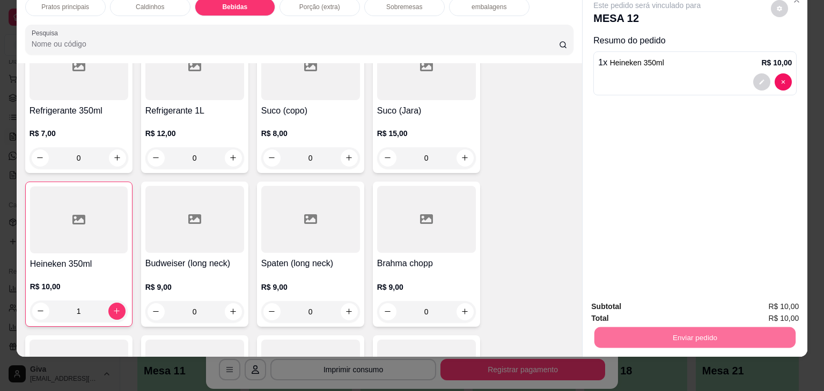
click at [691, 301] on button "Não registrar e enviar pedido" at bounding box center [658, 303] width 113 height 21
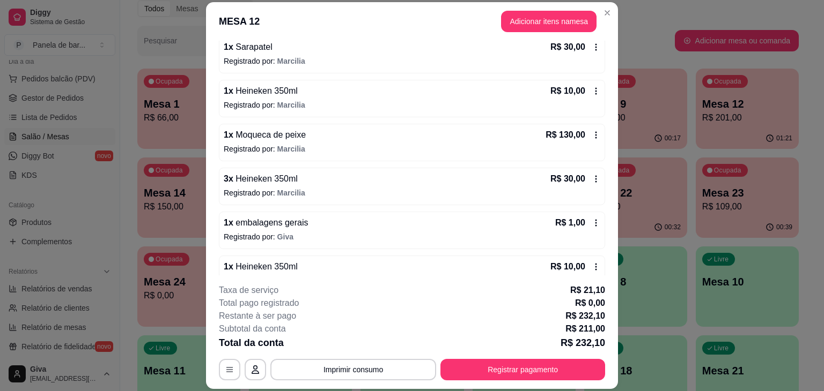
scroll to position [127, 0]
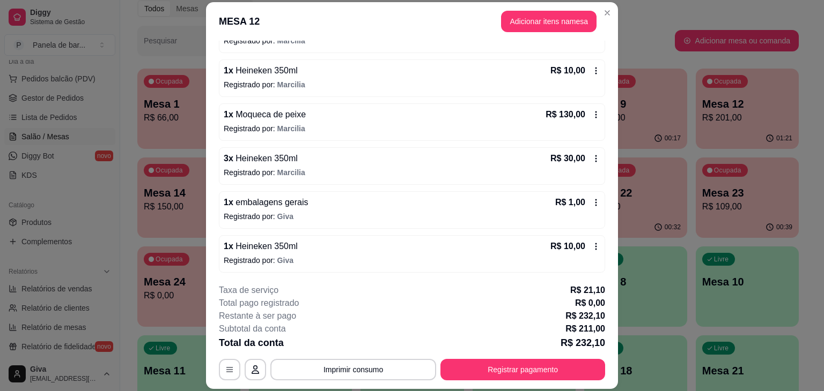
click at [588, 246] on div "1 x Heineken 350ml R$ 10,00 Registrado por: Giva" at bounding box center [412, 254] width 386 height 38
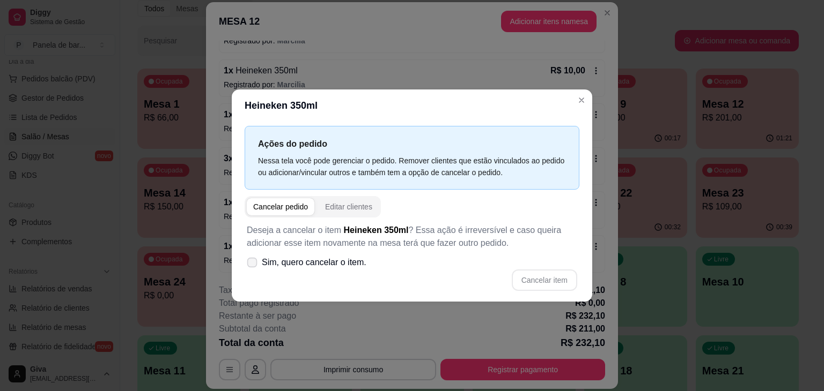
click at [355, 262] on span "Sim, quero cancelar o item." at bounding box center [314, 262] width 105 height 13
click at [253, 265] on input "Sim, quero cancelar o item." at bounding box center [249, 268] width 7 height 7
checkbox input "true"
click at [523, 276] on button "Cancelar item" at bounding box center [544, 280] width 64 height 21
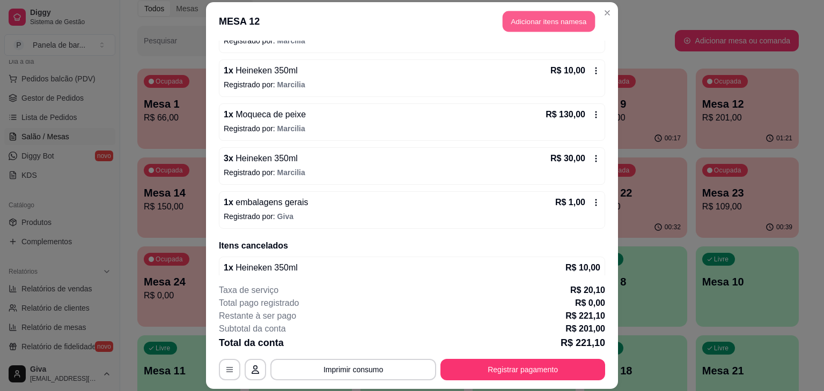
click at [526, 25] on button "Adicionar itens na mesa" at bounding box center [548, 21] width 92 height 21
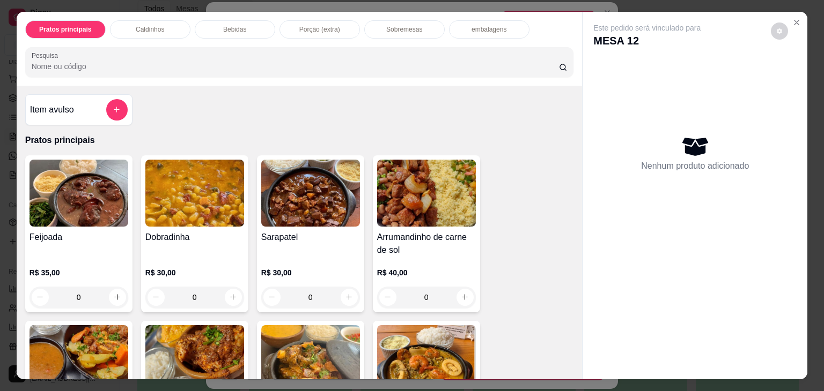
click at [433, 26] on div "Sobremesas" at bounding box center [404, 29] width 80 height 18
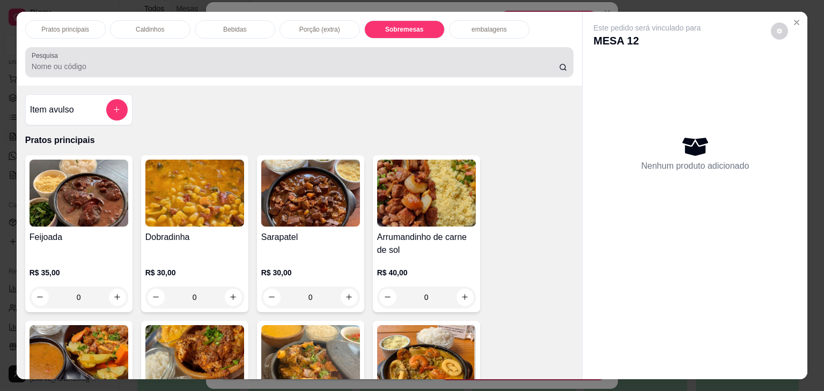
scroll to position [26, 0]
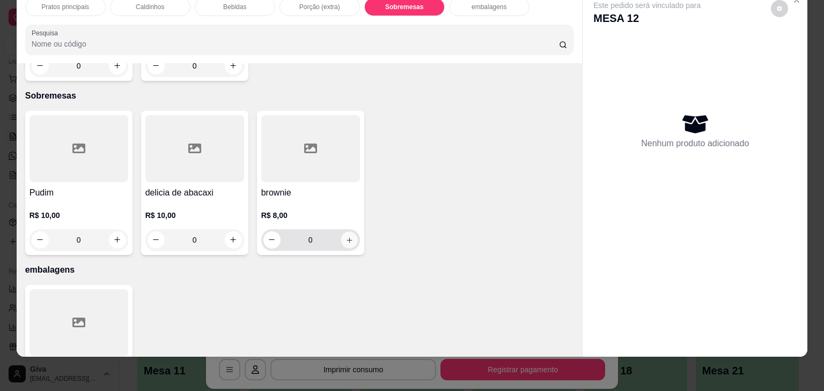
click at [350, 232] on button "increase-product-quantity" at bounding box center [348, 240] width 17 height 17
type input "1"
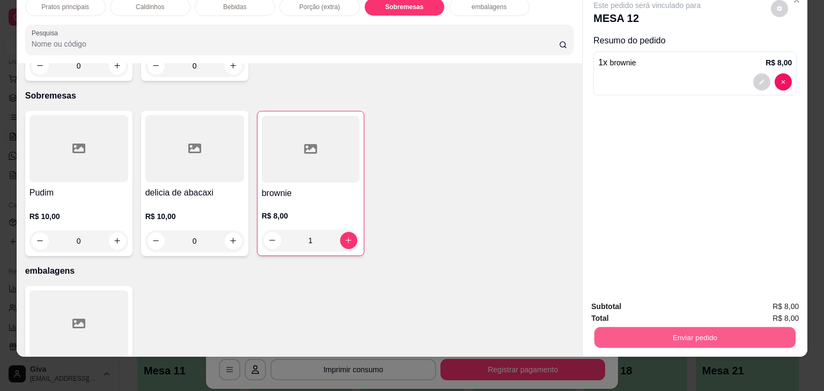
click at [623, 328] on button "Enviar pedido" at bounding box center [694, 338] width 201 height 21
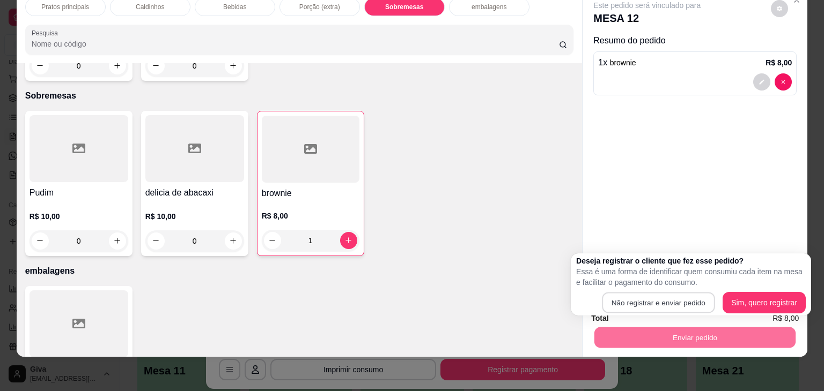
click at [630, 293] on button "Não registrar e enviar pedido" at bounding box center [658, 303] width 113 height 21
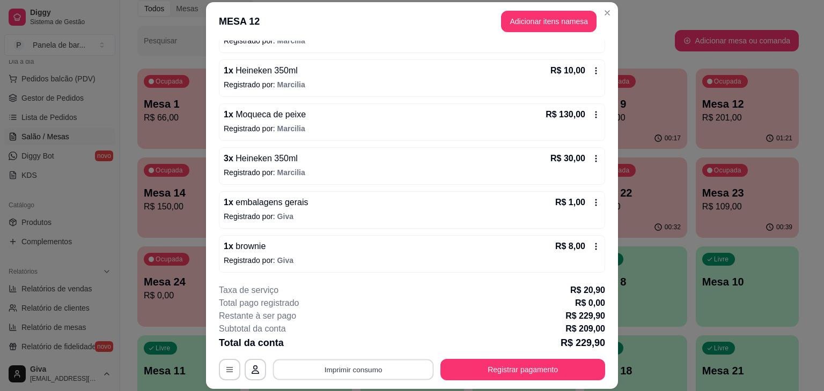
click at [398, 364] on button "Imprimir consumo" at bounding box center [353, 370] width 161 height 21
click at [371, 346] on button "IMPRESSORA" at bounding box center [352, 345] width 75 height 17
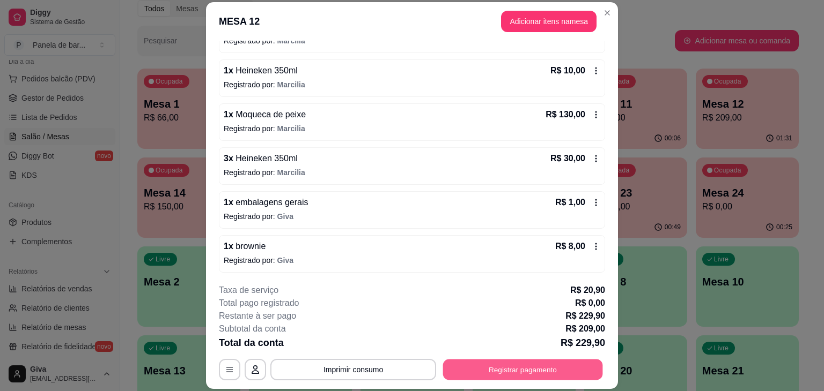
click at [539, 363] on button "Registrar pagamento" at bounding box center [523, 370] width 160 height 21
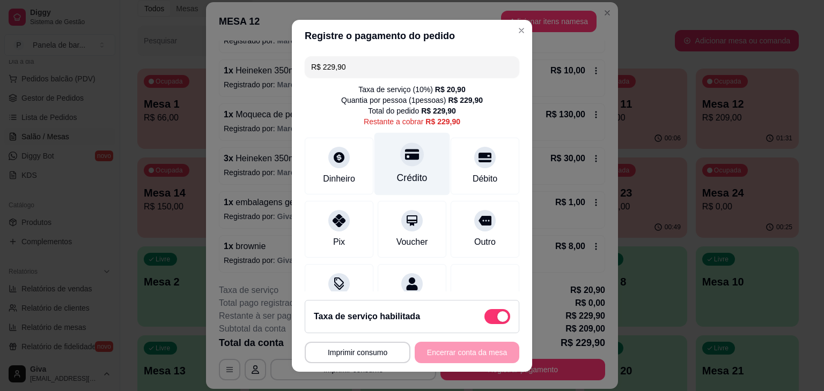
click at [400, 160] on div at bounding box center [412, 155] width 24 height 24
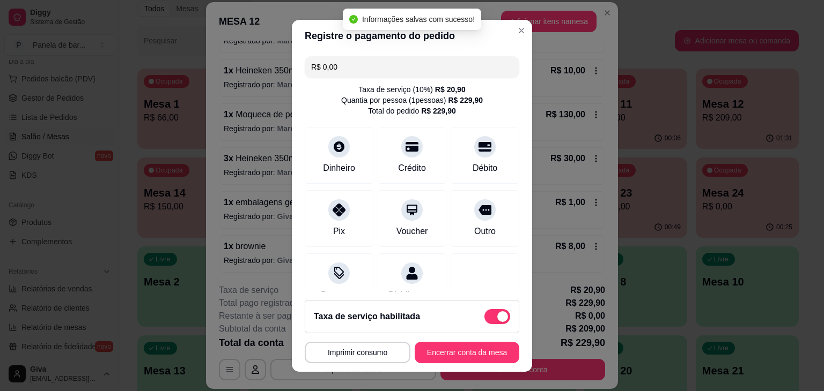
type input "R$ 0,00"
click at [434, 356] on button "Encerrar conta da mesa" at bounding box center [466, 352] width 101 height 21
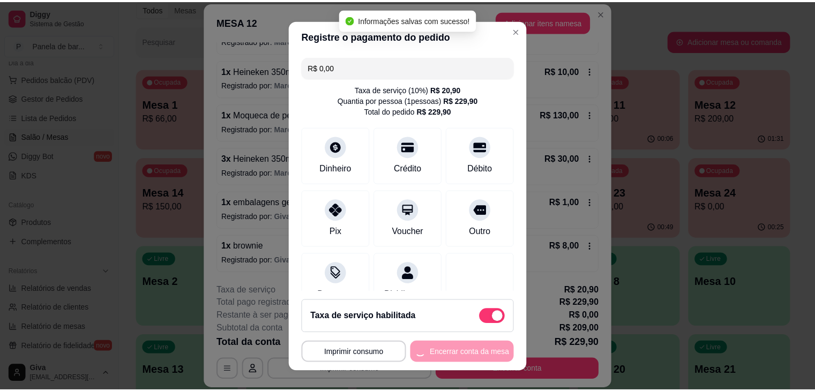
scroll to position [0, 0]
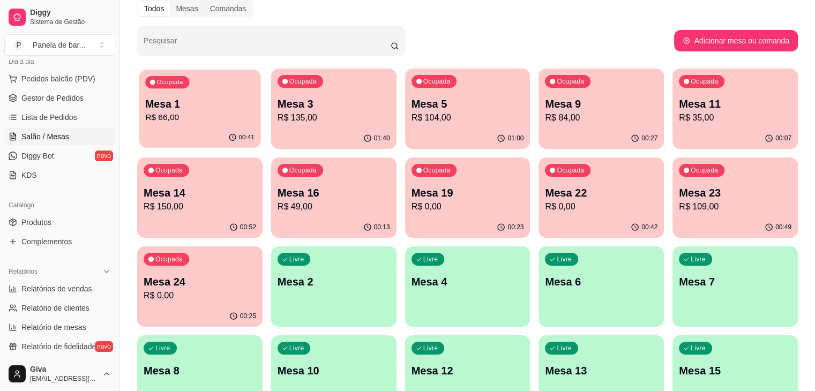
click at [173, 105] on p "Mesa 1" at bounding box center [199, 104] width 109 height 14
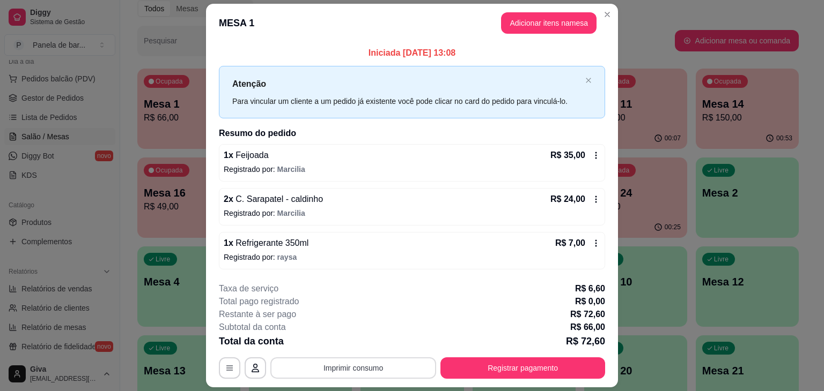
drag, startPoint x: 362, startPoint y: 379, endPoint x: 361, endPoint y: 364, distance: 15.6
click at [361, 364] on footer "**********" at bounding box center [412, 331] width 412 height 114
click at [361, 364] on button "Imprimir consumo" at bounding box center [353, 368] width 161 height 21
click at [355, 342] on button "IMPRESSORA" at bounding box center [352, 343] width 75 height 17
click at [489, 364] on button "Registrar pagamento" at bounding box center [523, 368] width 160 height 21
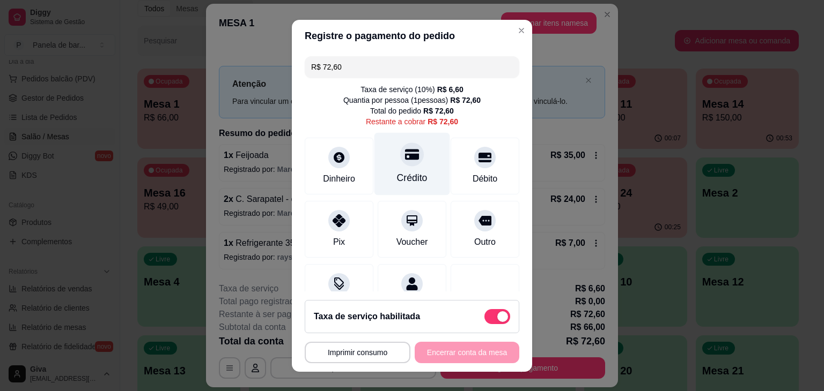
click at [411, 154] on div at bounding box center [412, 155] width 24 height 24
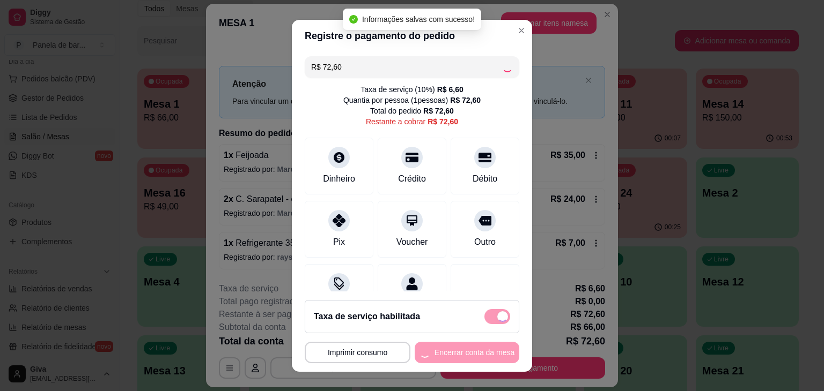
type input "R$ 0,00"
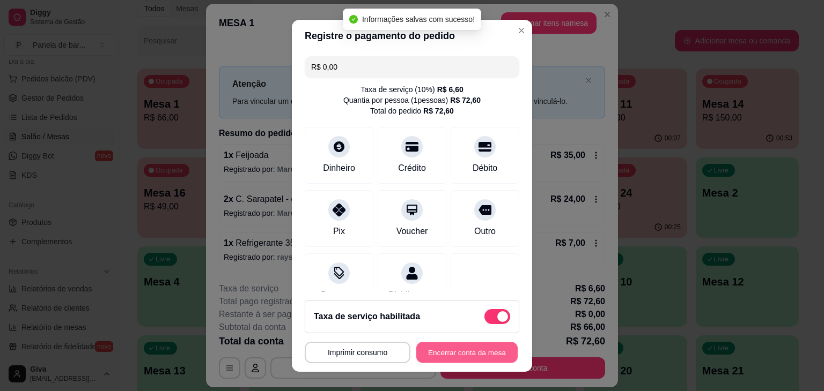
click at [428, 348] on button "Encerrar conta da mesa" at bounding box center [466, 352] width 101 height 21
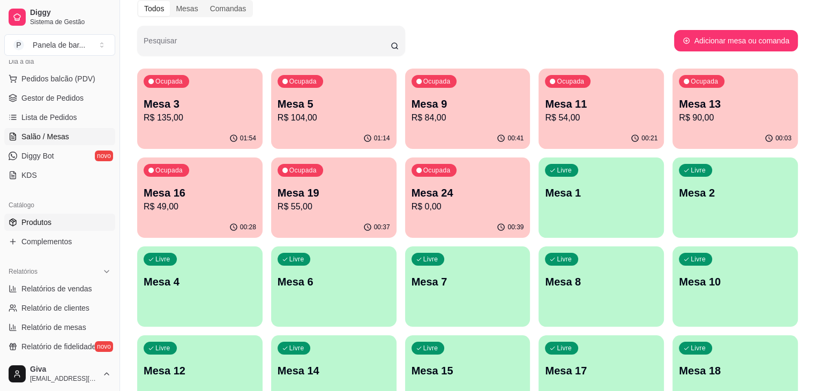
click at [66, 221] on link "Produtos" at bounding box center [59, 222] width 111 height 17
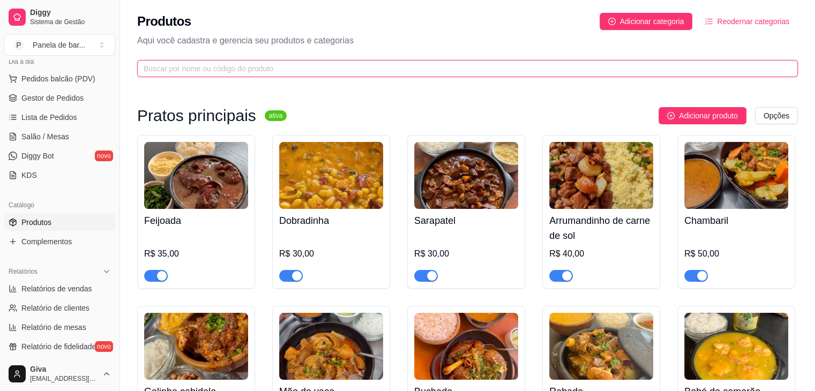
click at [176, 70] on input "text" at bounding box center [464, 69] width 640 height 12
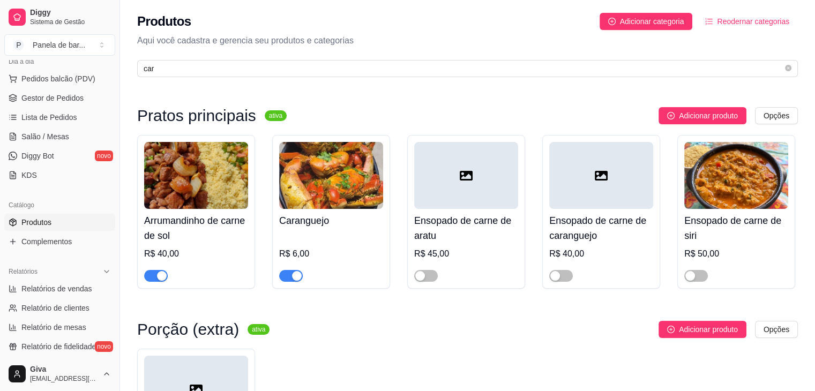
click at [293, 281] on span "button" at bounding box center [291, 276] width 24 height 12
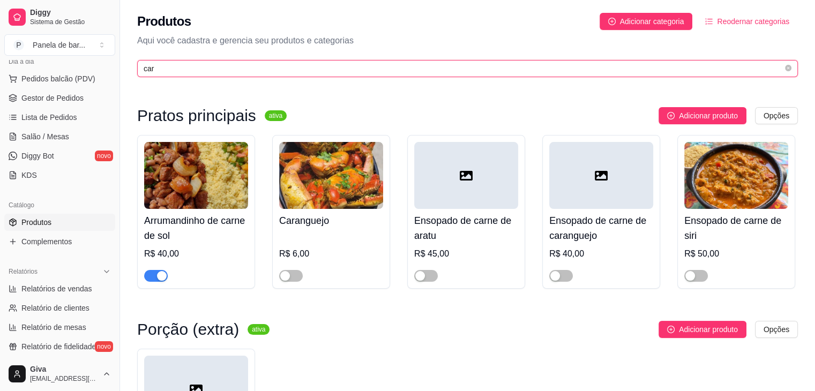
click at [257, 66] on input "car" at bounding box center [464, 69] width 640 height 12
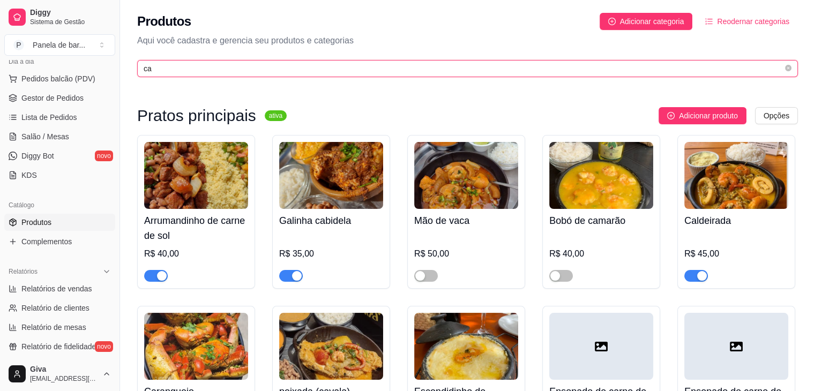
type input "c"
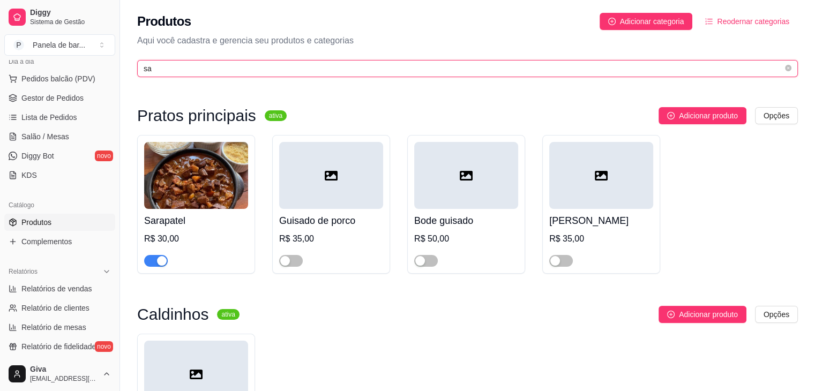
type input "sa"
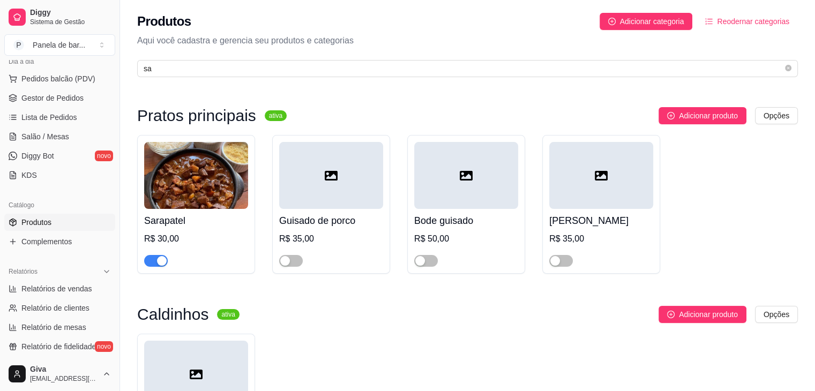
click at [151, 262] on span "button" at bounding box center [156, 261] width 24 height 12
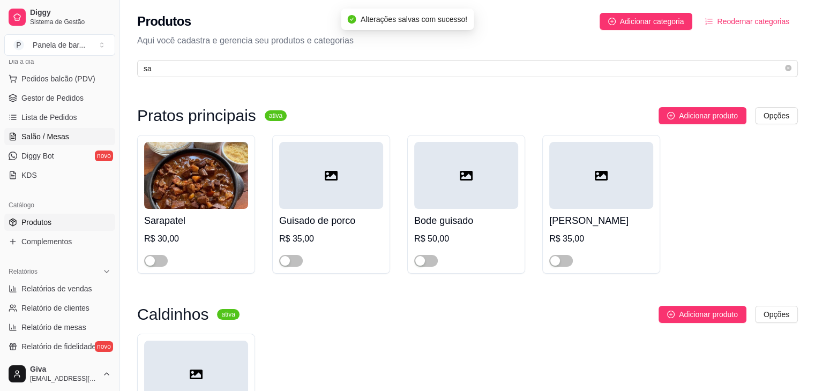
click at [65, 141] on span "Salão / Mesas" at bounding box center [45, 136] width 48 height 11
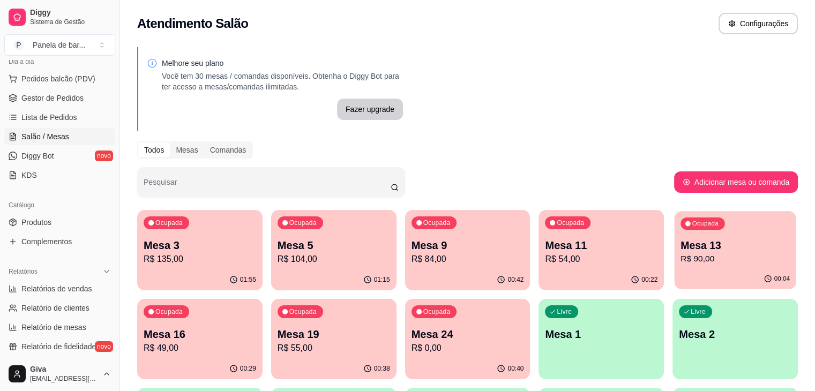
click at [681, 264] on p "R$ 90,00" at bounding box center [735, 259] width 109 height 12
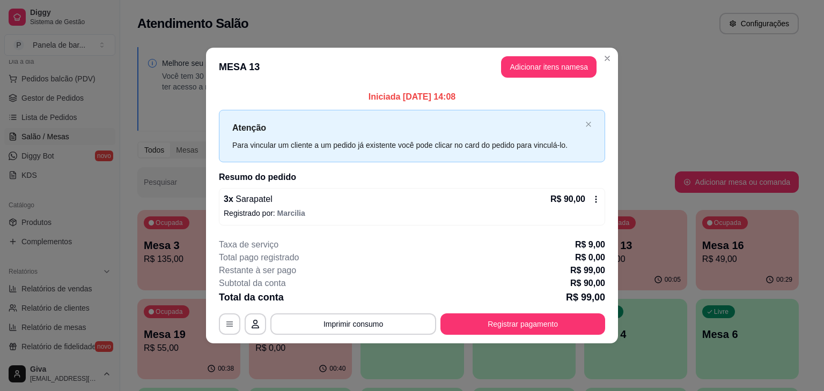
click at [592, 199] on icon at bounding box center [595, 199] width 9 height 9
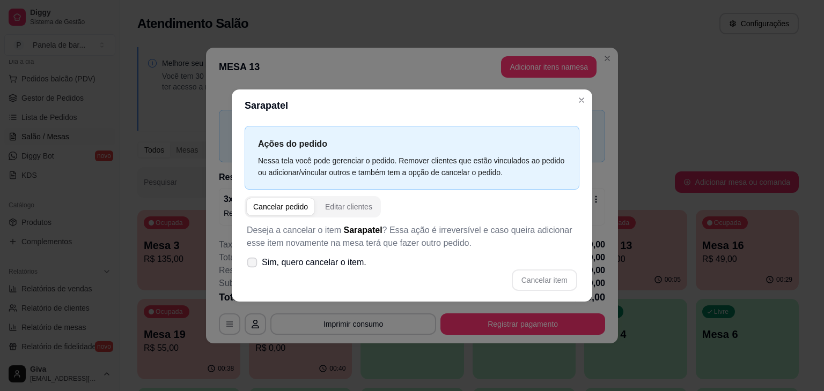
click at [302, 266] on span "Sim, quero cancelar o item." at bounding box center [314, 262] width 105 height 13
click at [253, 266] on input "Sim, quero cancelar o item." at bounding box center [249, 268] width 7 height 7
checkbox input "true"
click at [561, 284] on button "Cancelar item" at bounding box center [544, 280] width 64 height 21
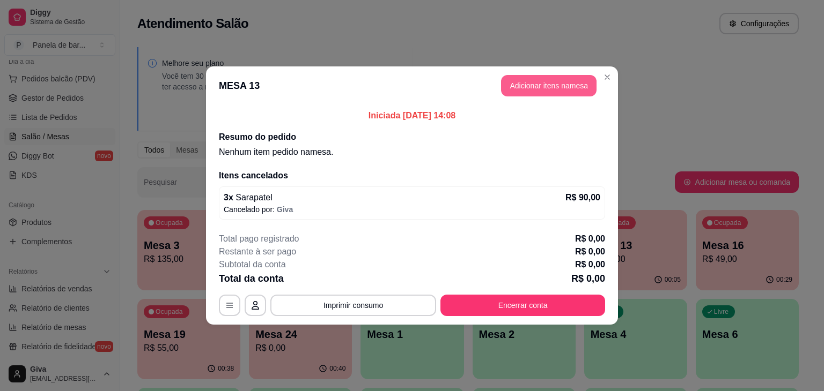
click at [567, 86] on button "Adicionar itens na mesa" at bounding box center [548, 85] width 95 height 21
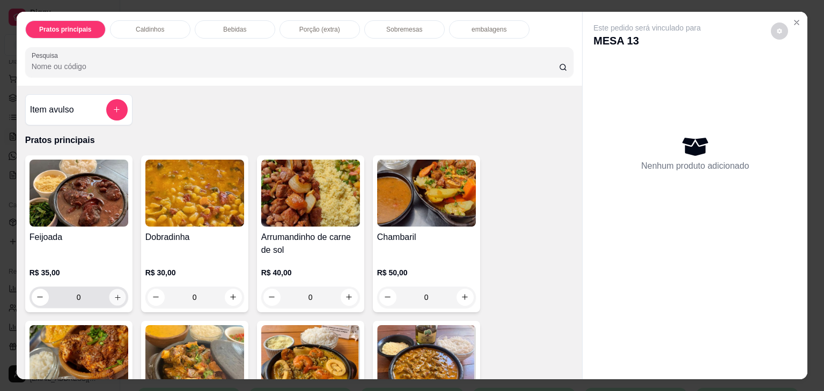
click at [112, 298] on button "increase-product-quantity" at bounding box center [117, 297] width 17 height 17
type input "1"
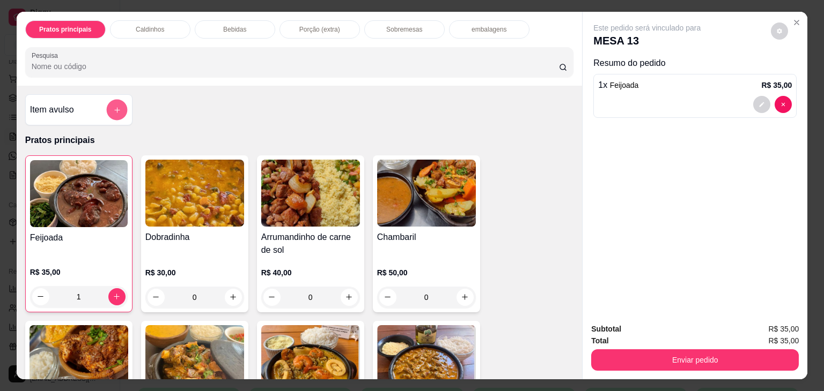
click at [115, 108] on icon "add-separate-item" at bounding box center [117, 110] width 8 height 8
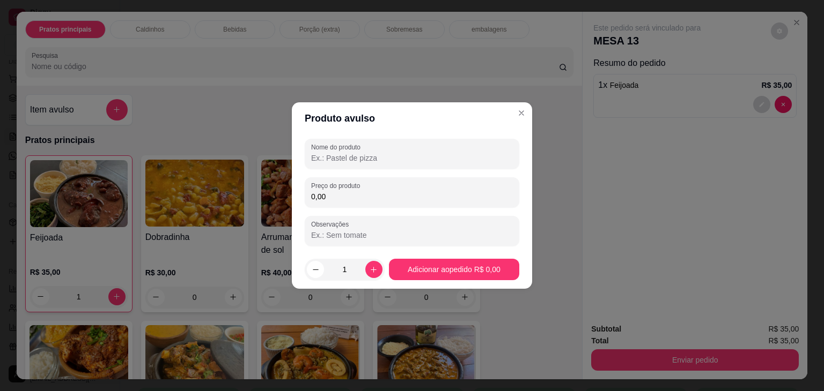
click at [383, 160] on input "Nome do produto" at bounding box center [412, 158] width 202 height 11
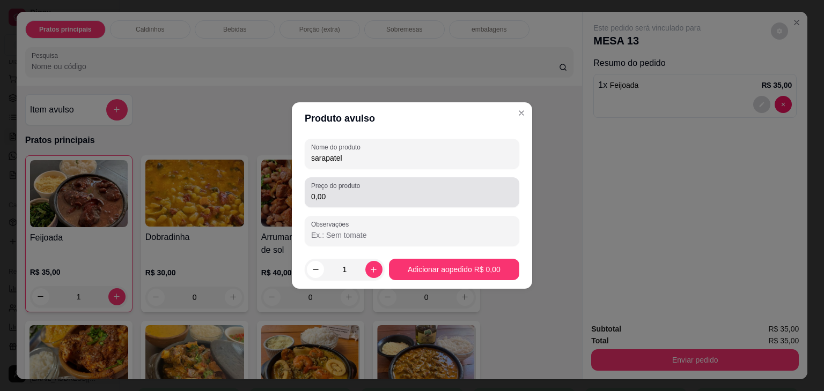
type input "sarapatel"
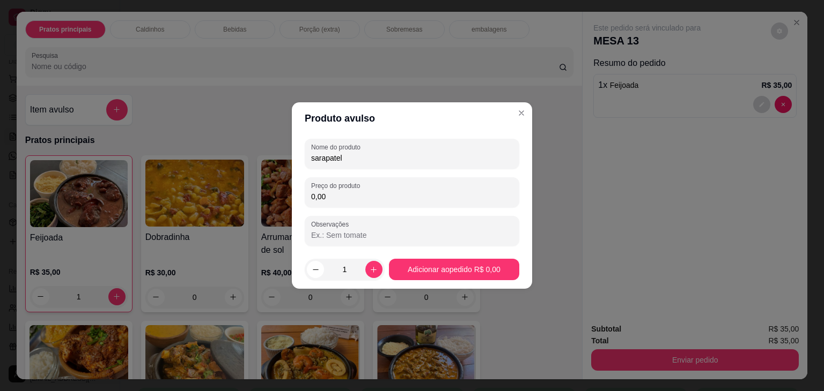
click at [383, 192] on input "0,00" at bounding box center [412, 196] width 202 height 11
type input "30,00"
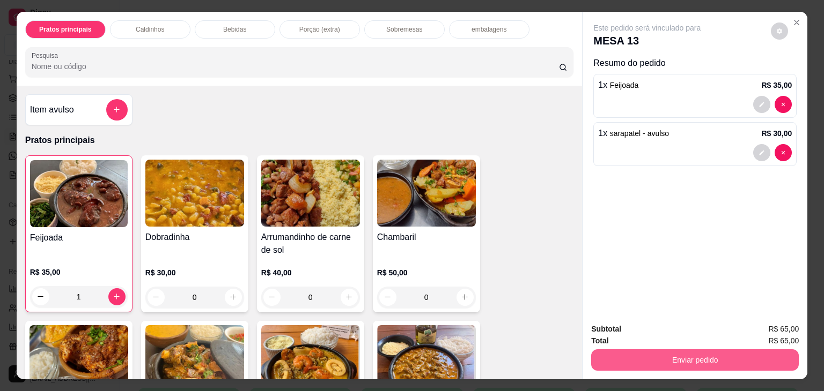
click at [605, 350] on button "Enviar pedido" at bounding box center [694, 360] width 207 height 21
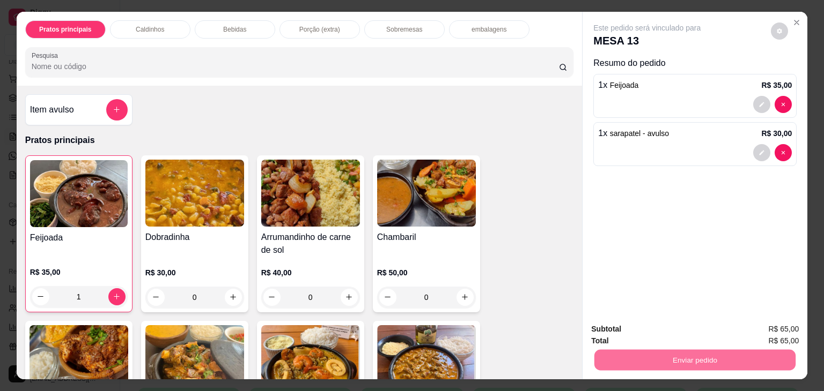
click at [609, 331] on button "Não registrar e enviar pedido" at bounding box center [659, 330] width 112 height 20
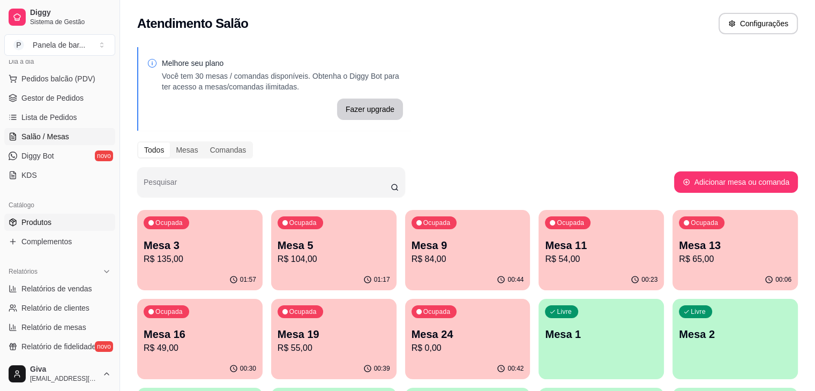
click at [48, 217] on span "Produtos" at bounding box center [36, 222] width 30 height 11
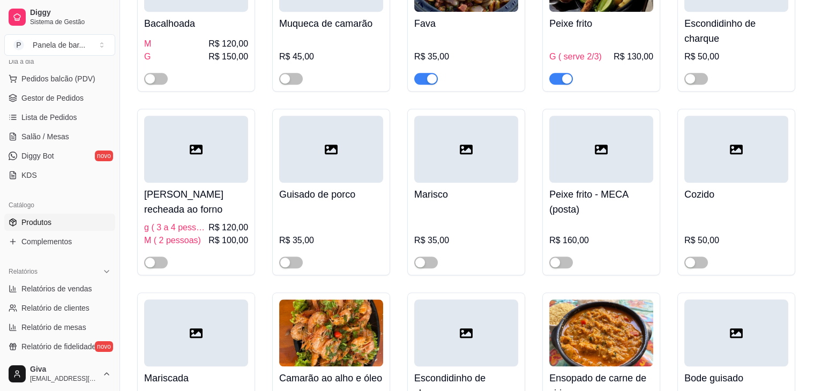
scroll to position [866, 0]
click at [429, 84] on div "button" at bounding box center [432, 80] width 10 height 10
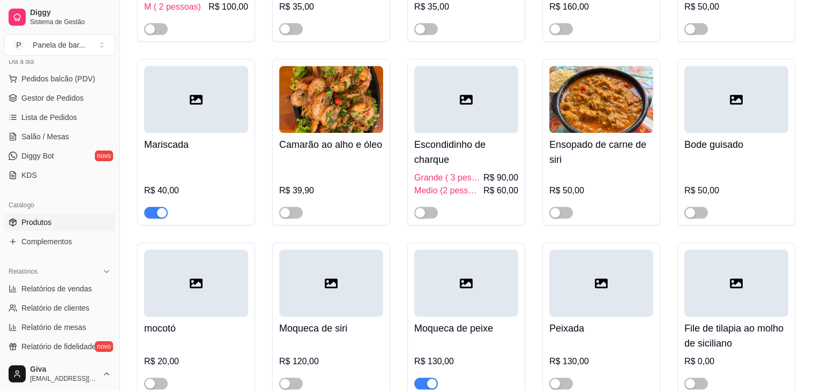
scroll to position [1101, 0]
click at [160, 217] on div "button" at bounding box center [162, 212] width 10 height 10
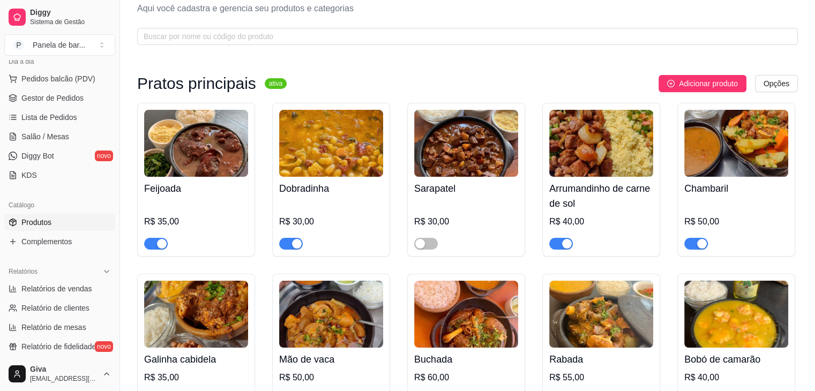
scroll to position [0, 0]
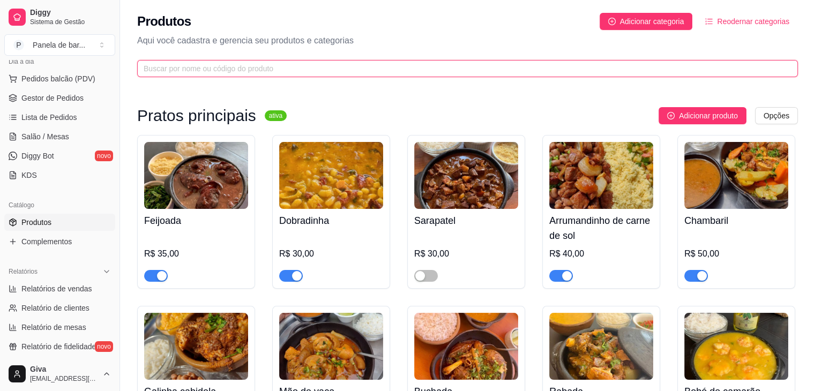
click at [374, 68] on input "text" at bounding box center [464, 69] width 640 height 12
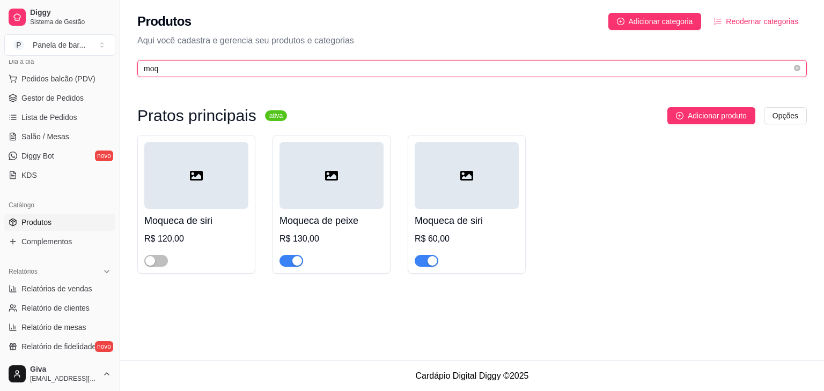
type input "moq"
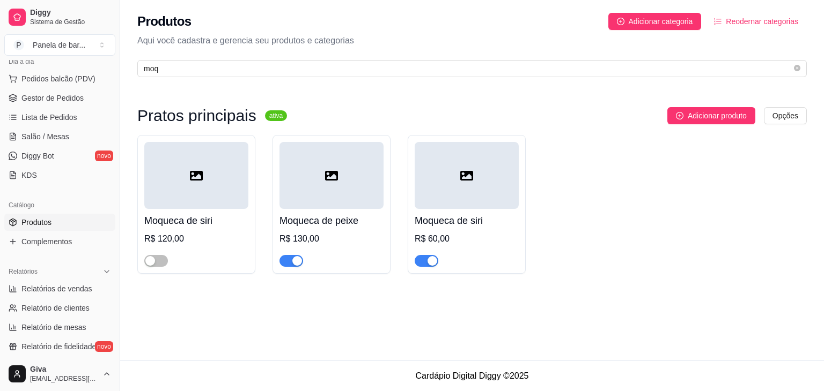
click at [433, 261] on div "button" at bounding box center [432, 261] width 10 height 10
click at [58, 136] on span "Salão / Mesas" at bounding box center [45, 136] width 48 height 11
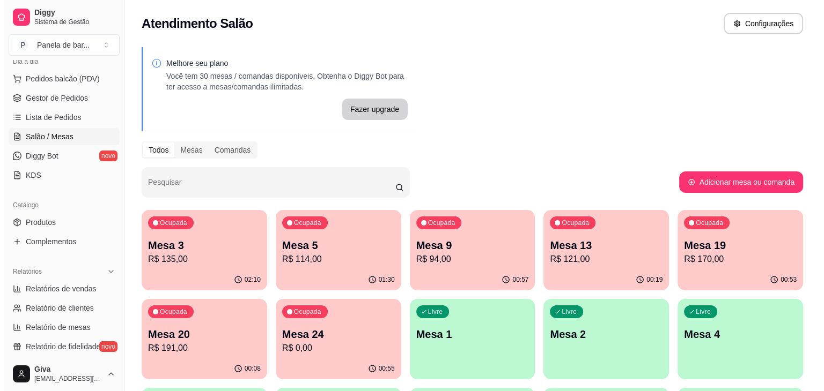
scroll to position [64, 0]
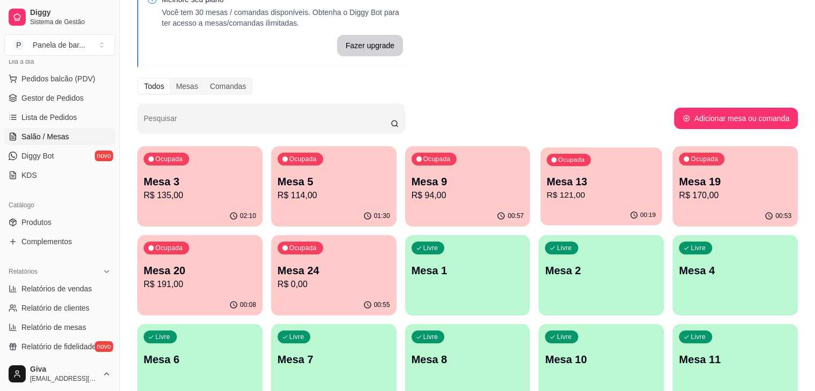
click at [547, 197] on p "R$ 121,00" at bounding box center [601, 195] width 109 height 12
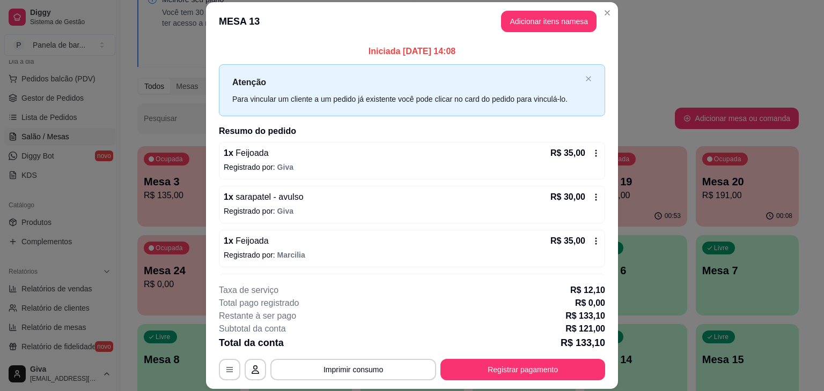
scroll to position [100, 0]
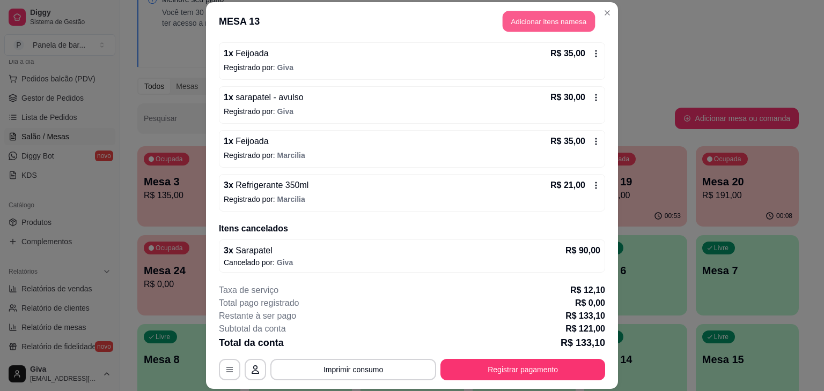
click at [552, 16] on button "Adicionar itens na mesa" at bounding box center [548, 21] width 92 height 21
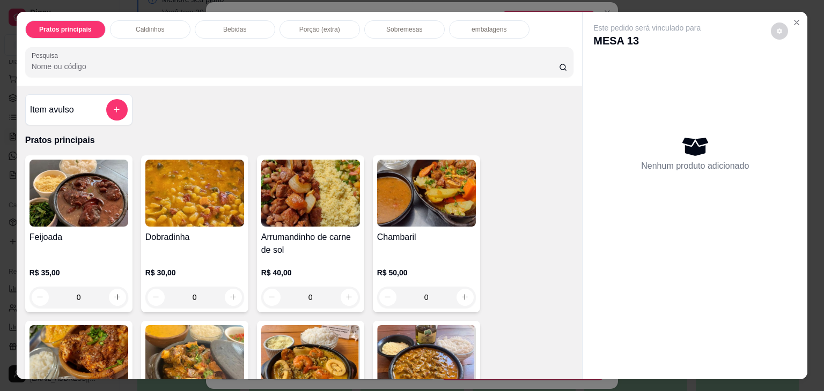
click at [471, 29] on p "embalagens" at bounding box center [488, 29] width 35 height 9
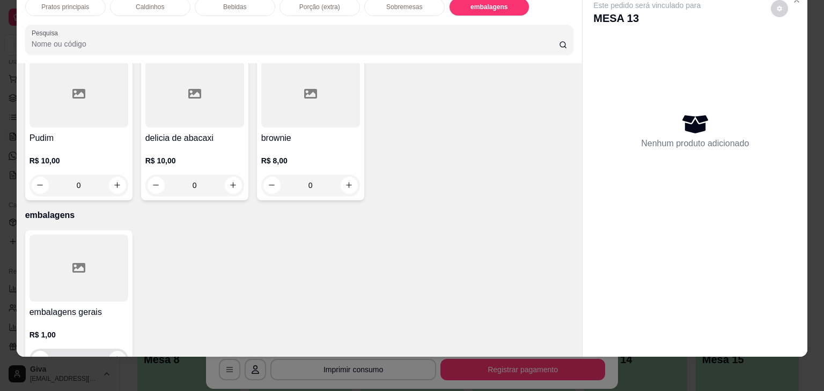
click at [113, 355] on icon "increase-product-quantity" at bounding box center [117, 359] width 8 height 8
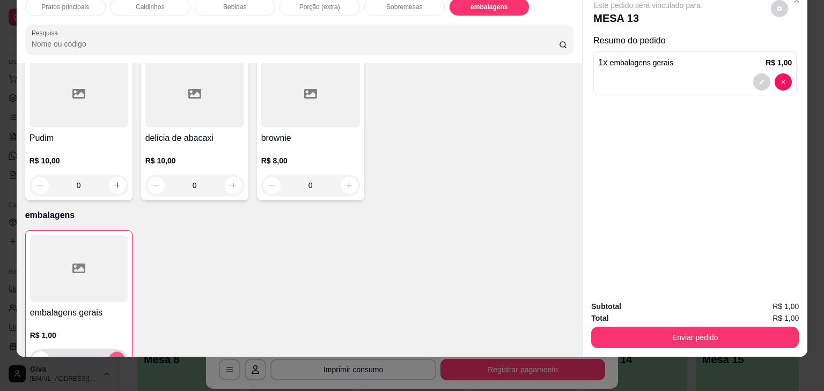
click at [113, 357] on icon "increase-product-quantity" at bounding box center [117, 361] width 8 height 8
type input "2"
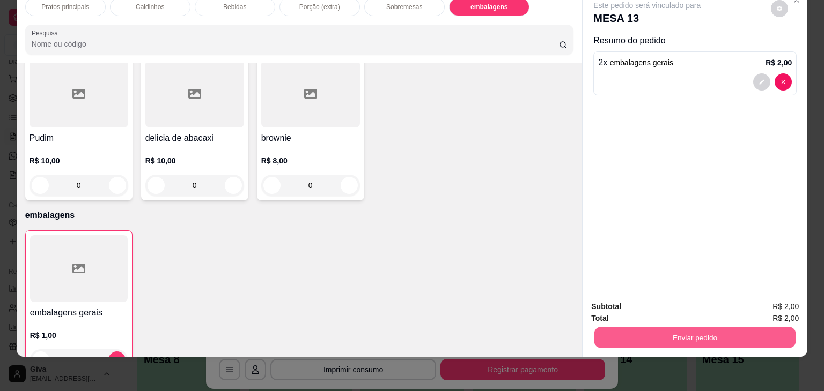
click at [637, 328] on button "Enviar pedido" at bounding box center [694, 338] width 201 height 21
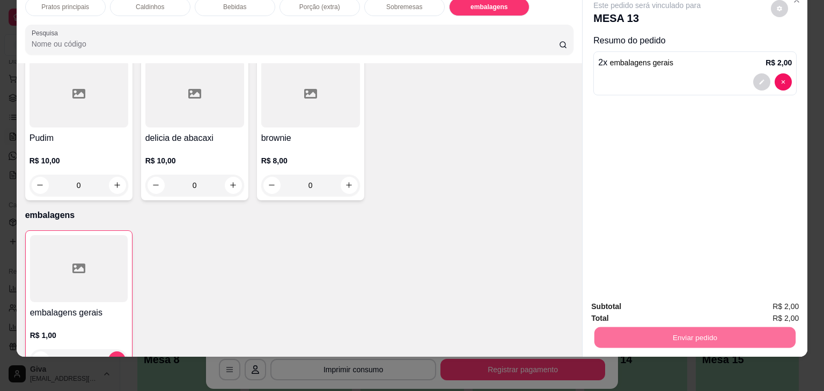
click at [685, 304] on button "Não registrar e enviar pedido" at bounding box center [659, 303] width 108 height 20
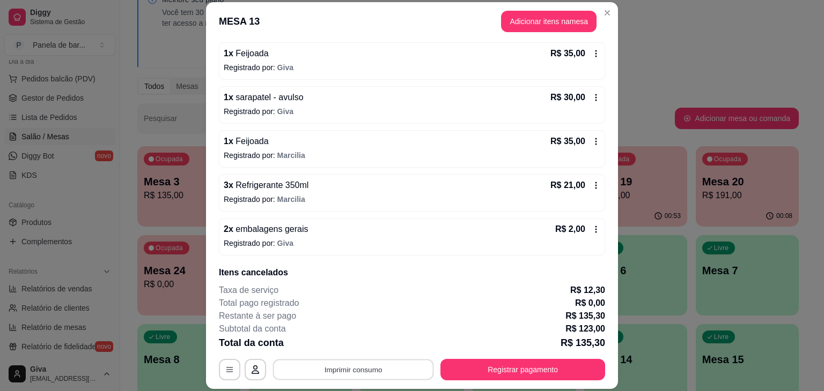
click at [407, 375] on button "Imprimir consumo" at bounding box center [353, 370] width 161 height 21
click at [358, 343] on button "IMPRESSORA" at bounding box center [352, 345] width 75 height 17
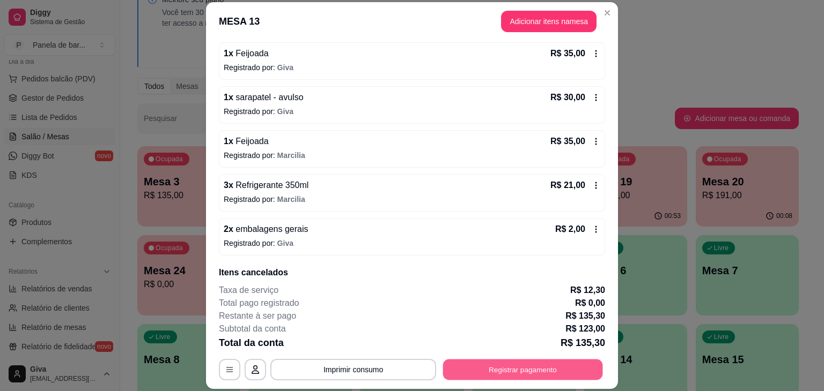
click at [493, 368] on button "Registrar pagamento" at bounding box center [523, 370] width 160 height 21
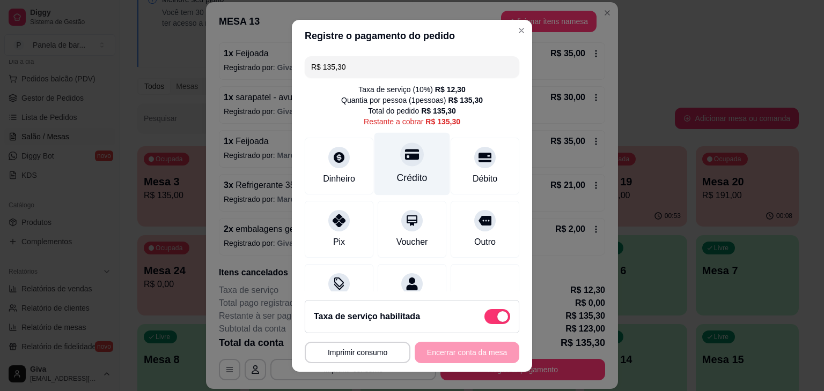
click at [381, 173] on div "Crédito" at bounding box center [412, 163] width 76 height 63
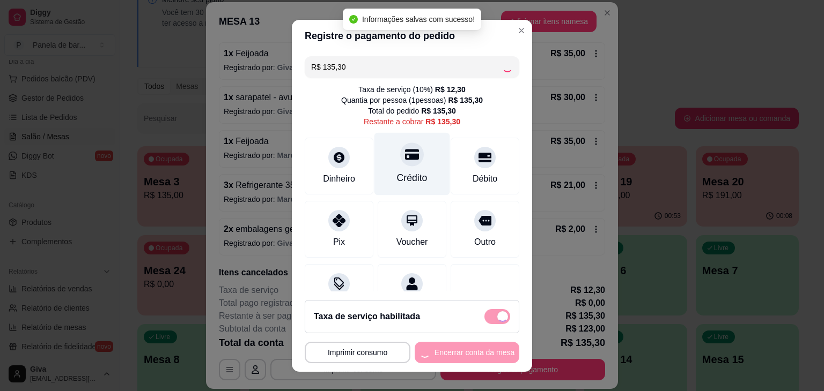
type input "R$ 0,00"
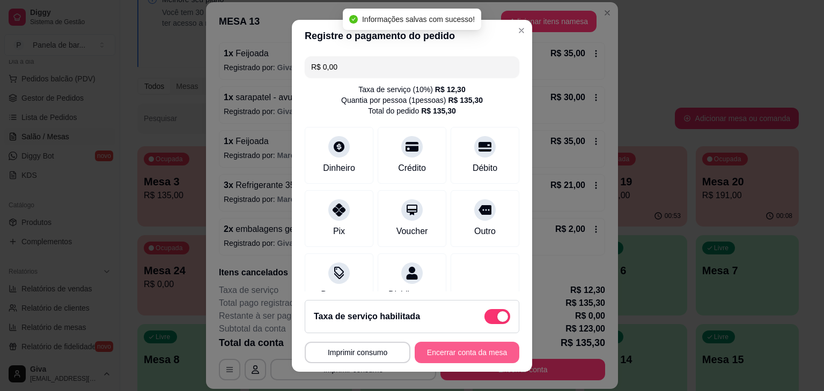
click at [464, 352] on button "Encerrar conta da mesa" at bounding box center [466, 352] width 105 height 21
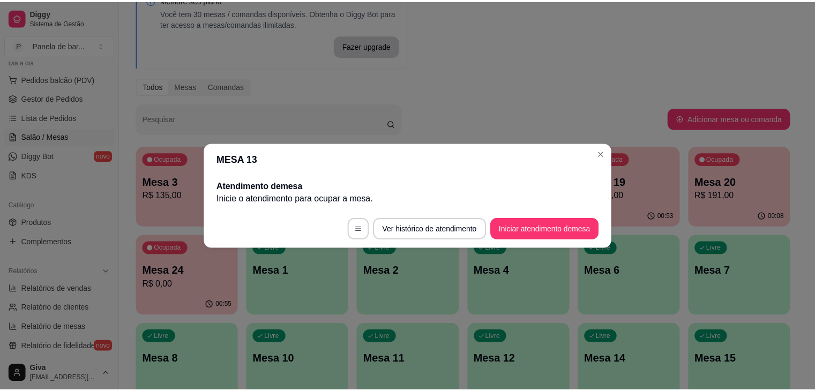
scroll to position [0, 0]
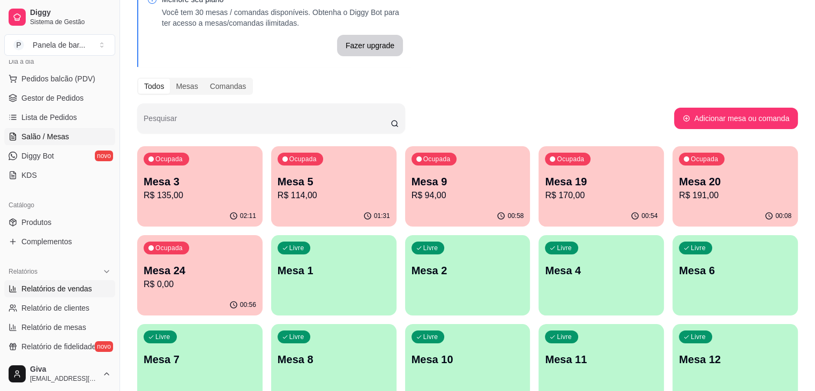
click at [76, 288] on span "Relatórios de vendas" at bounding box center [56, 289] width 71 height 11
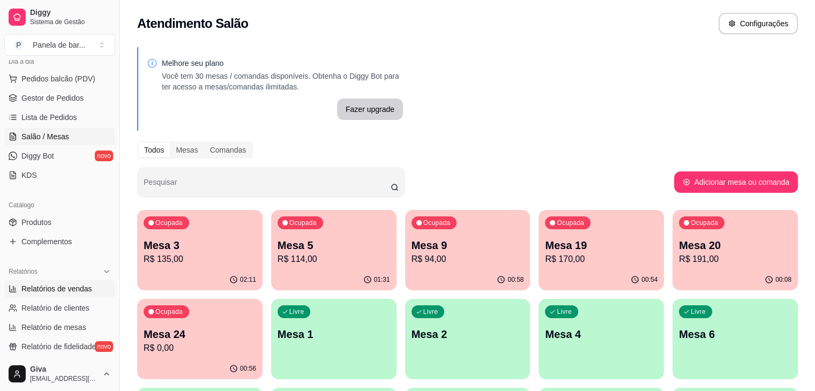
select select "ALL"
select select "0"
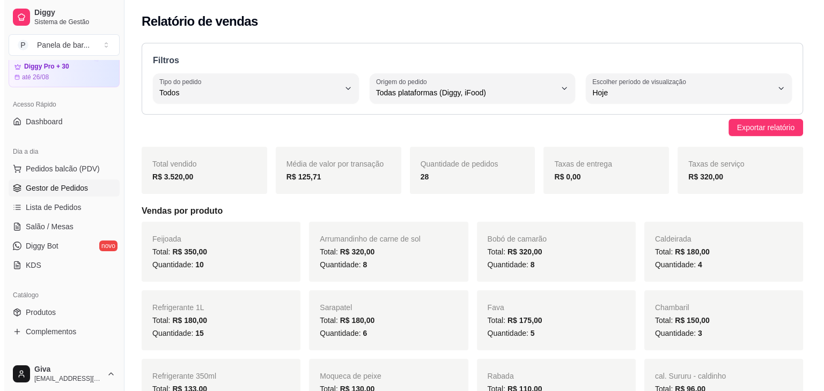
scroll to position [39, 0]
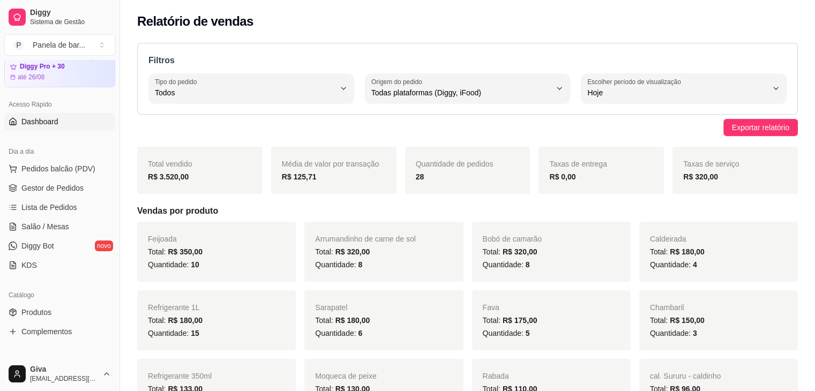
click at [58, 123] on link "Dashboard" at bounding box center [59, 121] width 111 height 17
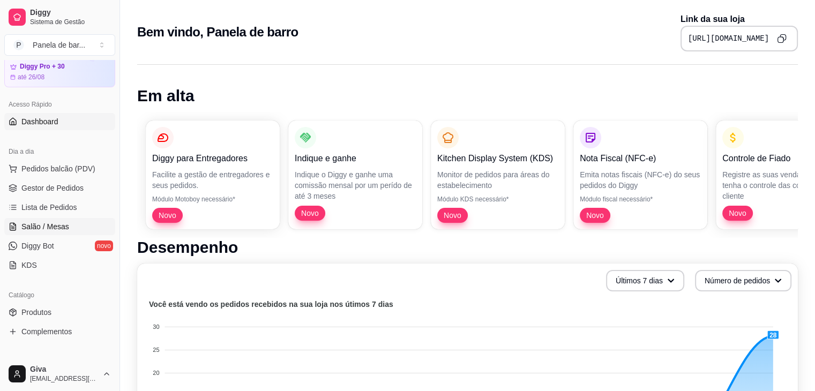
click at [49, 221] on span "Salão / Mesas" at bounding box center [45, 226] width 48 height 11
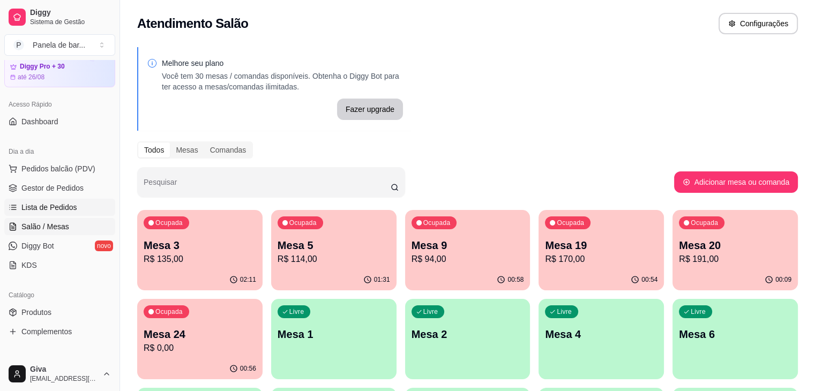
click at [60, 207] on span "Lista de Pedidos" at bounding box center [49, 207] width 56 height 11
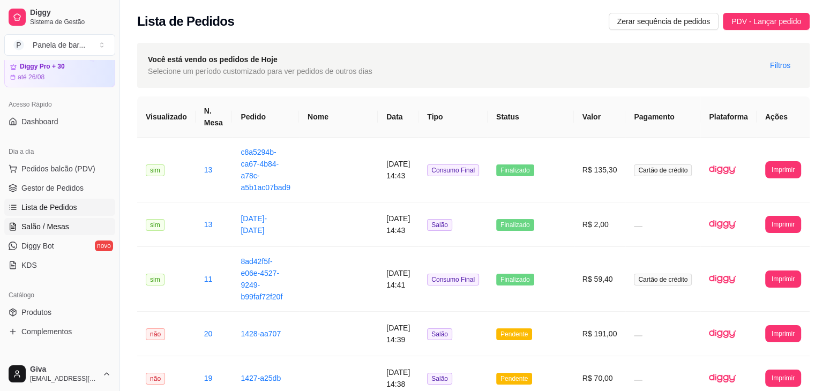
click at [34, 223] on span "Salão / Mesas" at bounding box center [45, 226] width 48 height 11
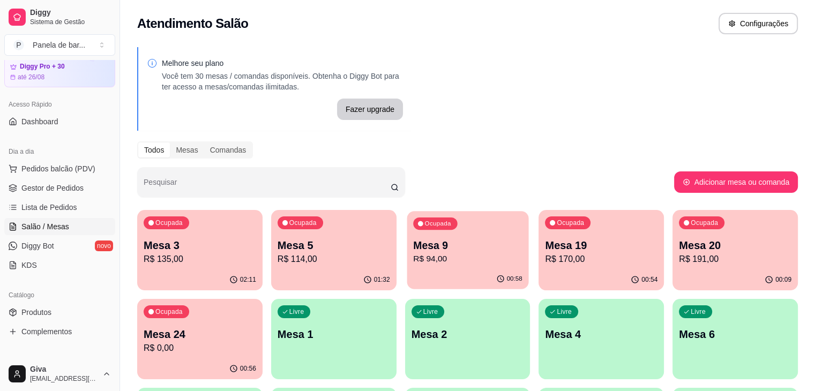
click at [413, 262] on p "R$ 94,00" at bounding box center [467, 259] width 109 height 12
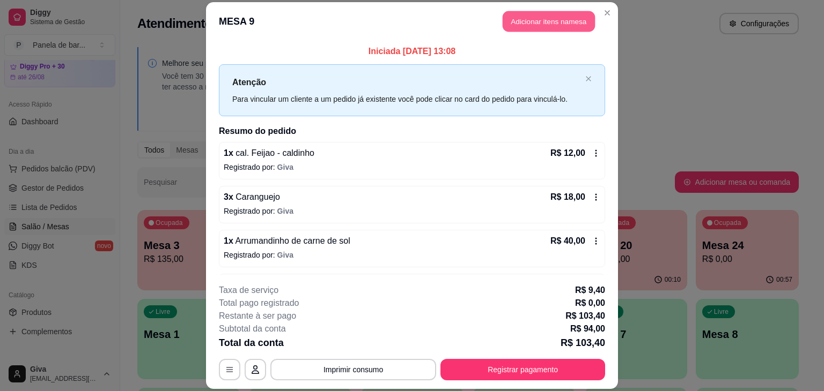
click at [537, 29] on button "Adicionar itens na mesa" at bounding box center [548, 21] width 92 height 21
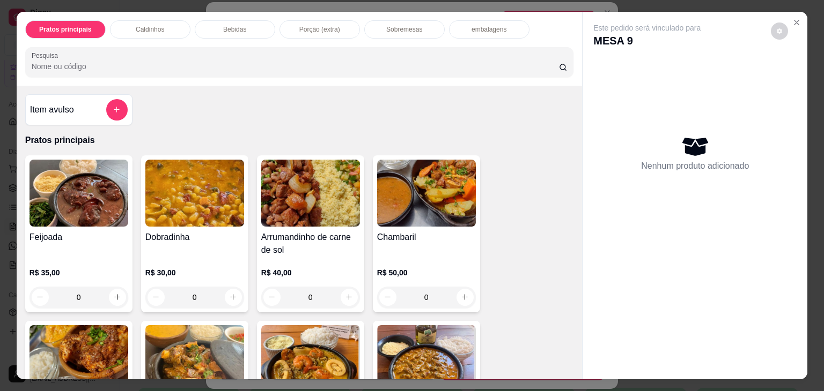
click at [471, 29] on p "embalagens" at bounding box center [488, 29] width 35 height 9
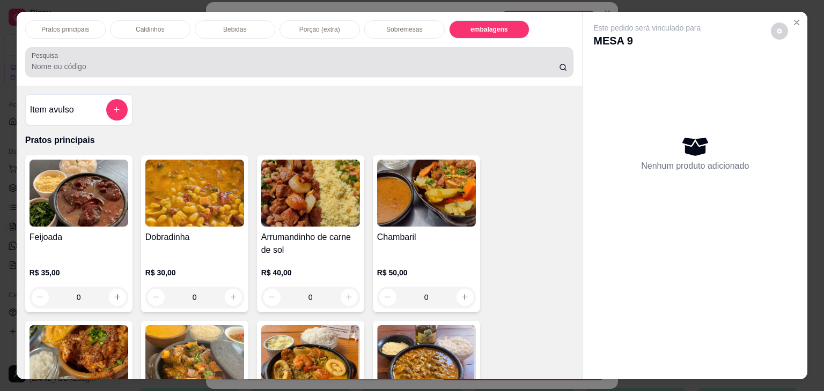
scroll to position [26, 0]
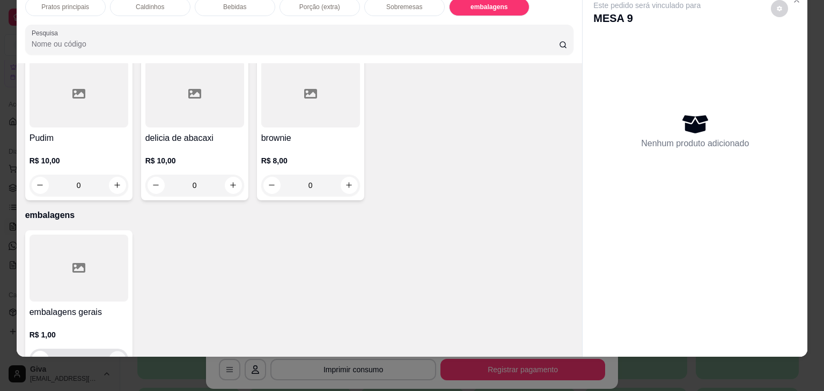
click at [117, 351] on button "increase-product-quantity" at bounding box center [117, 359] width 17 height 17
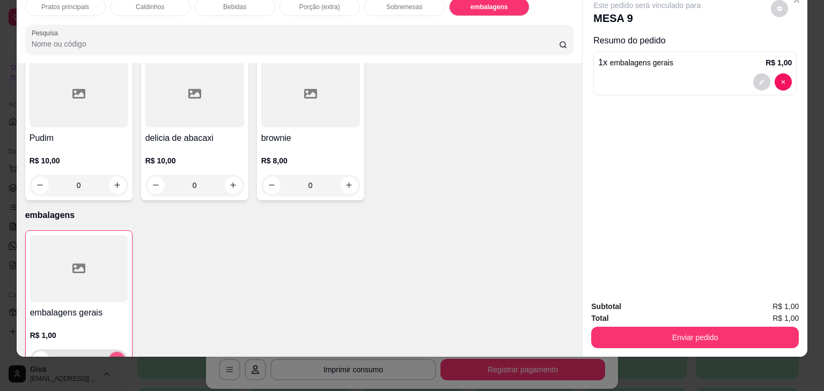
click at [117, 352] on button "increase-product-quantity" at bounding box center [116, 360] width 17 height 17
type input "2"
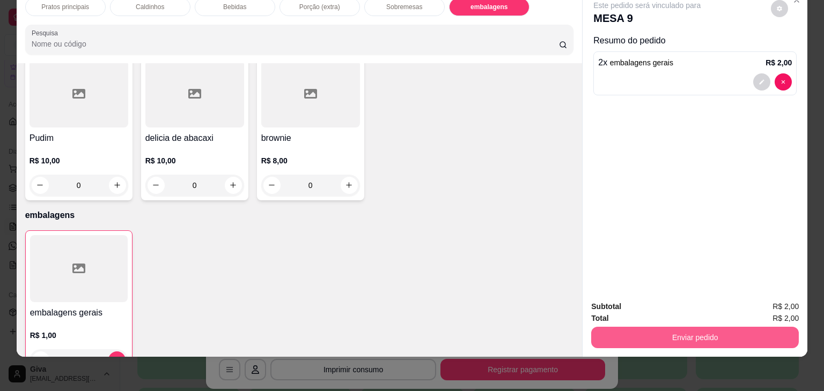
click at [696, 329] on button "Enviar pedido" at bounding box center [694, 337] width 207 height 21
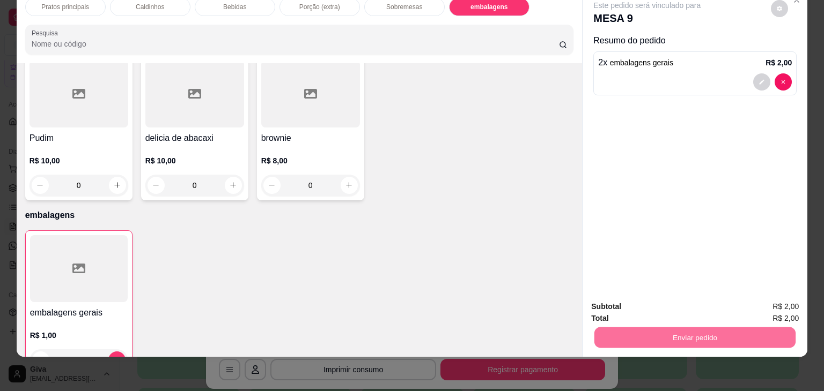
click at [682, 303] on button "Não registrar e enviar pedido" at bounding box center [658, 303] width 113 height 21
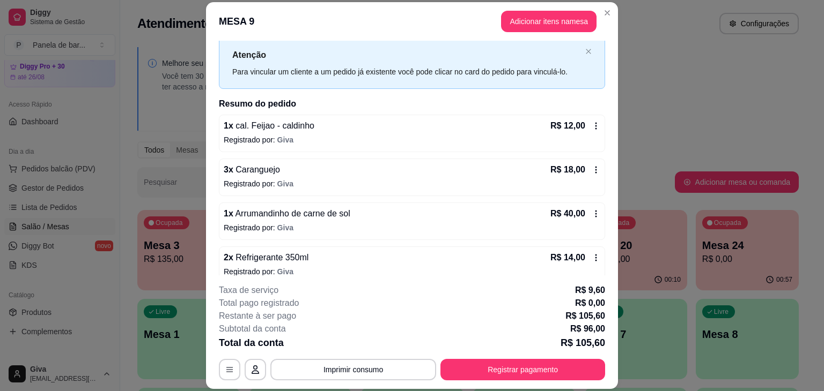
scroll to position [28, 0]
click at [583, 129] on div "R$ 12,00" at bounding box center [575, 125] width 50 height 13
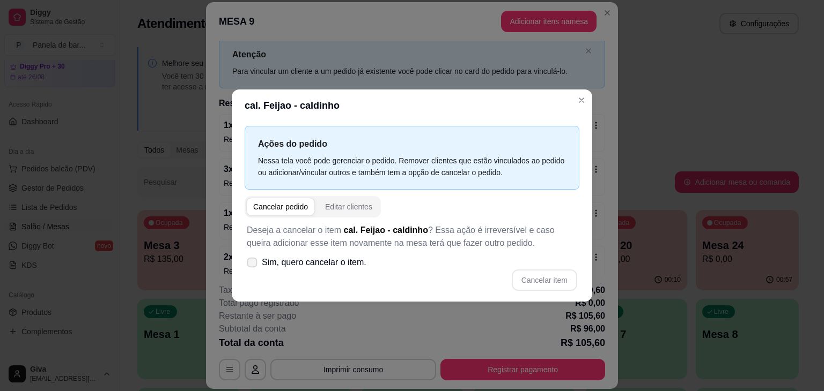
click at [300, 264] on span "Sim, quero cancelar o item." at bounding box center [314, 262] width 105 height 13
click at [253, 265] on input "Sim, quero cancelar o item." at bounding box center [249, 268] width 7 height 7
checkbox input "true"
click at [538, 276] on button "Cancelar item" at bounding box center [544, 280] width 64 height 21
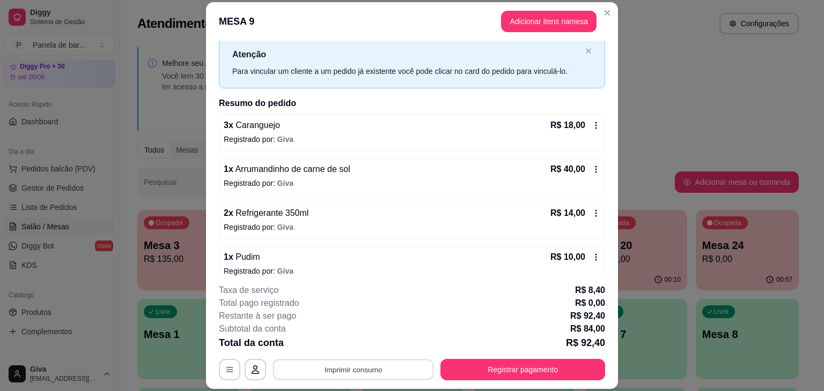
click at [377, 365] on button "Imprimir consumo" at bounding box center [353, 370] width 161 height 21
click at [362, 347] on button "IMPRESSORA" at bounding box center [352, 345] width 75 height 17
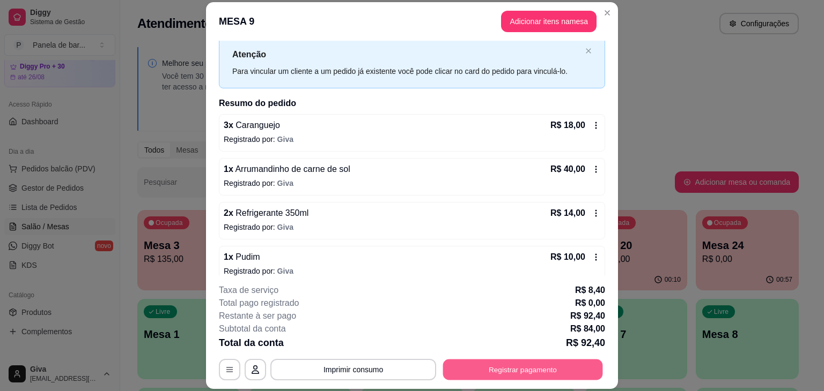
click at [491, 375] on button "Registrar pagamento" at bounding box center [523, 370] width 160 height 21
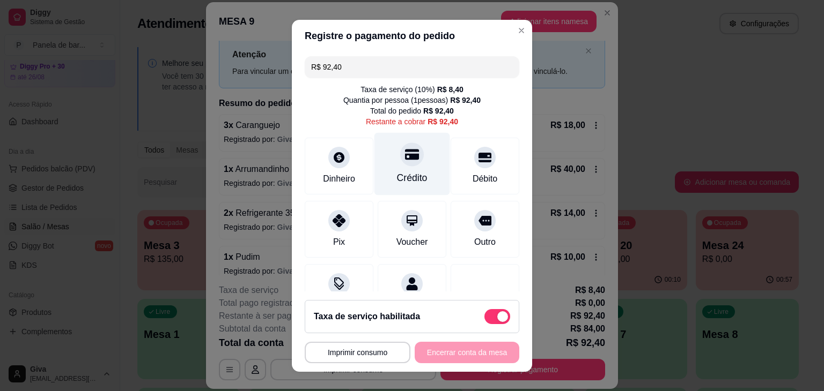
click at [409, 162] on div "Crédito" at bounding box center [412, 163] width 76 height 63
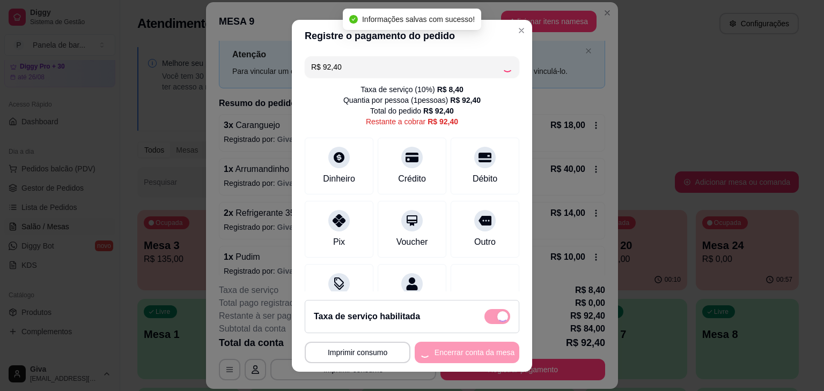
type input "R$ 0,00"
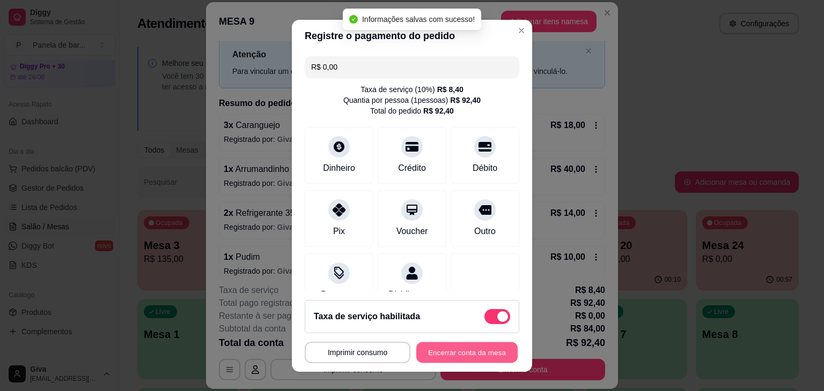
click at [455, 349] on button "Encerrar conta da mesa" at bounding box center [466, 352] width 101 height 21
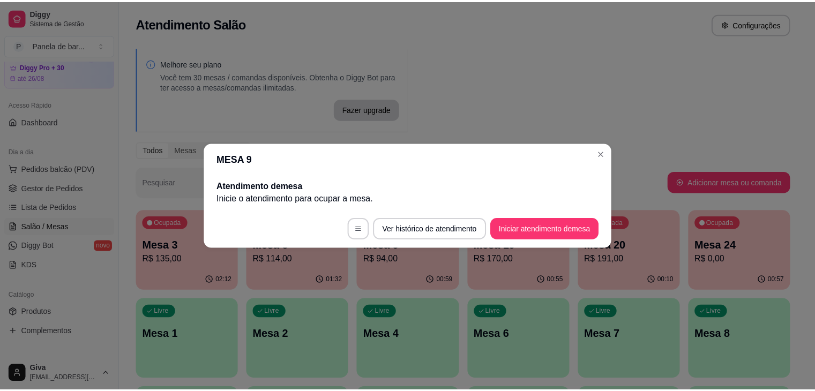
scroll to position [0, 0]
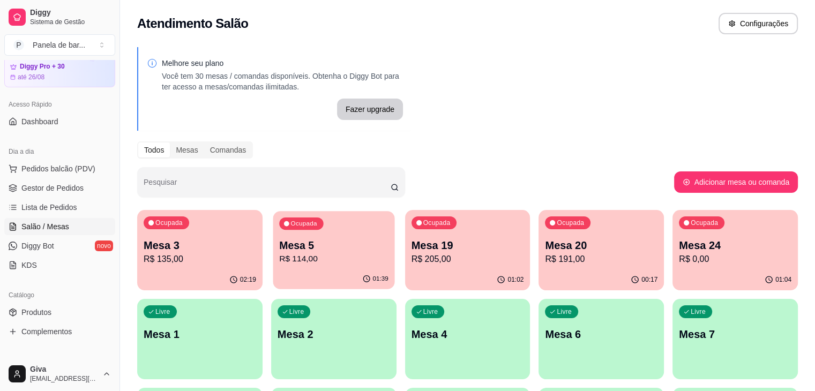
click at [300, 256] on p "R$ 114,00" at bounding box center [333, 259] width 109 height 12
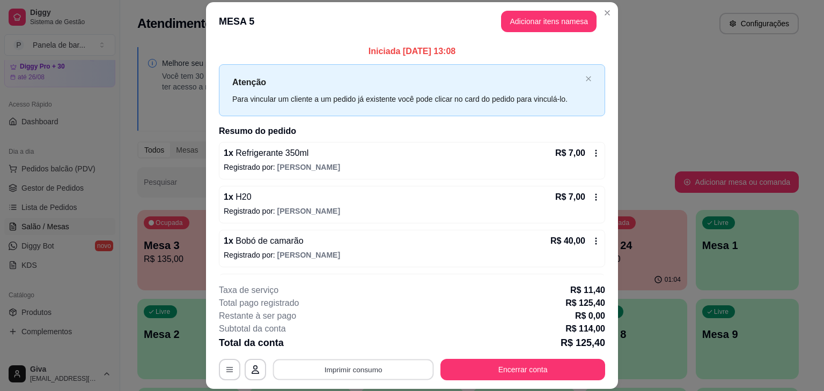
click at [375, 364] on button "Imprimir consumo" at bounding box center [353, 370] width 161 height 21
click at [370, 349] on button "IMPRESSORA" at bounding box center [353, 345] width 78 height 17
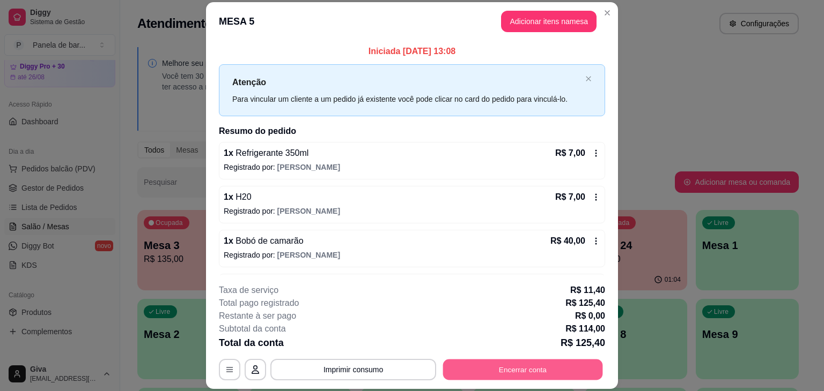
click at [509, 368] on button "Encerrar conta" at bounding box center [523, 370] width 160 height 21
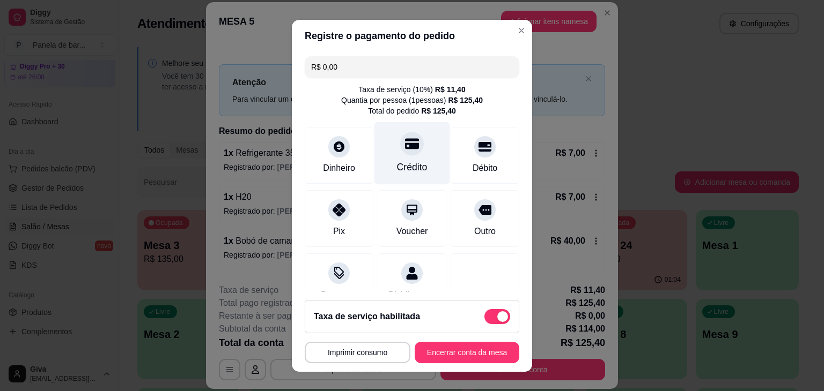
click at [409, 155] on div "Crédito" at bounding box center [412, 153] width 76 height 63
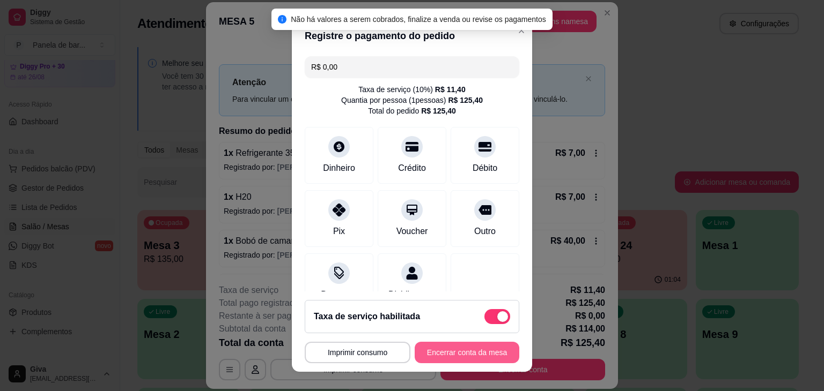
click at [461, 354] on button "Encerrar conta da mesa" at bounding box center [466, 352] width 105 height 21
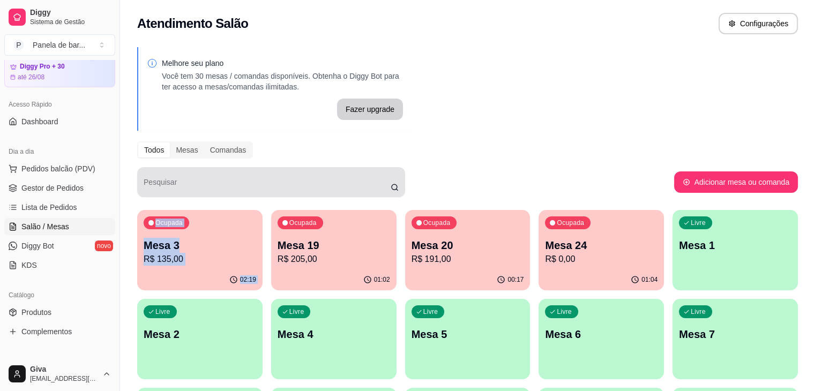
drag, startPoint x: 264, startPoint y: 202, endPoint x: 270, endPoint y: 176, distance: 26.4
click at [270, 176] on div "Melhore seu plano Você tem 30 mesas / comandas disponíveis. Obtenha o Diggy Bot…" at bounding box center [467, 350] width 695 height 619
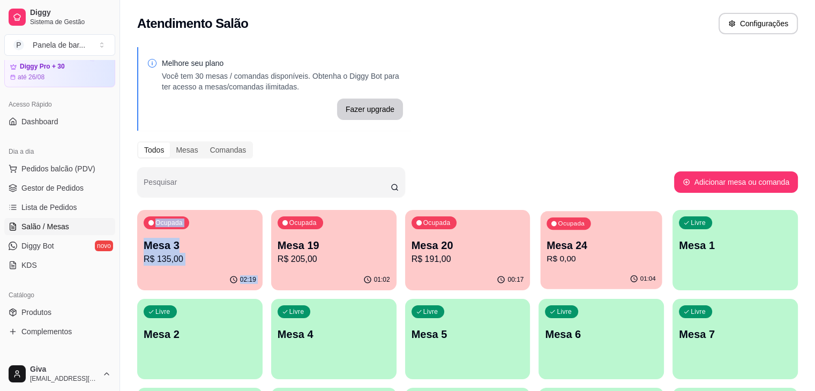
click at [541, 251] on div "Ocupada Mesa 24 R$ 0,00" at bounding box center [602, 240] width 122 height 58
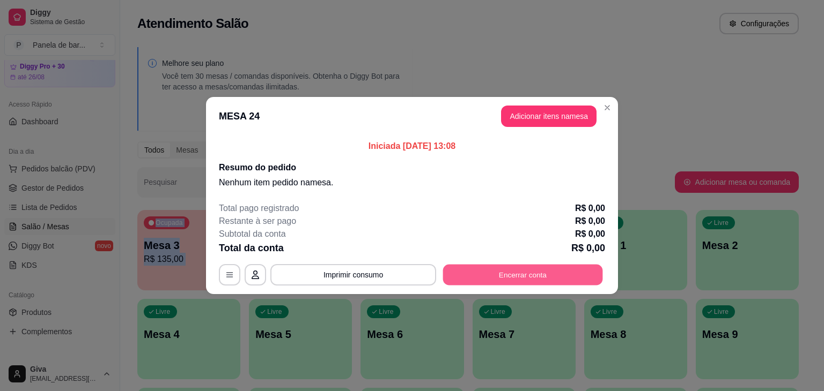
click at [521, 275] on button "Encerrar conta" at bounding box center [523, 275] width 160 height 21
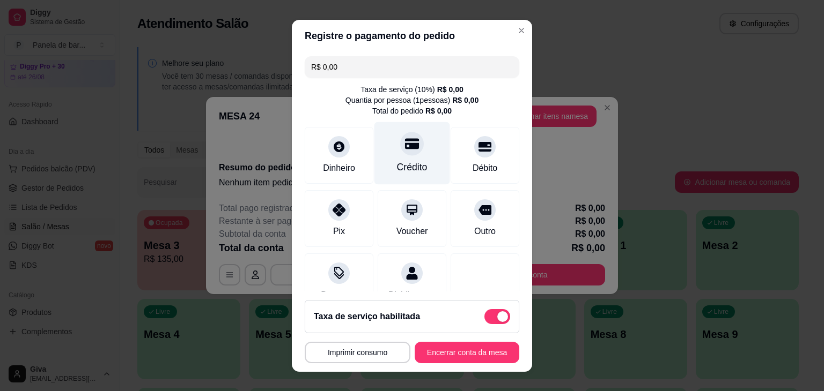
click at [414, 158] on div "Crédito" at bounding box center [412, 153] width 76 height 63
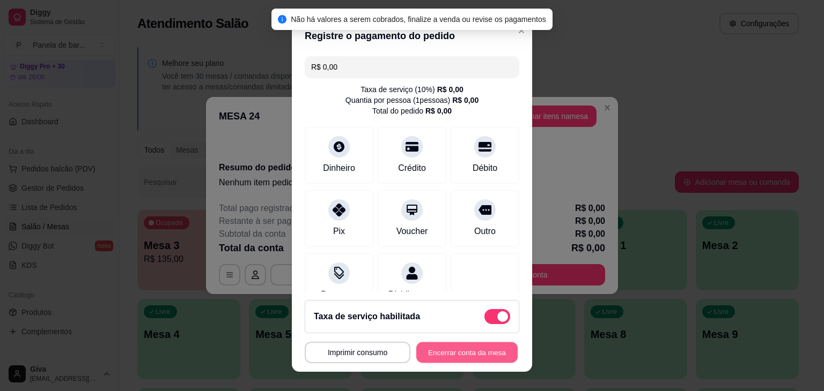
click at [441, 346] on button "Encerrar conta da mesa" at bounding box center [466, 352] width 101 height 21
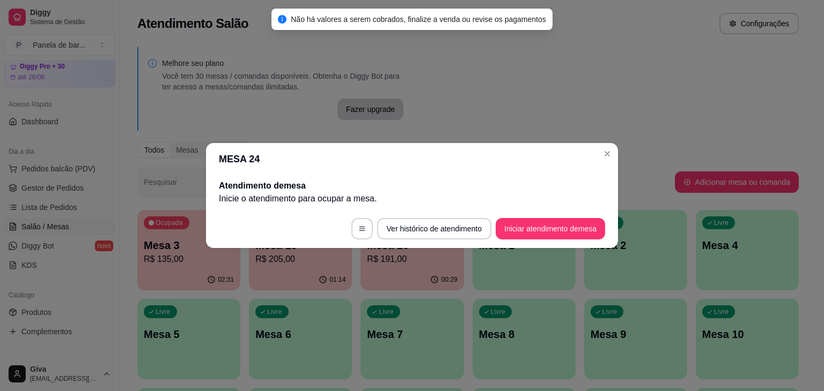
click at [599, 147] on header "MESA 24" at bounding box center [412, 159] width 412 height 32
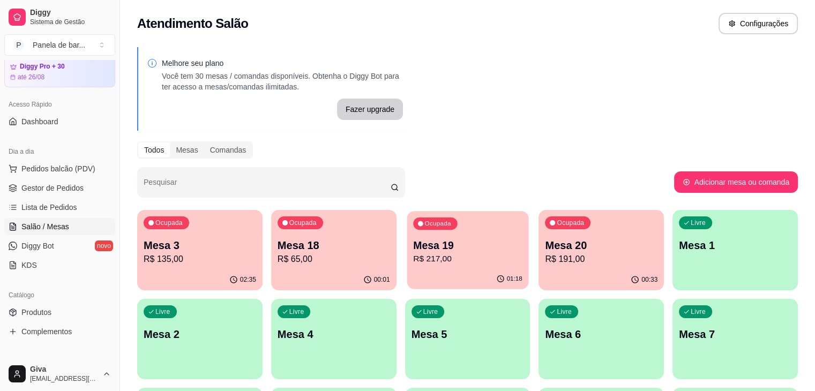
click at [413, 258] on p "R$ 217,00" at bounding box center [467, 259] width 109 height 12
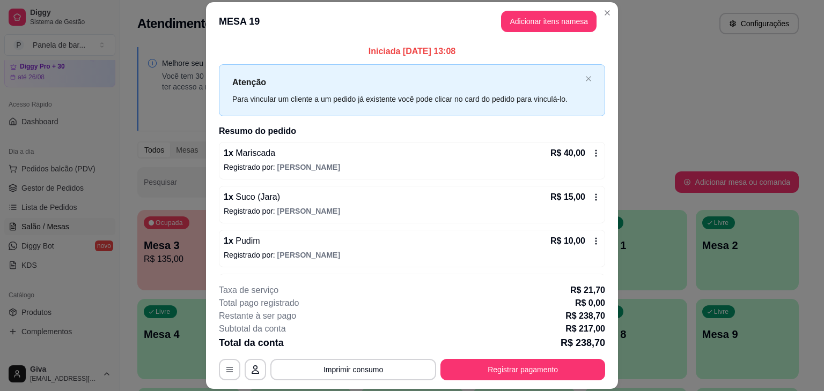
click at [350, 155] on div "1 x Mariscada R$ 40,00" at bounding box center [412, 153] width 376 height 13
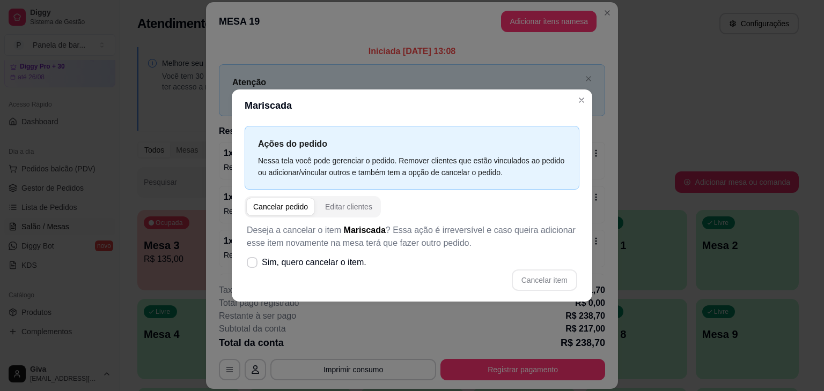
click at [286, 205] on div "Cancelar pedido" at bounding box center [280, 207] width 55 height 11
click at [251, 259] on icon at bounding box center [252, 262] width 9 height 6
click at [251, 265] on input "Sim, quero cancelar o item." at bounding box center [249, 268] width 7 height 7
checkbox input "true"
click at [254, 205] on div "Cancelar pedido" at bounding box center [280, 207] width 55 height 11
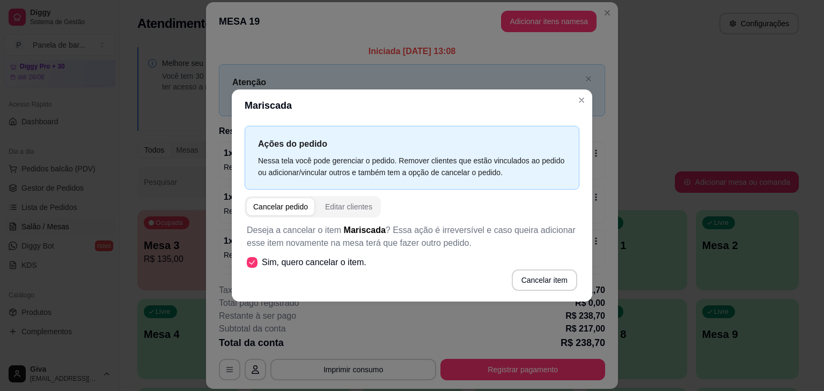
click at [269, 205] on div "Cancelar pedido" at bounding box center [280, 207] width 55 height 11
click at [542, 277] on button "Cancelar item" at bounding box center [544, 280] width 64 height 21
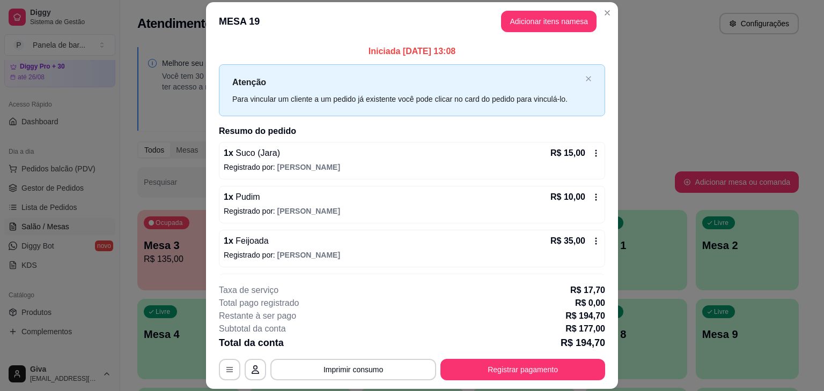
click at [459, 155] on div "1 x Suco (Jara) R$ 15,00" at bounding box center [412, 153] width 376 height 13
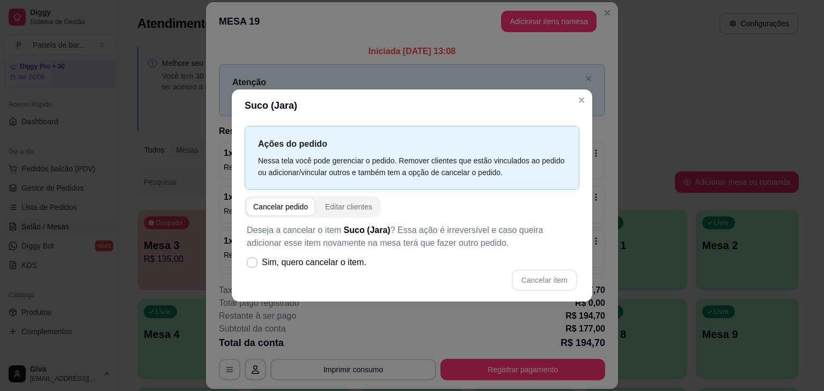
click at [287, 206] on div "Cancelar pedido" at bounding box center [280, 207] width 55 height 11
click at [252, 261] on icon at bounding box center [252, 262] width 8 height 6
click at [252, 265] on input "Sim, quero cancelar o item." at bounding box center [249, 268] width 7 height 7
checkbox input "true"
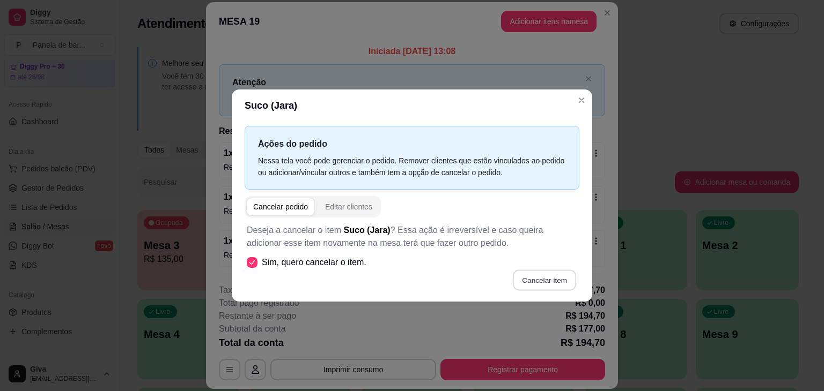
click at [549, 279] on button "Cancelar item" at bounding box center [544, 280] width 64 height 21
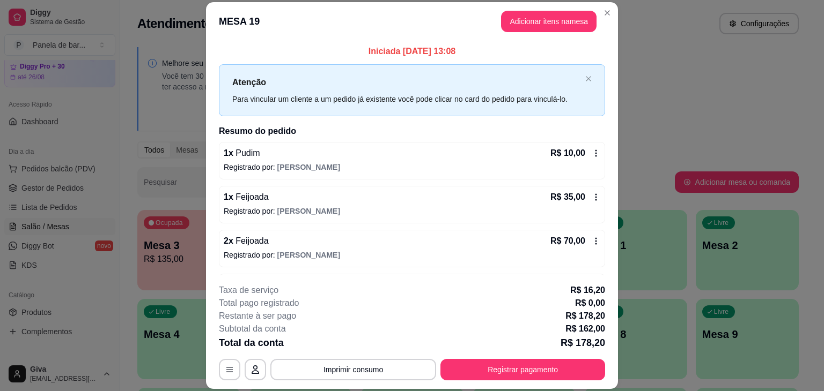
click at [330, 165] on p "Registrado por: [PERSON_NAME]" at bounding box center [412, 167] width 376 height 11
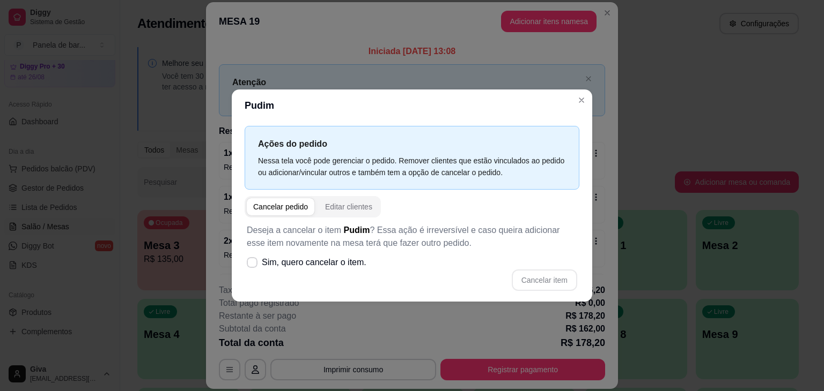
click at [285, 206] on div "Cancelar pedido" at bounding box center [280, 207] width 55 height 11
click at [250, 258] on span at bounding box center [252, 263] width 10 height 10
click at [250, 265] on input "Sim, quero cancelar o item." at bounding box center [249, 268] width 7 height 7
checkbox input "true"
click at [558, 275] on button "Cancelar item" at bounding box center [544, 280] width 64 height 21
